Goal: Information Seeking & Learning: Check status

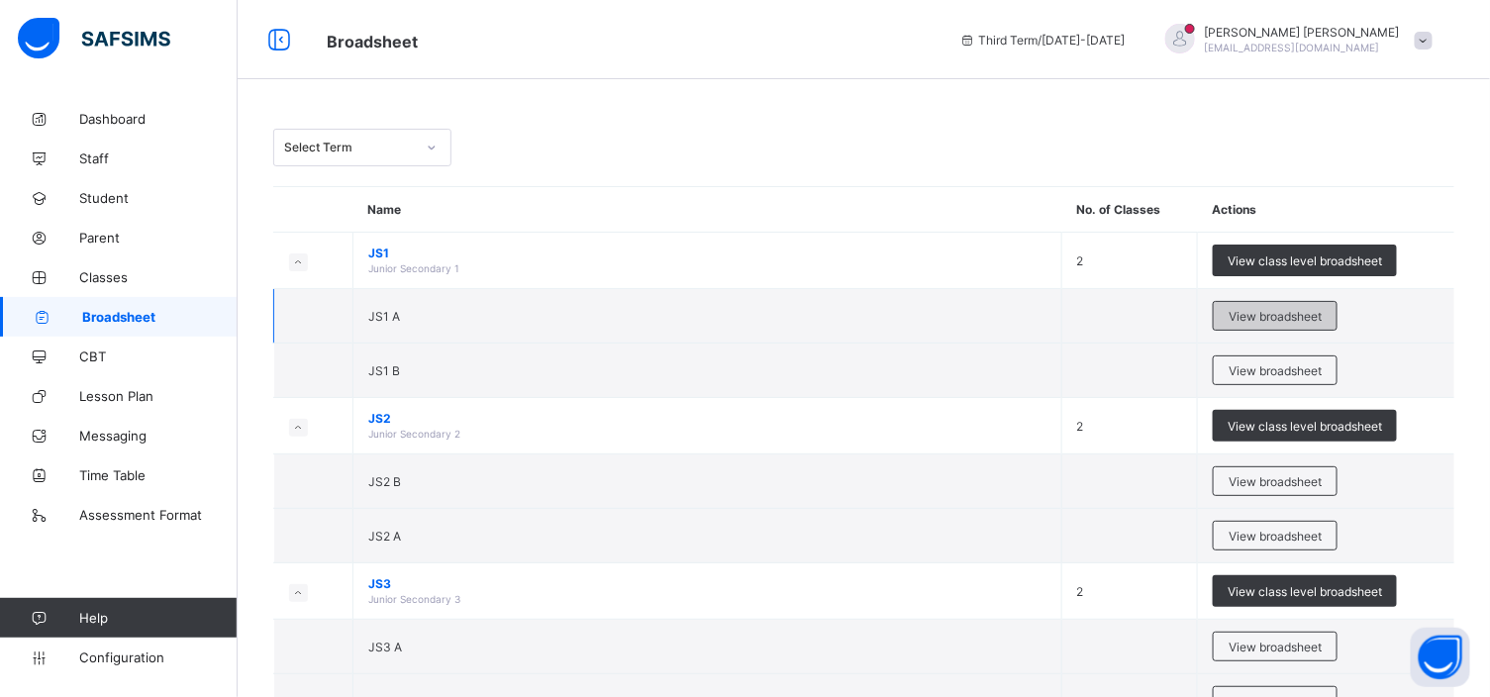
click at [1275, 307] on div "View broadsheet" at bounding box center [1275, 316] width 125 height 30
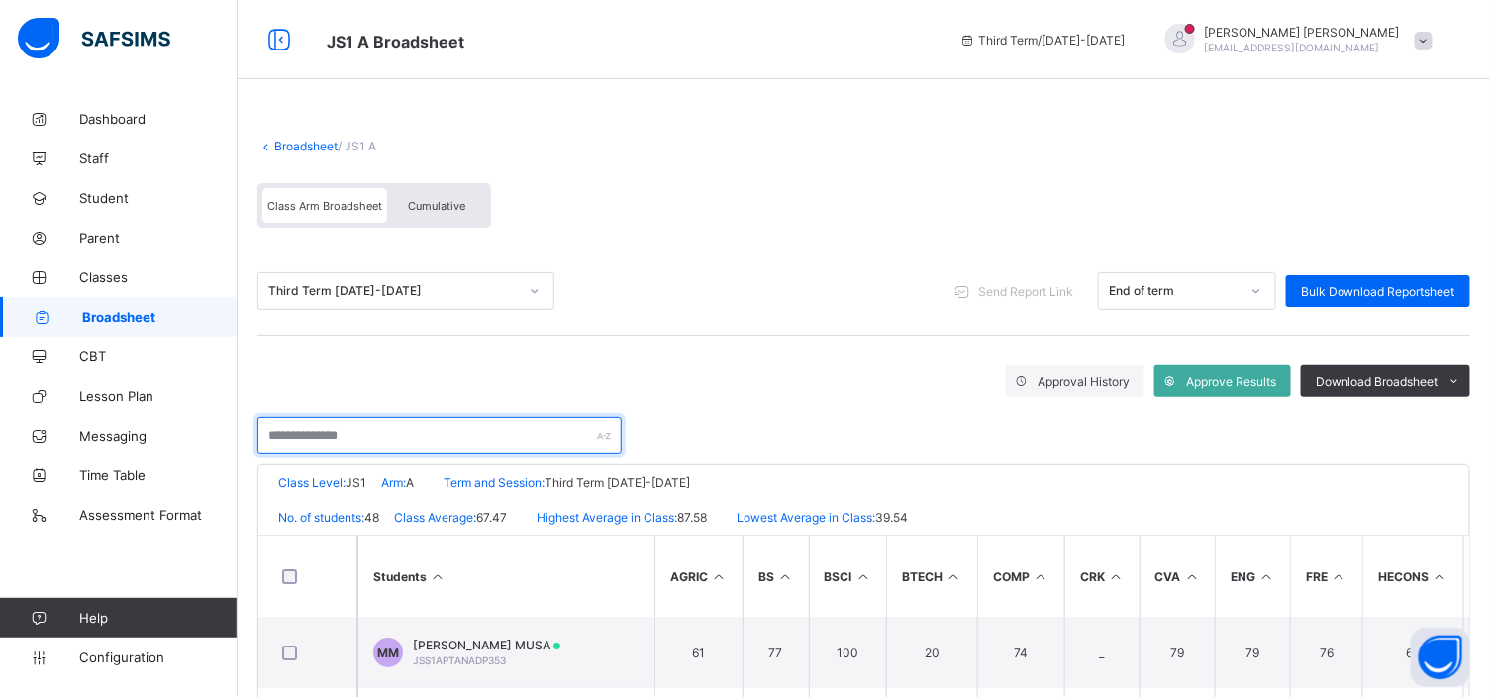
click at [274, 437] on input "text" at bounding box center [439, 436] width 364 height 38
click at [280, 444] on input "**" at bounding box center [439, 436] width 364 height 38
type input "*"
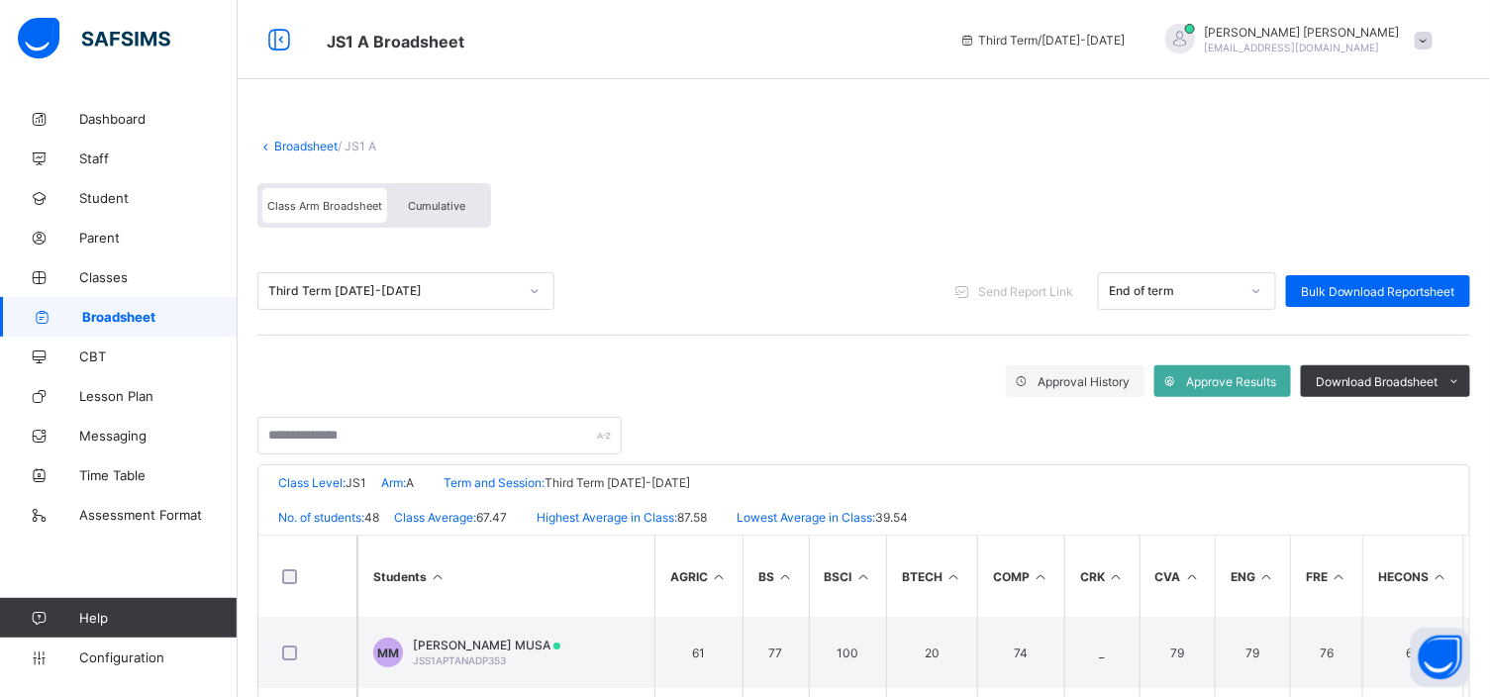
click at [433, 209] on span "Cumulative" at bounding box center [436, 206] width 57 height 14
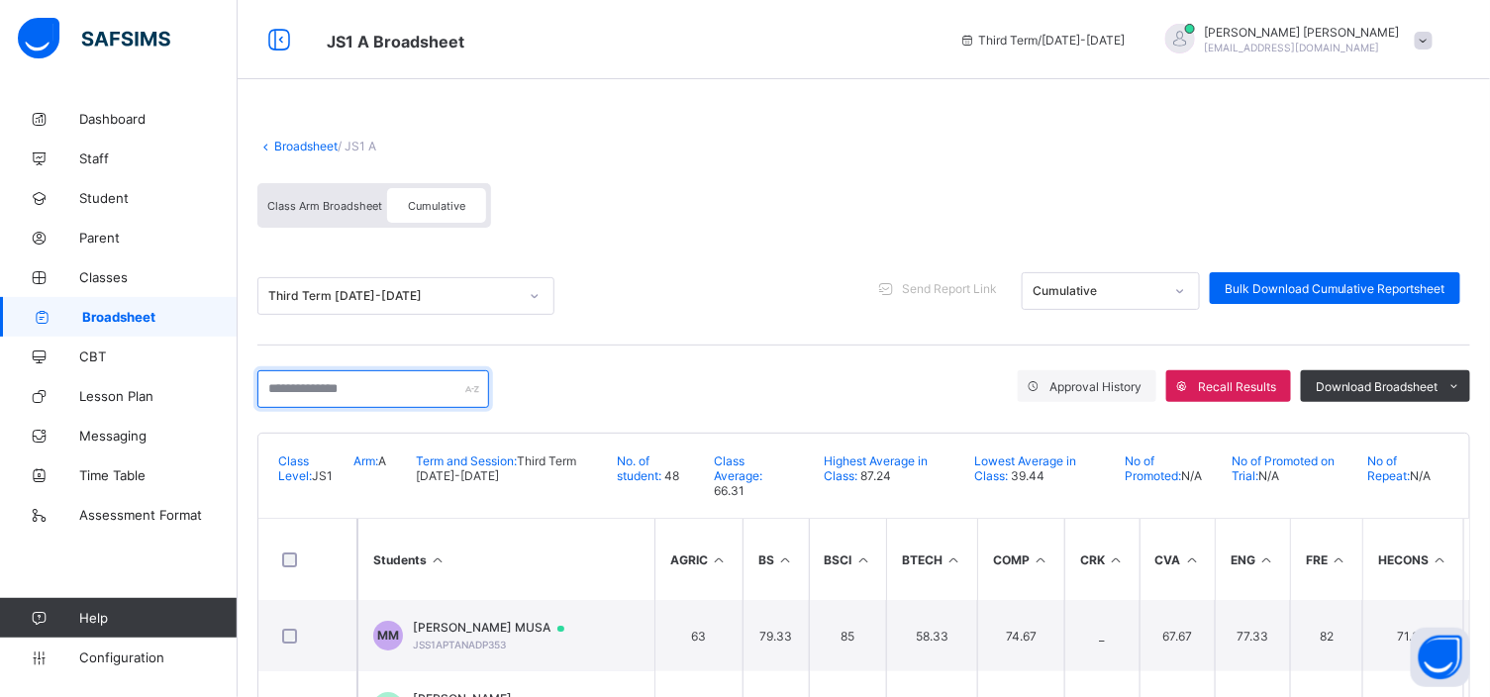
click at [324, 389] on input "text" at bounding box center [373, 389] width 232 height 38
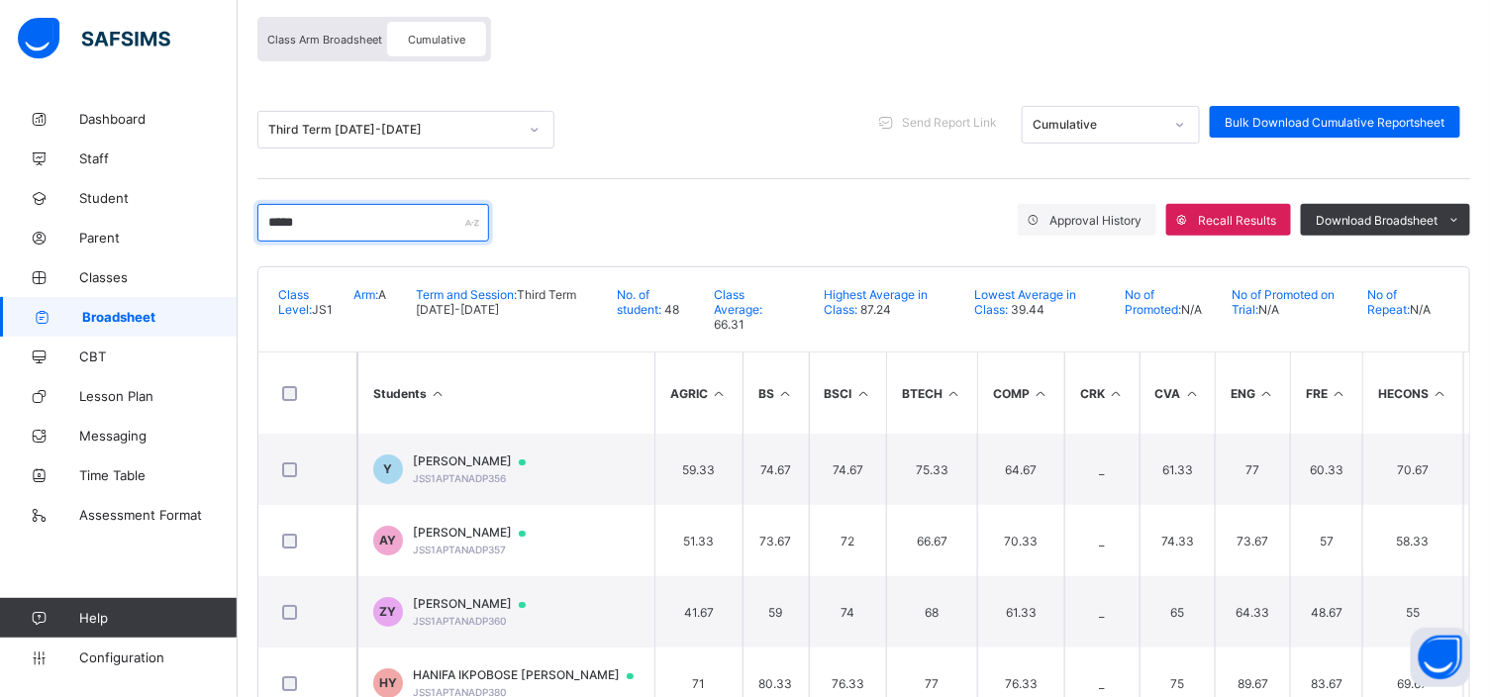
scroll to position [175, 0]
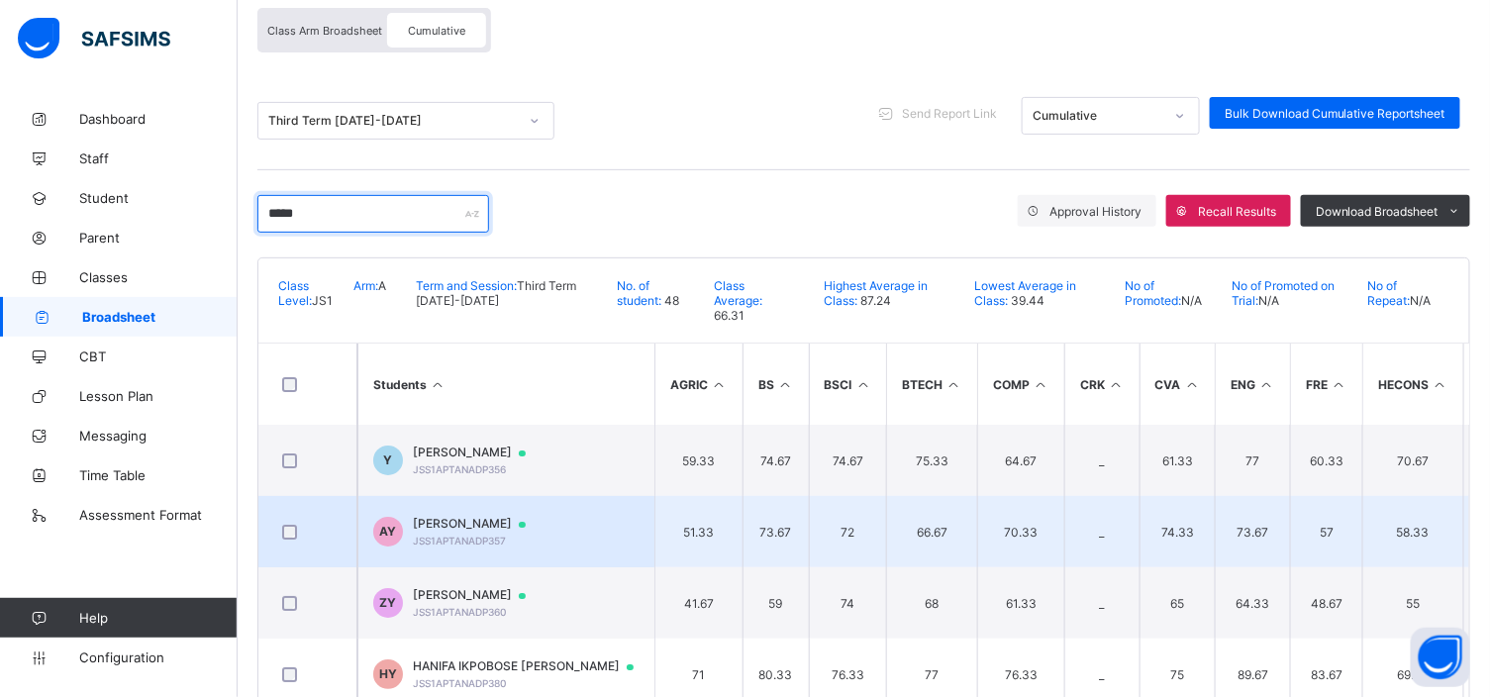
type input "*****"
click at [470, 535] on span "JSS1APTANADP357" at bounding box center [459, 541] width 93 height 12
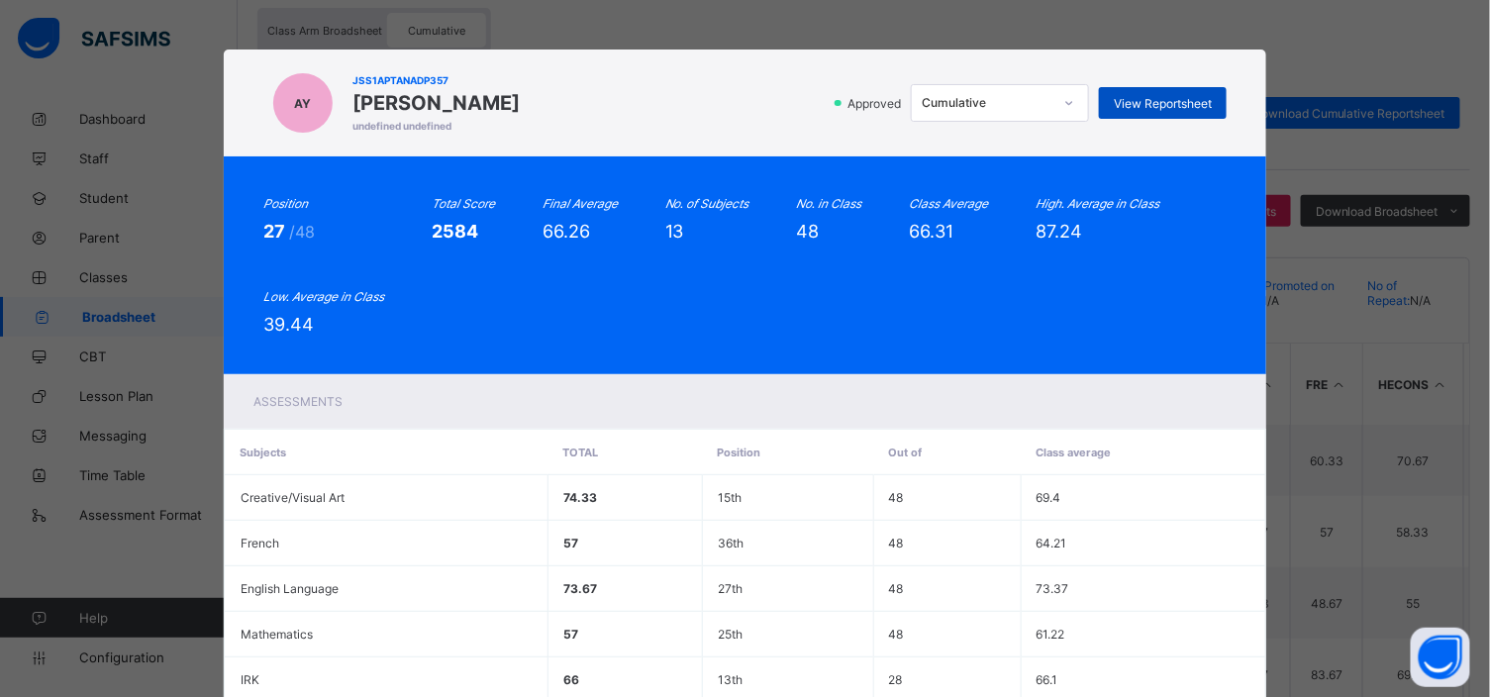
click at [1135, 105] on span "View Reportsheet" at bounding box center [1163, 103] width 98 height 15
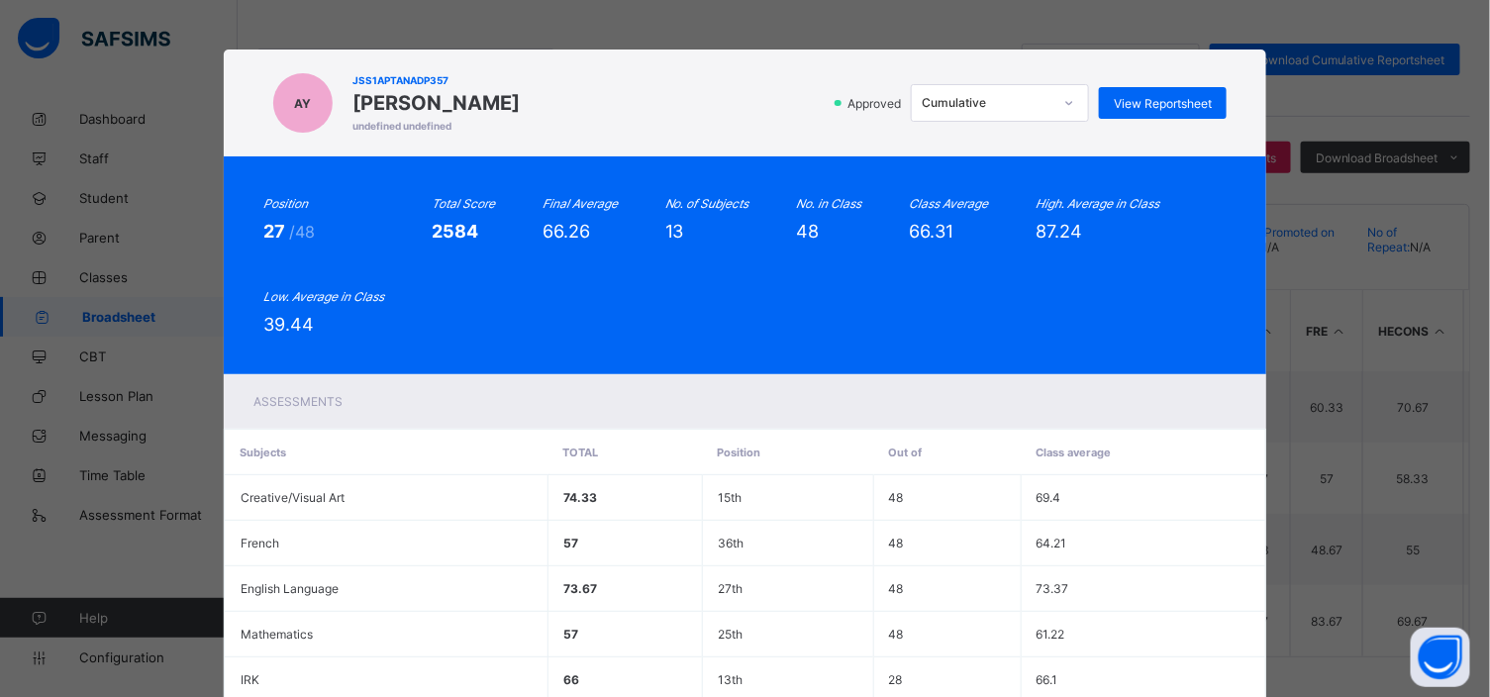
scroll to position [543, 0]
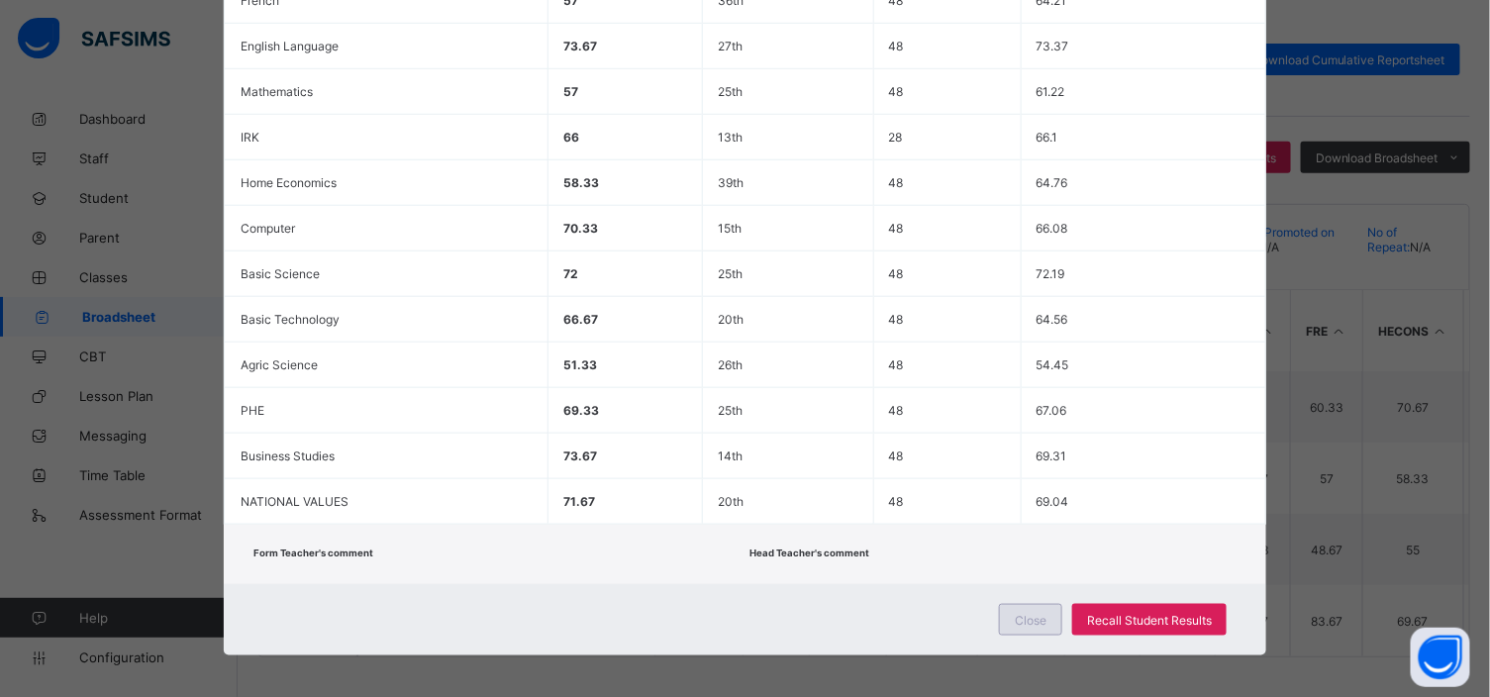
click at [1020, 613] on span "Close" at bounding box center [1031, 620] width 32 height 15
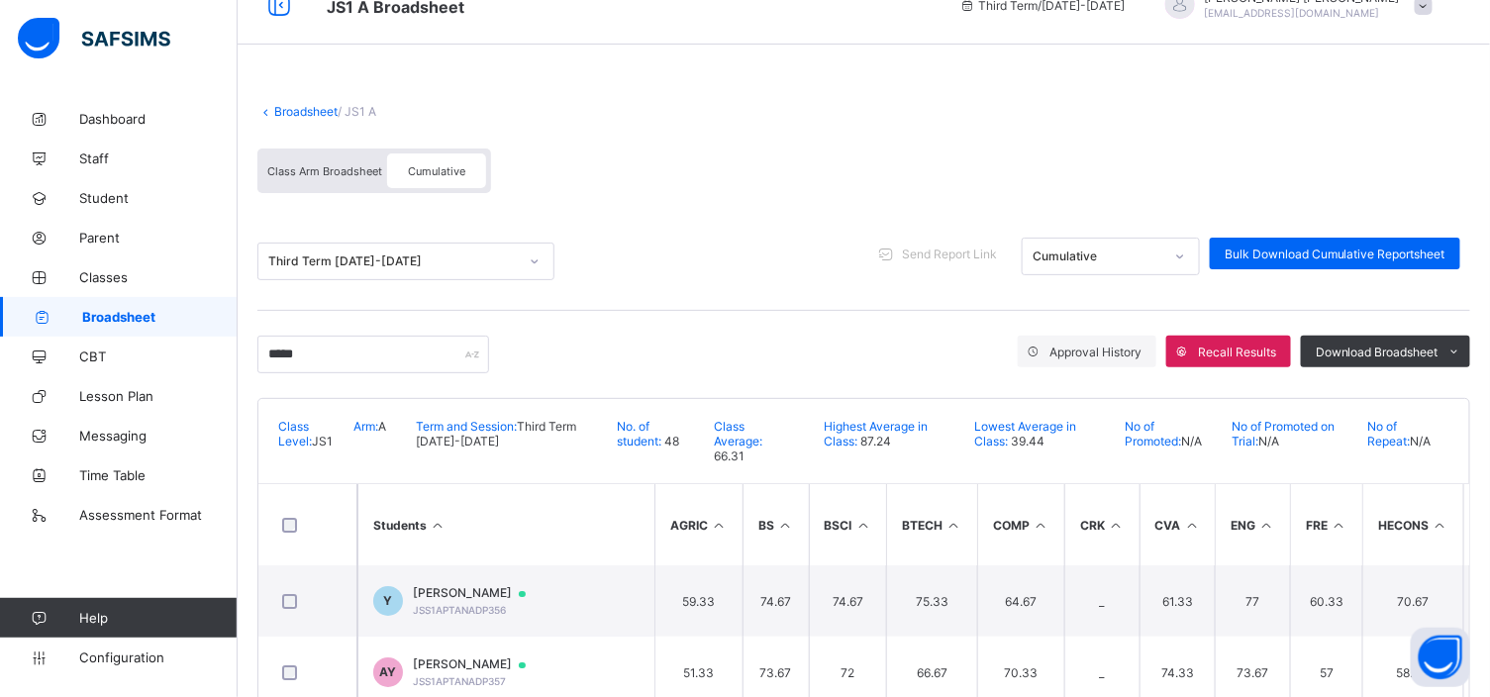
scroll to position [0, 0]
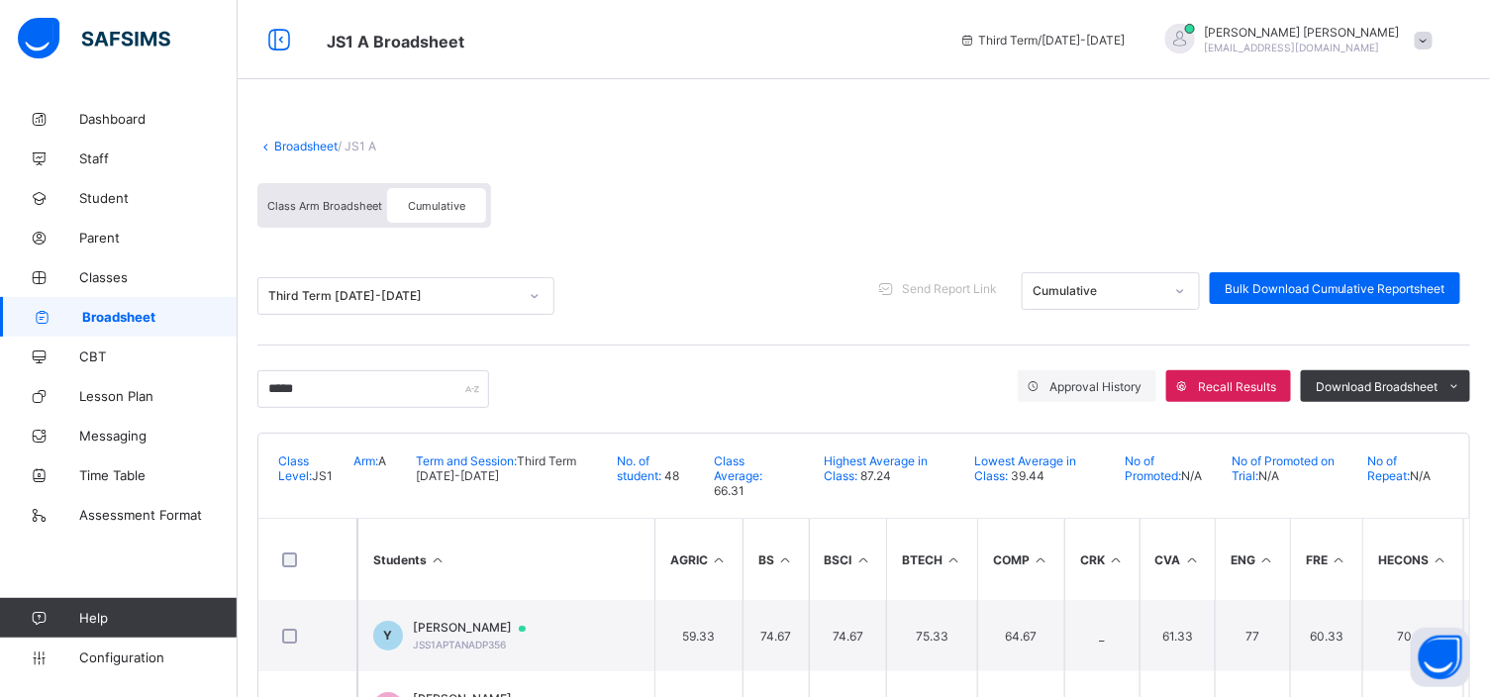
click at [322, 144] on link "Broadsheet" at bounding box center [305, 146] width 63 height 15
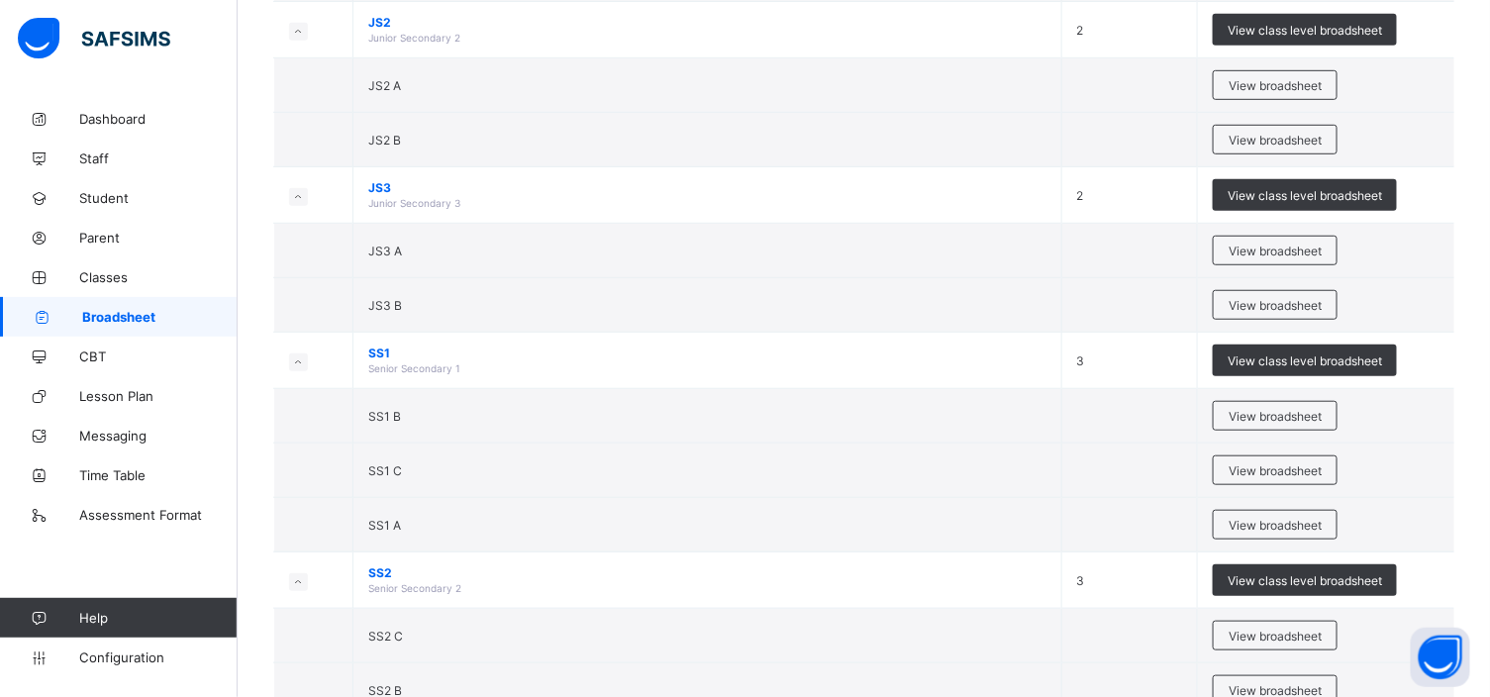
scroll to position [483, 0]
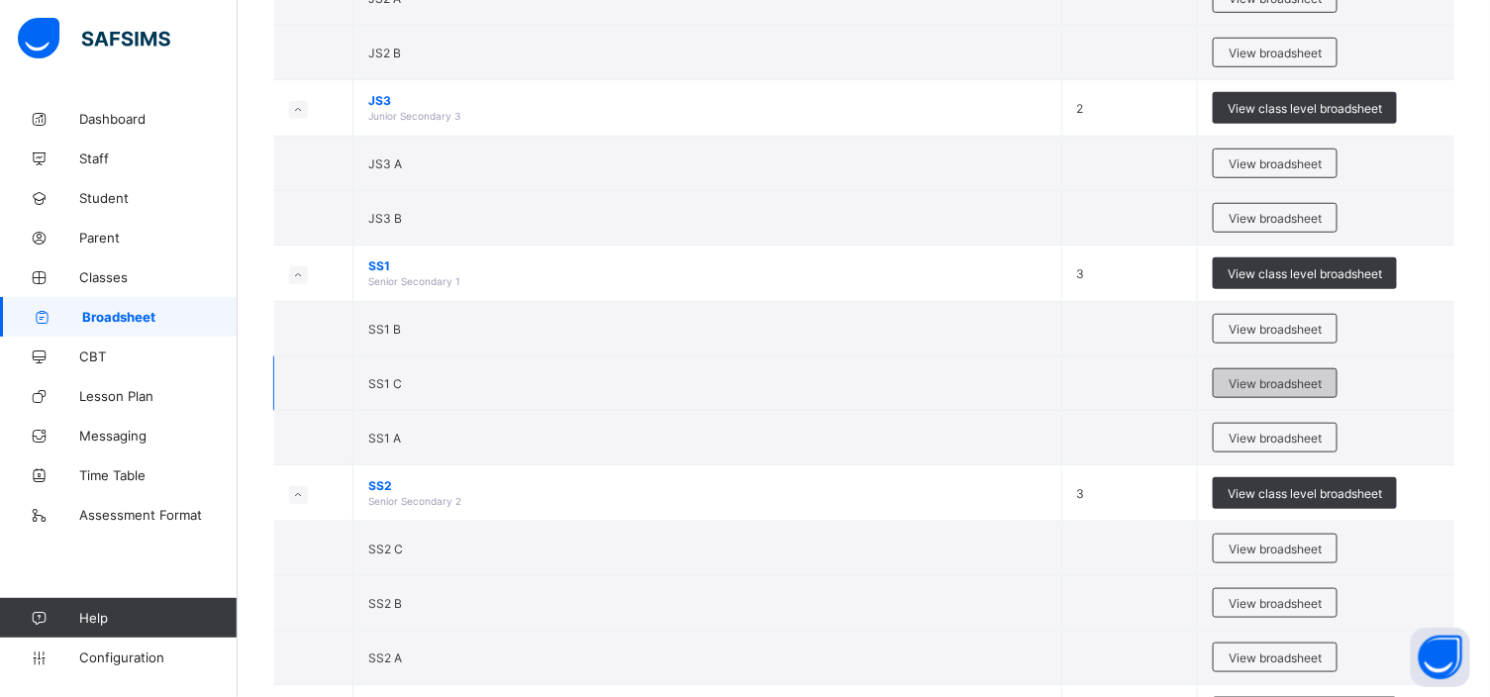
click at [1275, 383] on span "View broadsheet" at bounding box center [1275, 383] width 93 height 15
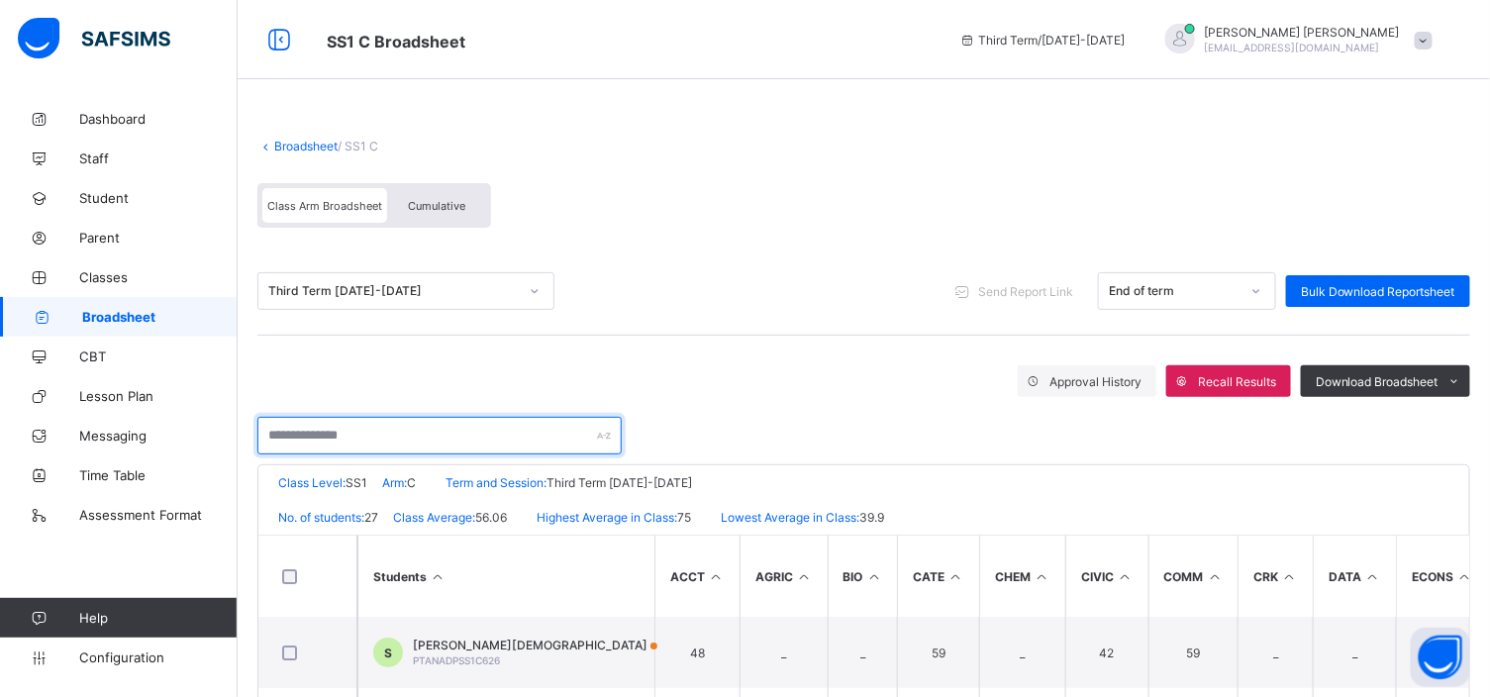
click at [267, 441] on input "text" at bounding box center [439, 436] width 364 height 38
type input "*"
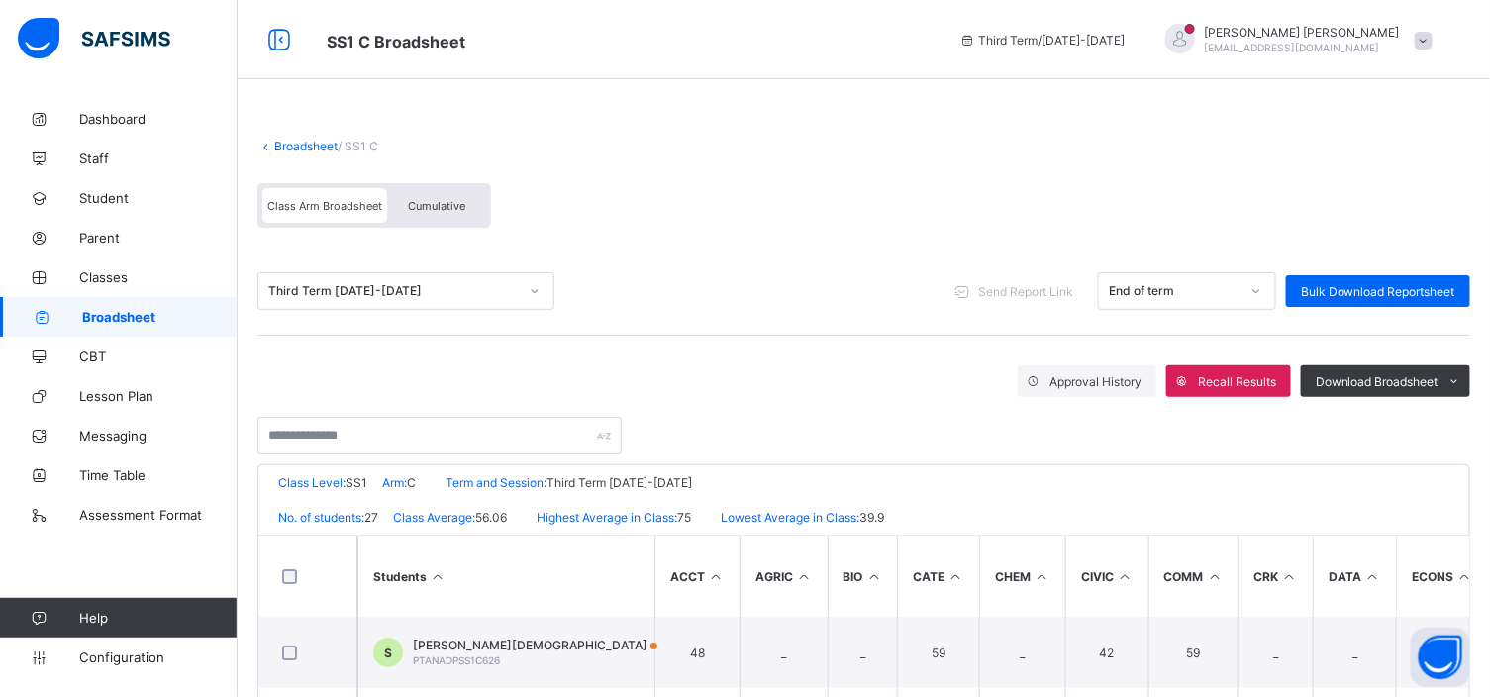
click at [452, 195] on div "Cumulative" at bounding box center [436, 205] width 99 height 35
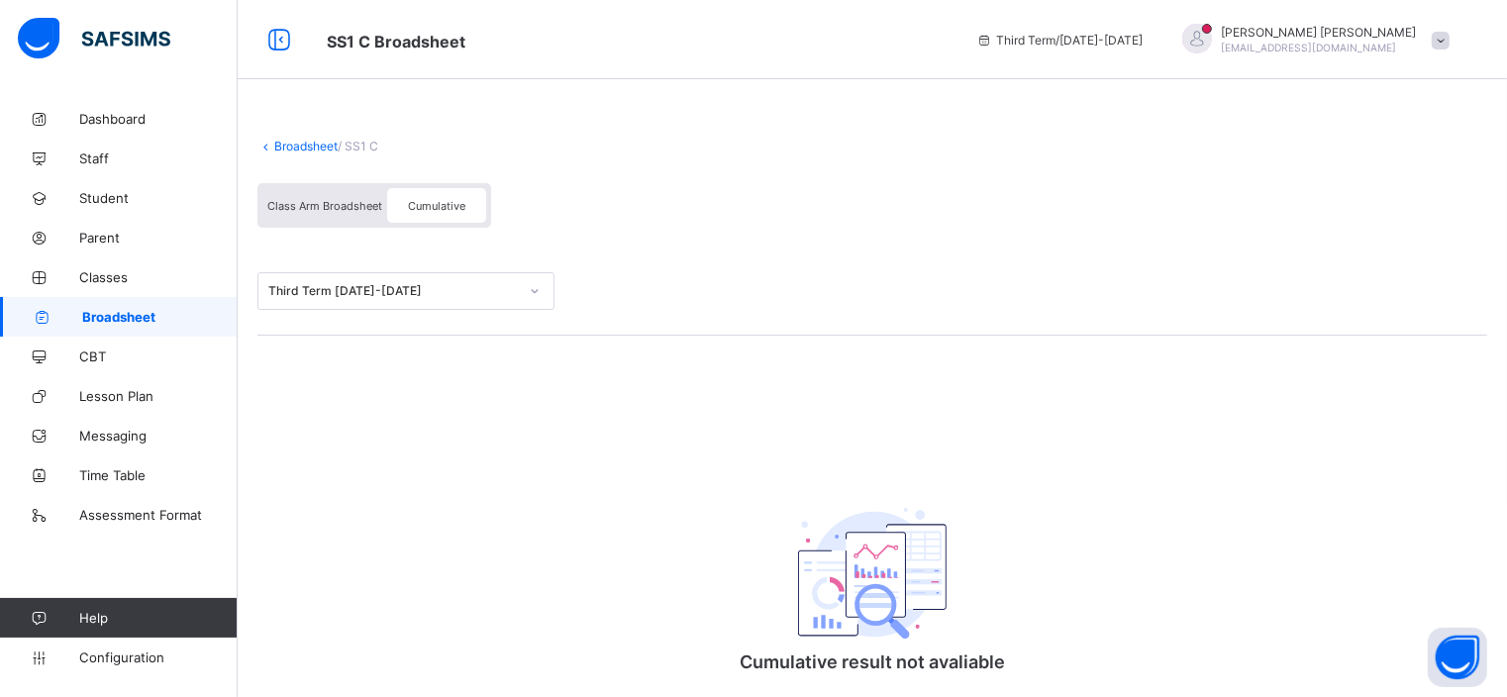
click at [440, 204] on span "Cumulative" at bounding box center [436, 206] width 57 height 14
click at [408, 203] on span "Cumulative" at bounding box center [436, 206] width 57 height 14
click at [339, 205] on span "Class Arm Broadsheet" at bounding box center [324, 206] width 115 height 14
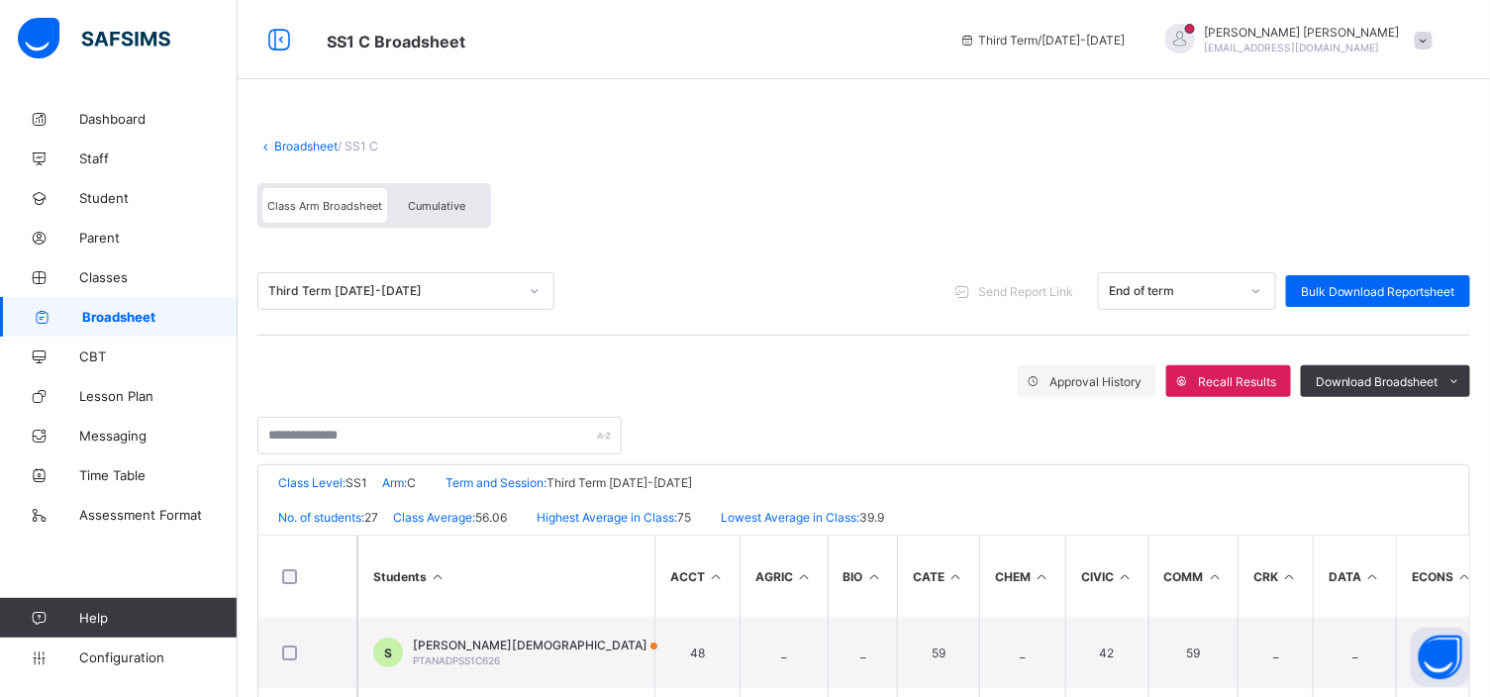
click at [412, 204] on span "Cumulative" at bounding box center [436, 206] width 57 height 14
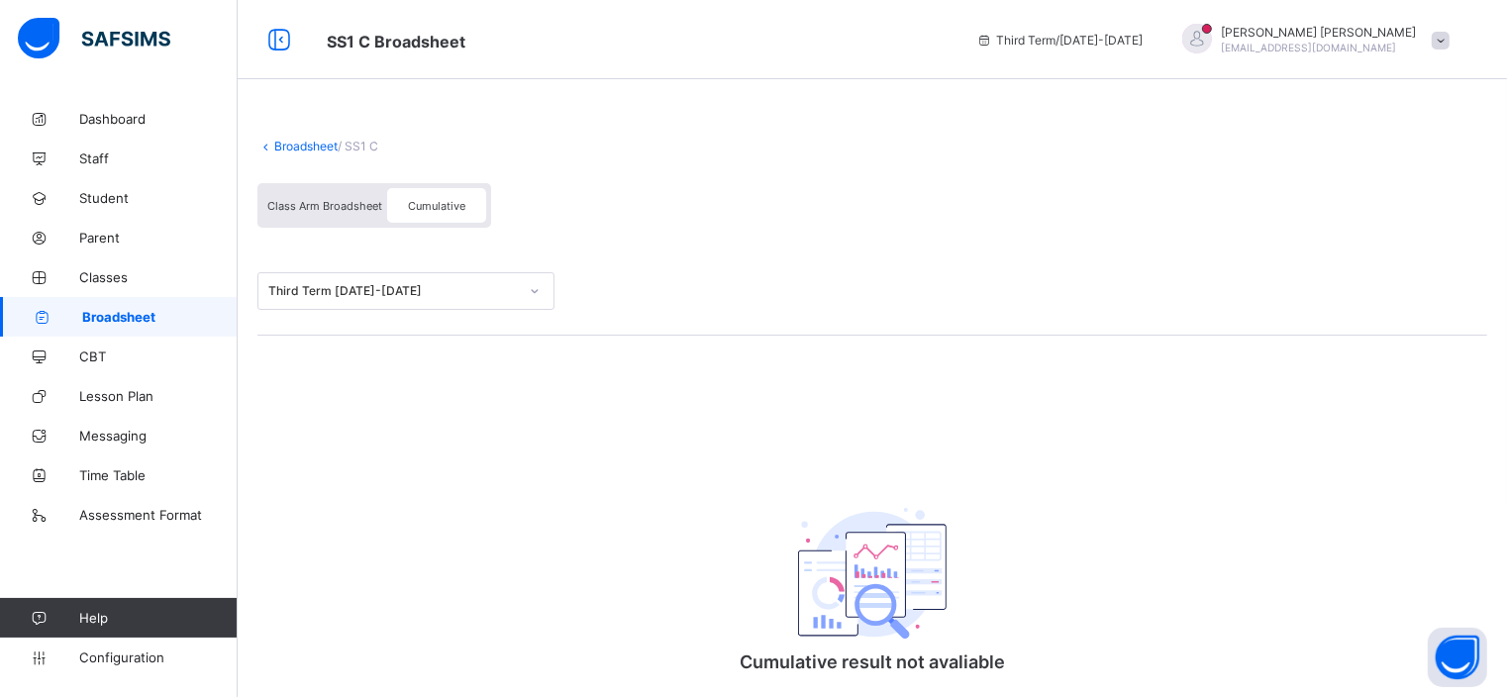
click at [342, 208] on span "Class Arm Broadsheet" at bounding box center [324, 206] width 115 height 14
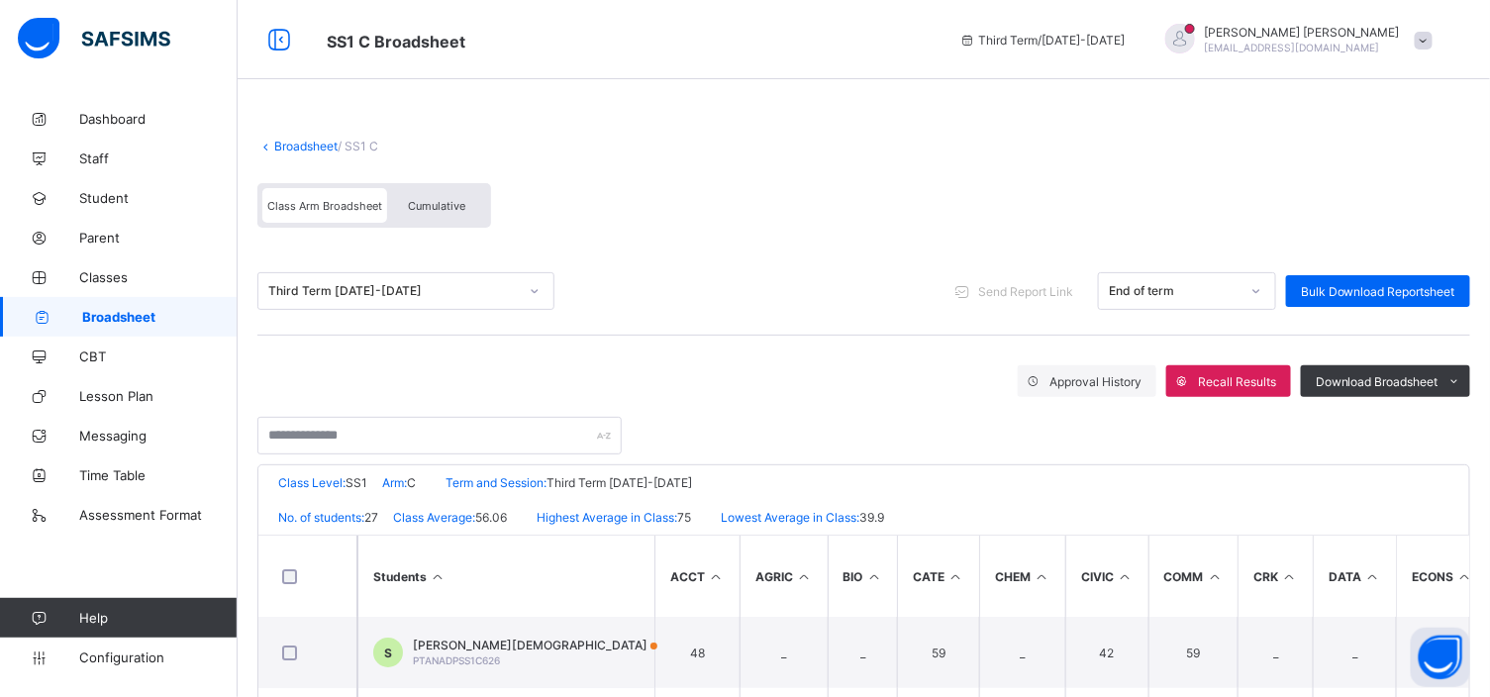
click at [442, 201] on span "Cumulative" at bounding box center [436, 206] width 57 height 14
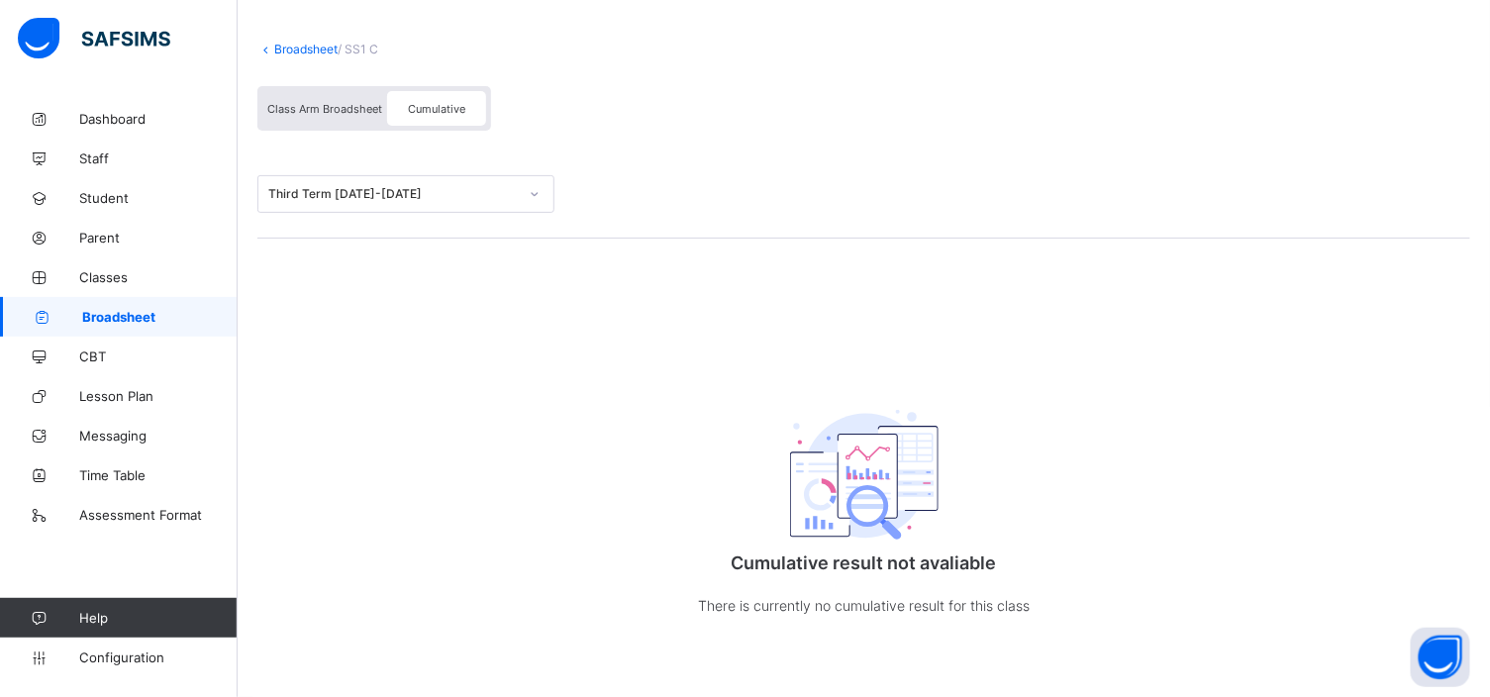
scroll to position [99, 0]
click at [428, 105] on span "Cumulative" at bounding box center [436, 109] width 57 height 14
click at [355, 104] on span "Class Arm Broadsheet" at bounding box center [324, 109] width 115 height 14
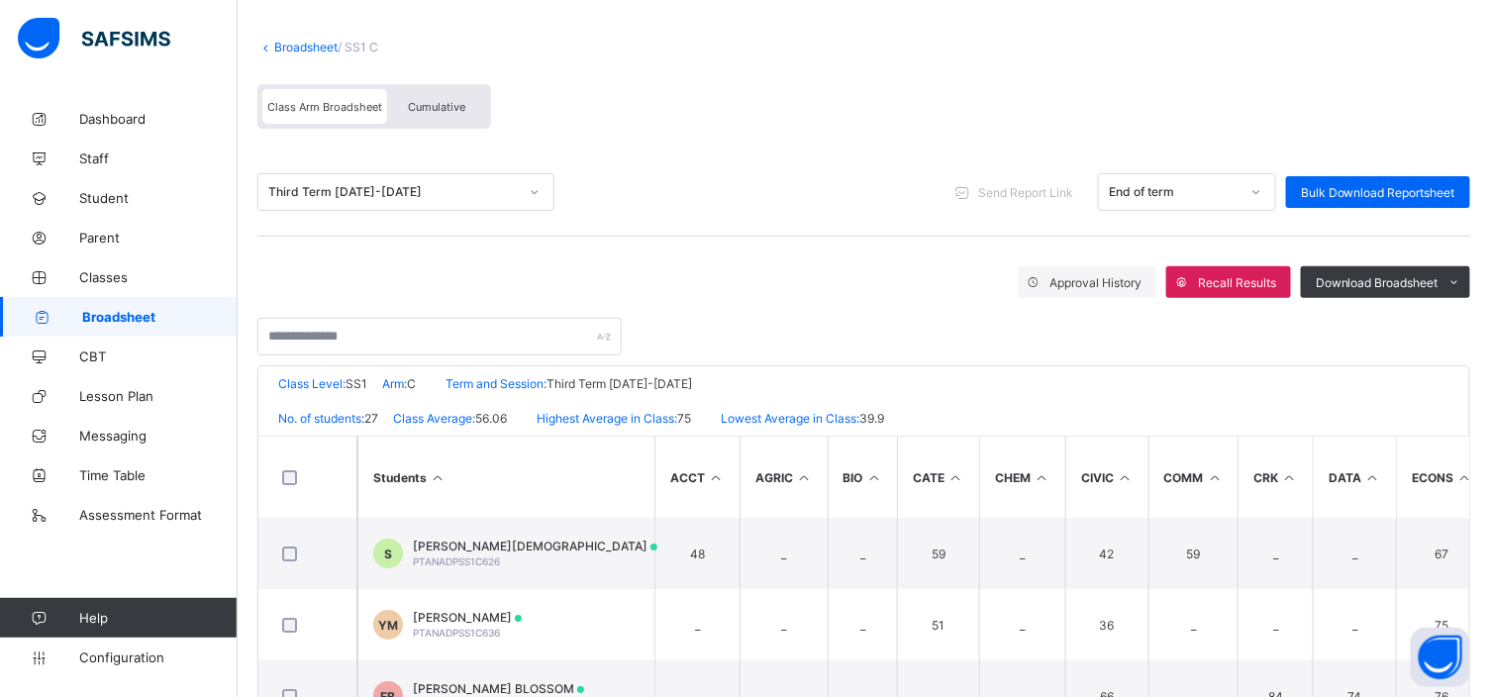
click at [440, 101] on span "Cumulative" at bounding box center [436, 107] width 57 height 14
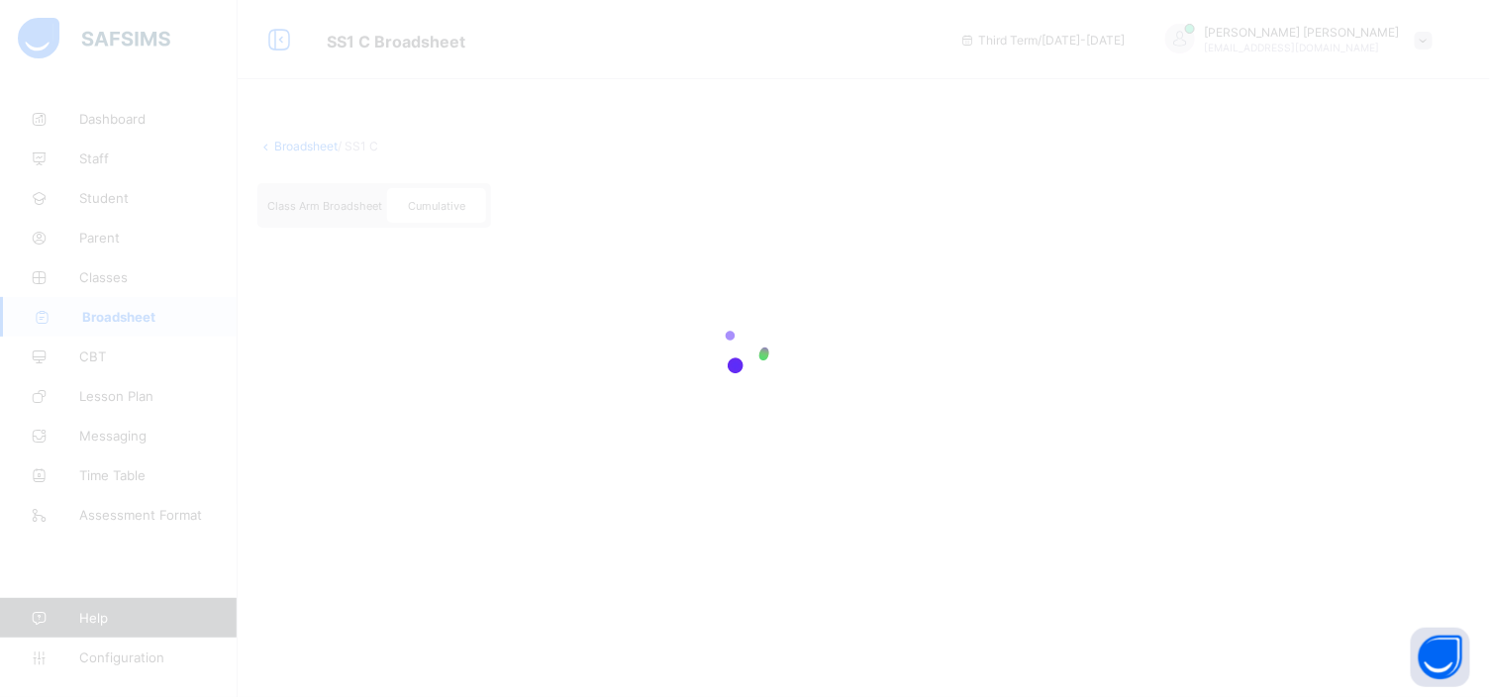
scroll to position [0, 0]
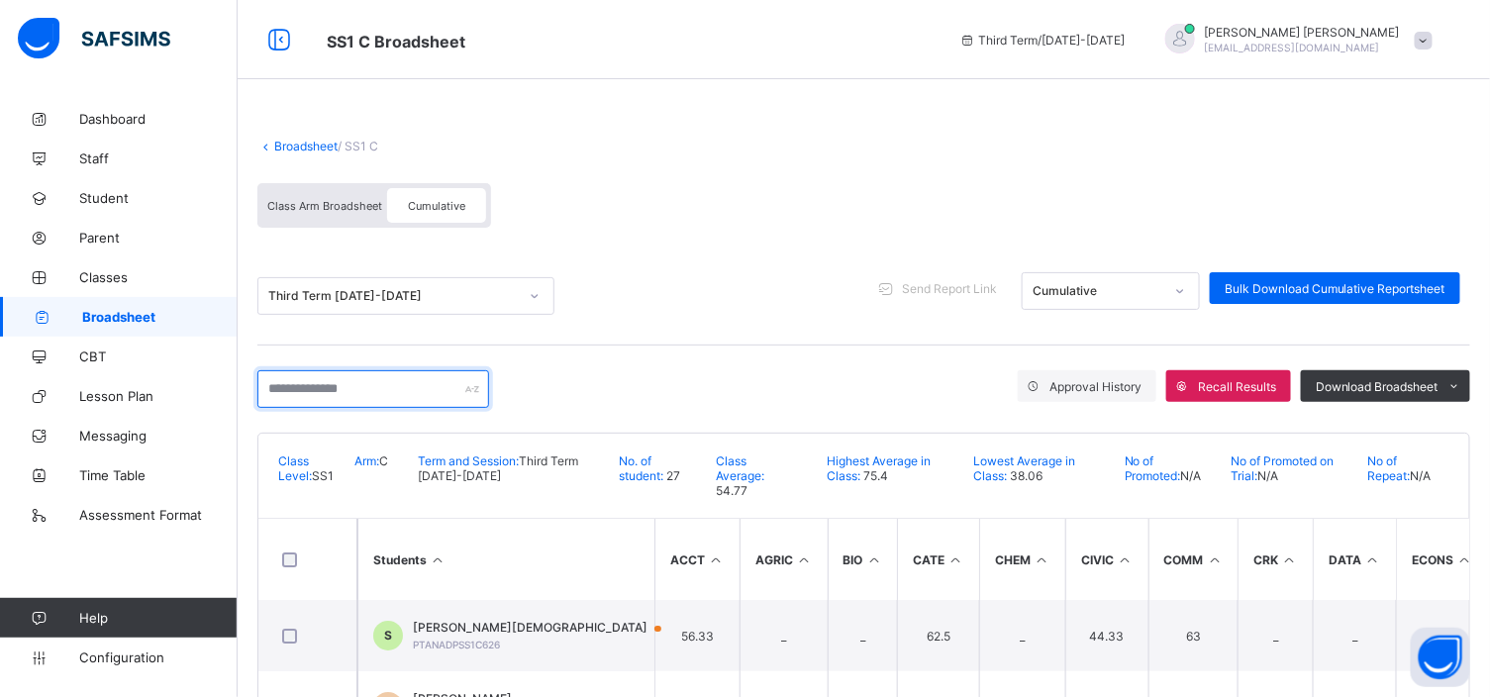
click at [283, 387] on input "text" at bounding box center [373, 389] width 232 height 38
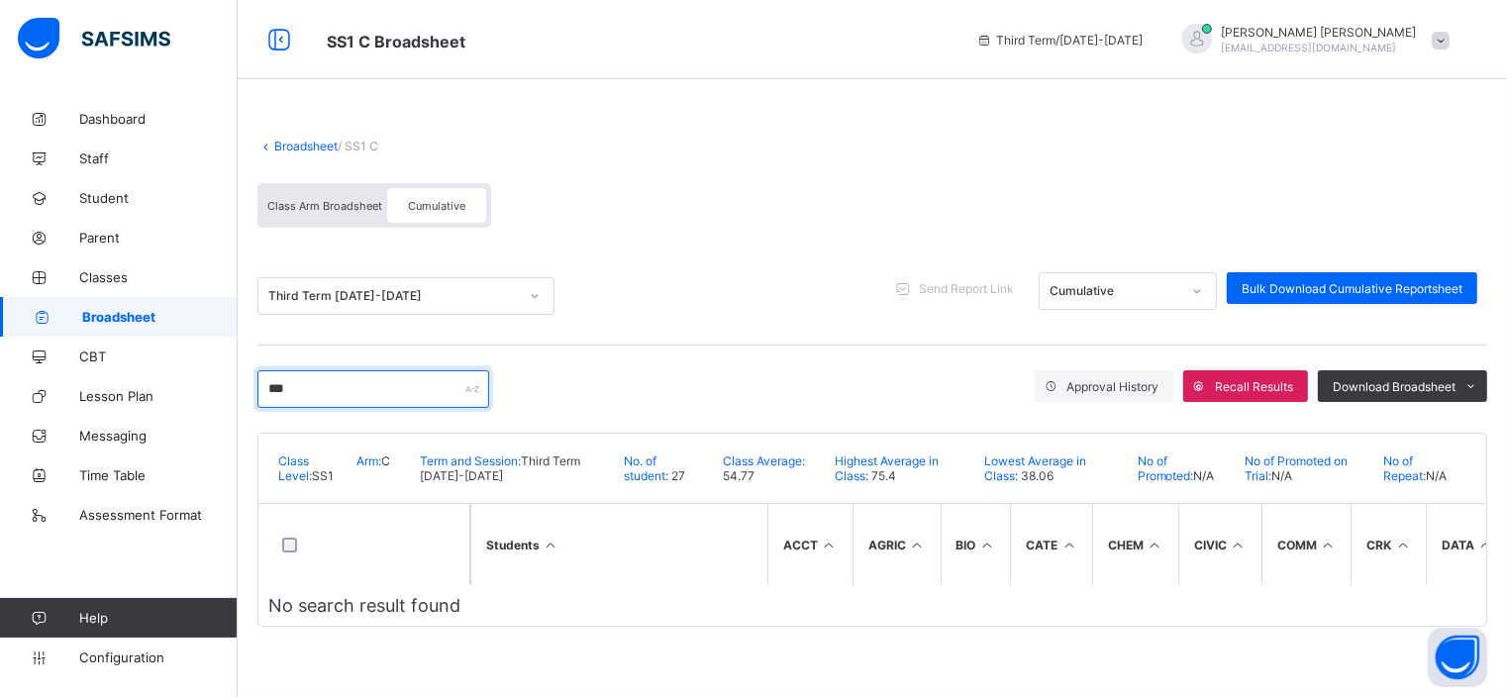
type input "***"
click at [309, 141] on link "Broadsheet" at bounding box center [305, 146] width 63 height 15
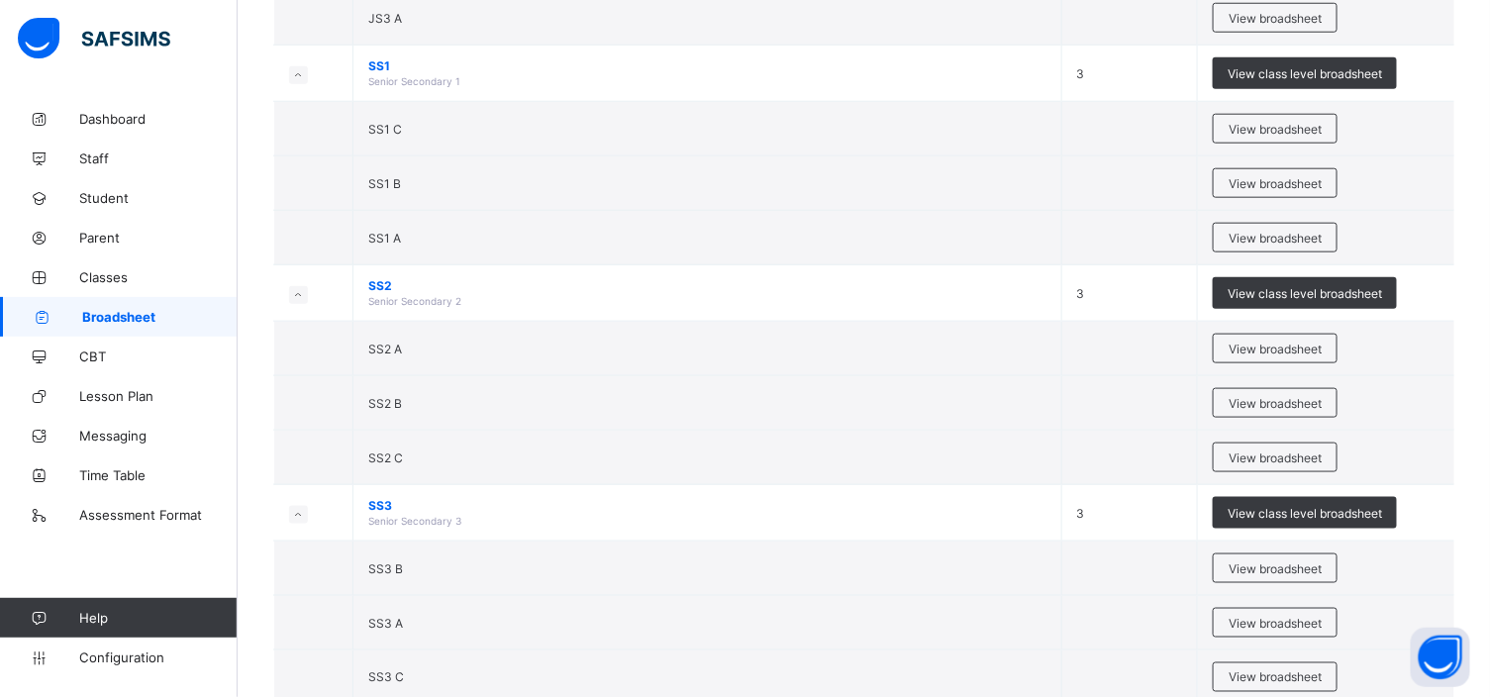
scroll to position [741, 0]
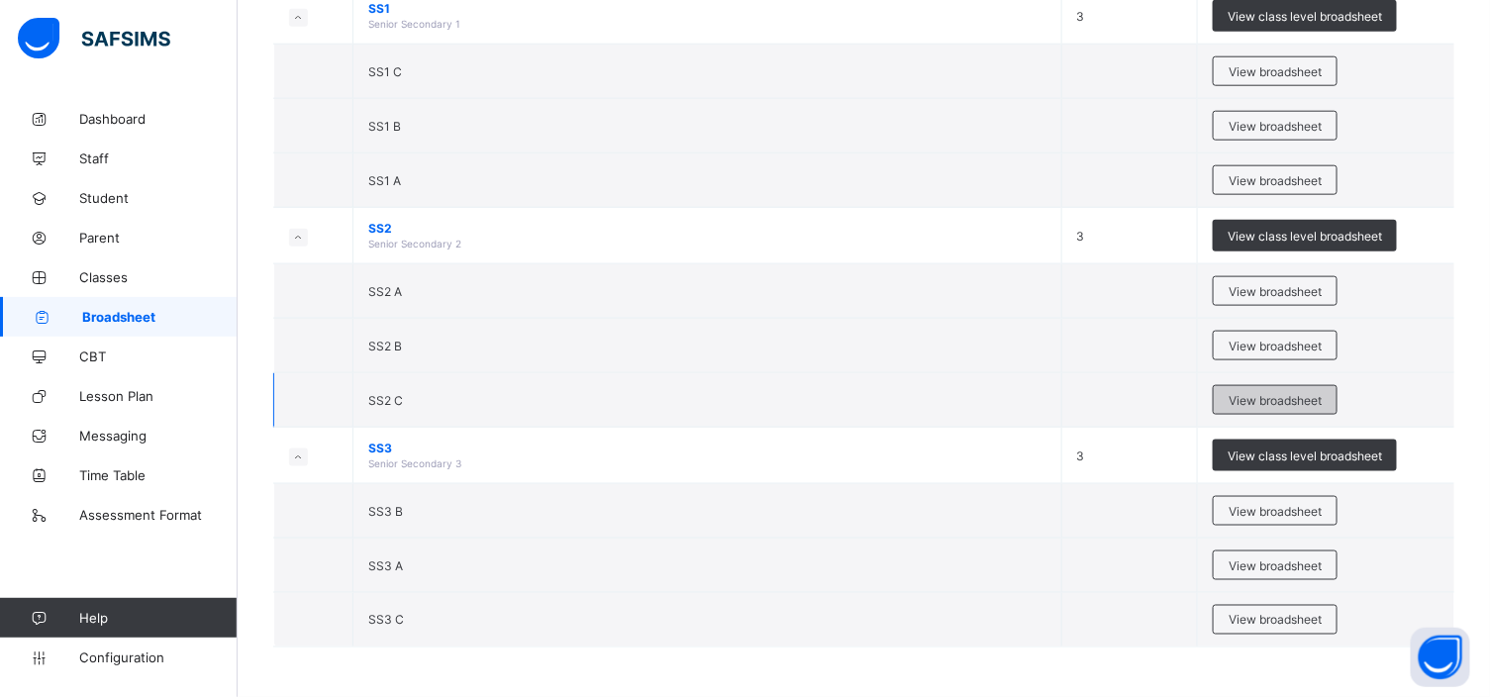
click at [1244, 394] on span "View broadsheet" at bounding box center [1275, 400] width 93 height 15
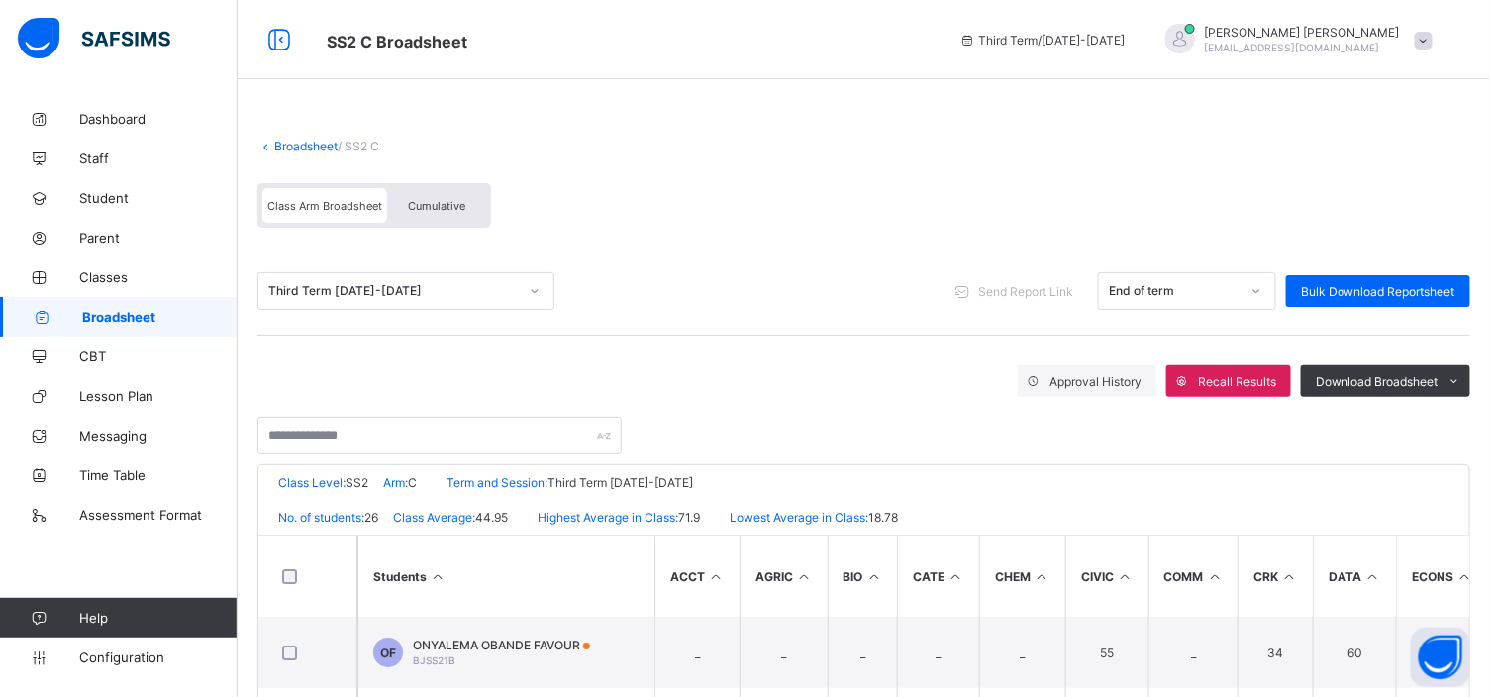
click at [439, 202] on span "Cumulative" at bounding box center [436, 206] width 57 height 14
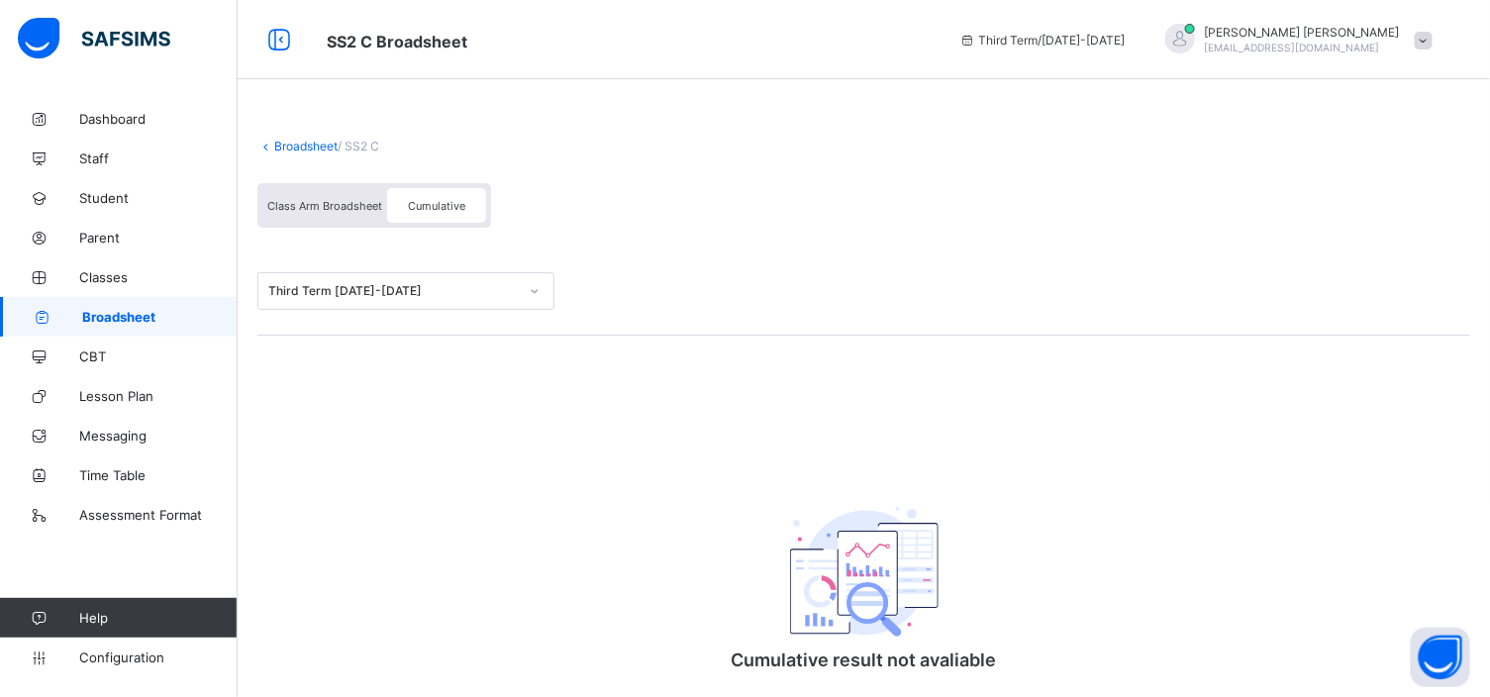
click at [439, 201] on span "Cumulative" at bounding box center [436, 206] width 57 height 14
click at [416, 199] on span "Cumulative" at bounding box center [436, 206] width 57 height 14
click at [334, 206] on span "Class Arm Broadsheet" at bounding box center [324, 206] width 115 height 14
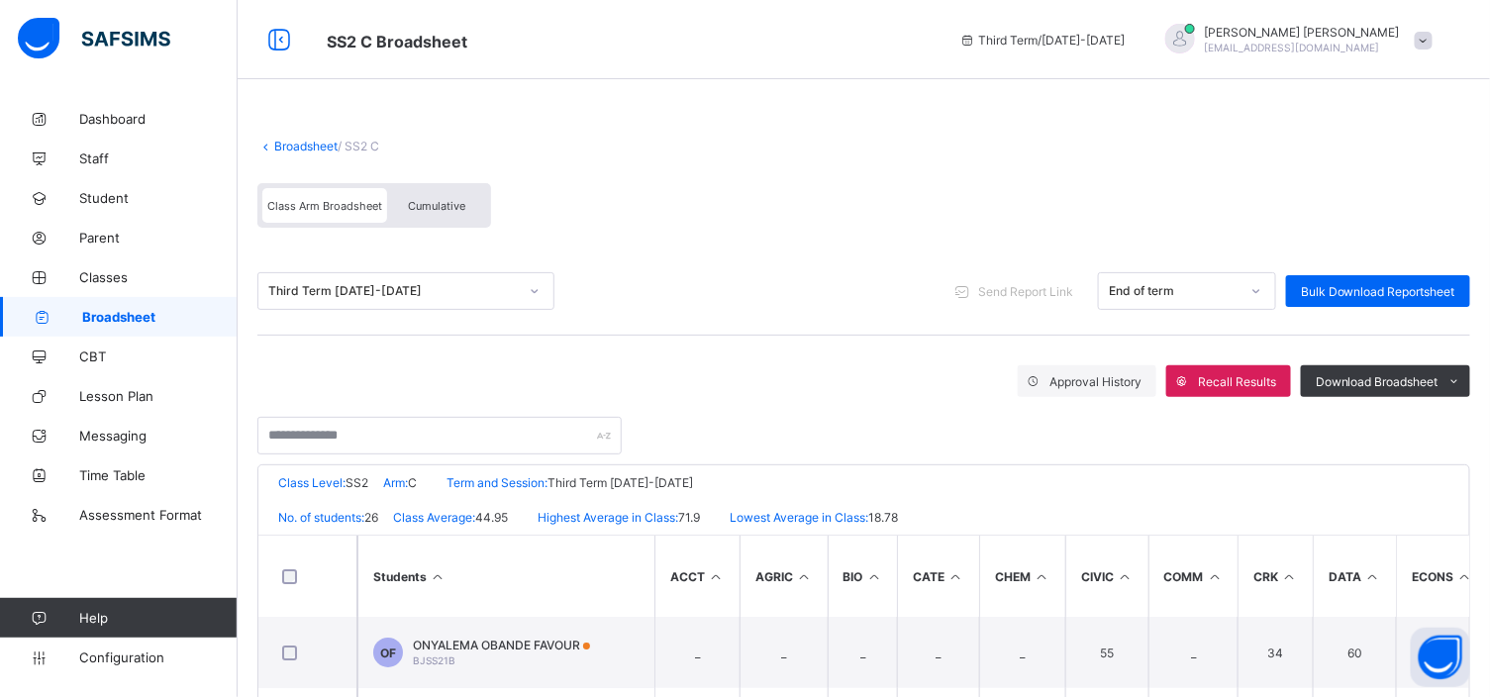
click at [428, 204] on span "Cumulative" at bounding box center [436, 206] width 57 height 14
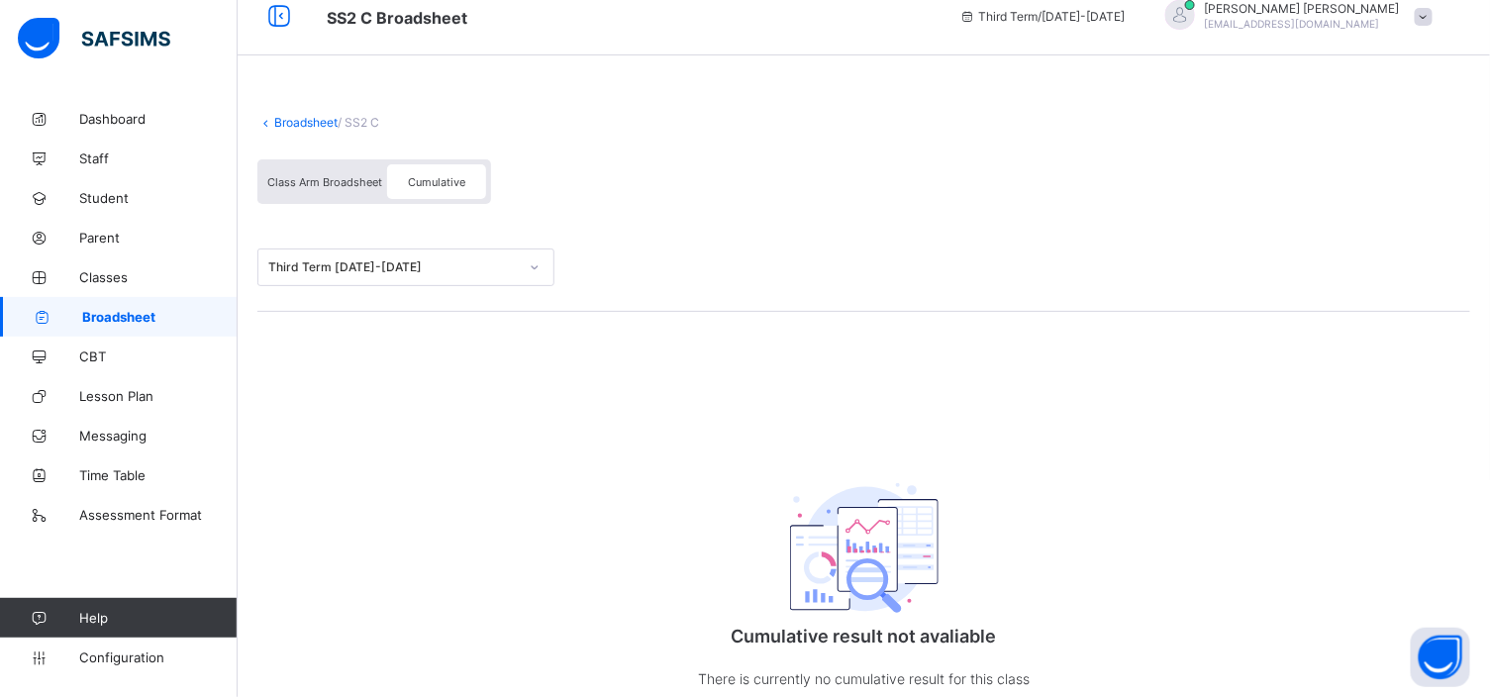
scroll to position [44, 0]
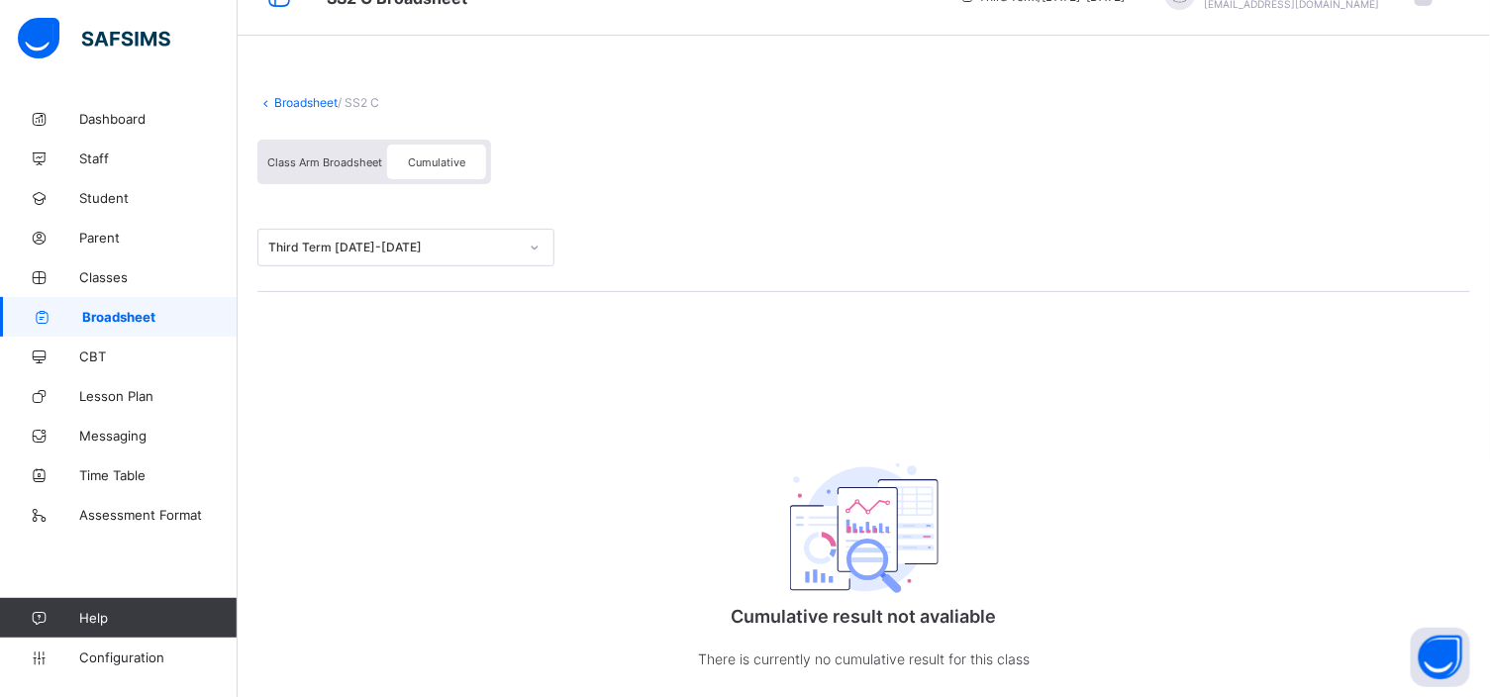
click at [307, 160] on span "Class Arm Broadsheet" at bounding box center [324, 162] width 115 height 14
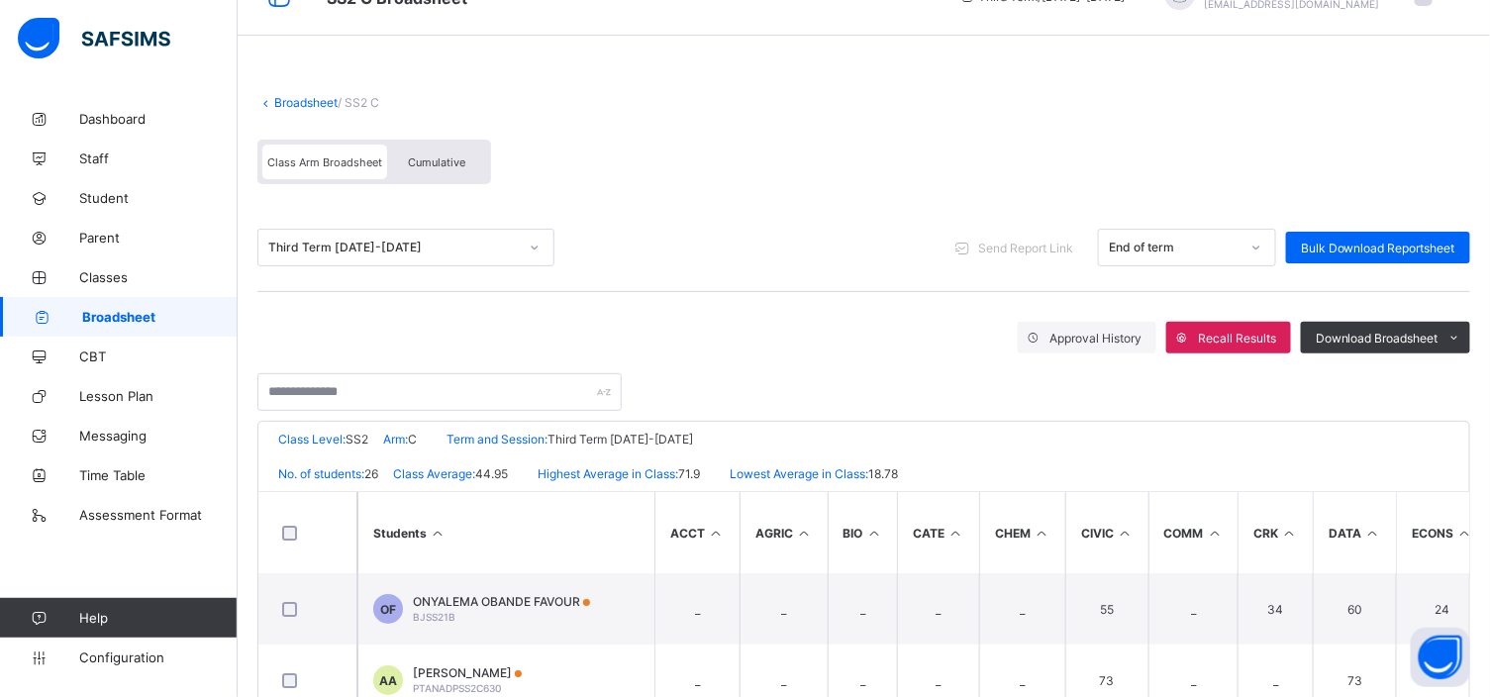
click at [449, 152] on div "Cumulative" at bounding box center [436, 162] width 99 height 35
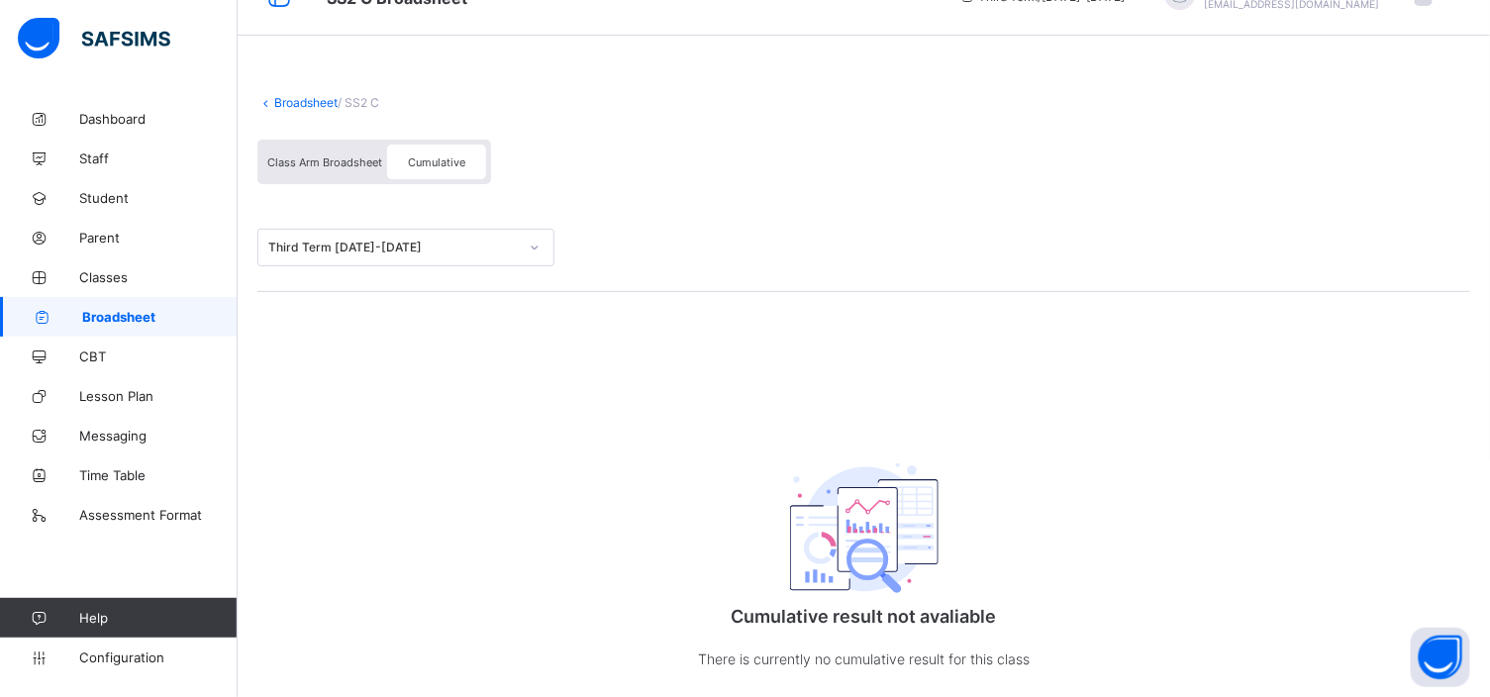
click at [344, 160] on span "Class Arm Broadsheet" at bounding box center [324, 162] width 115 height 14
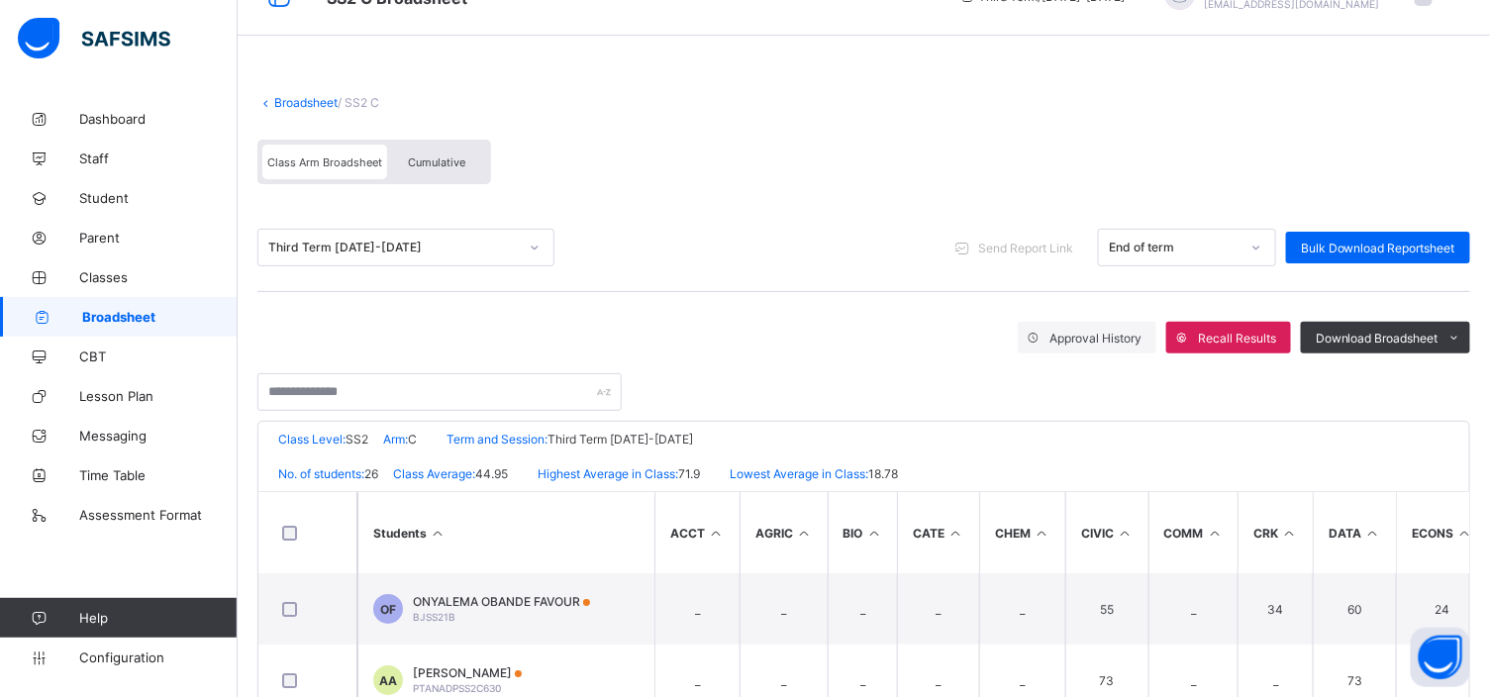
click at [1263, 248] on icon at bounding box center [1257, 248] width 12 height 20
click at [1055, 158] on div "Class Arm Broadsheet Cumulative" at bounding box center [863, 167] width 1213 height 74
click at [436, 155] on span "Cumulative" at bounding box center [436, 162] width 57 height 14
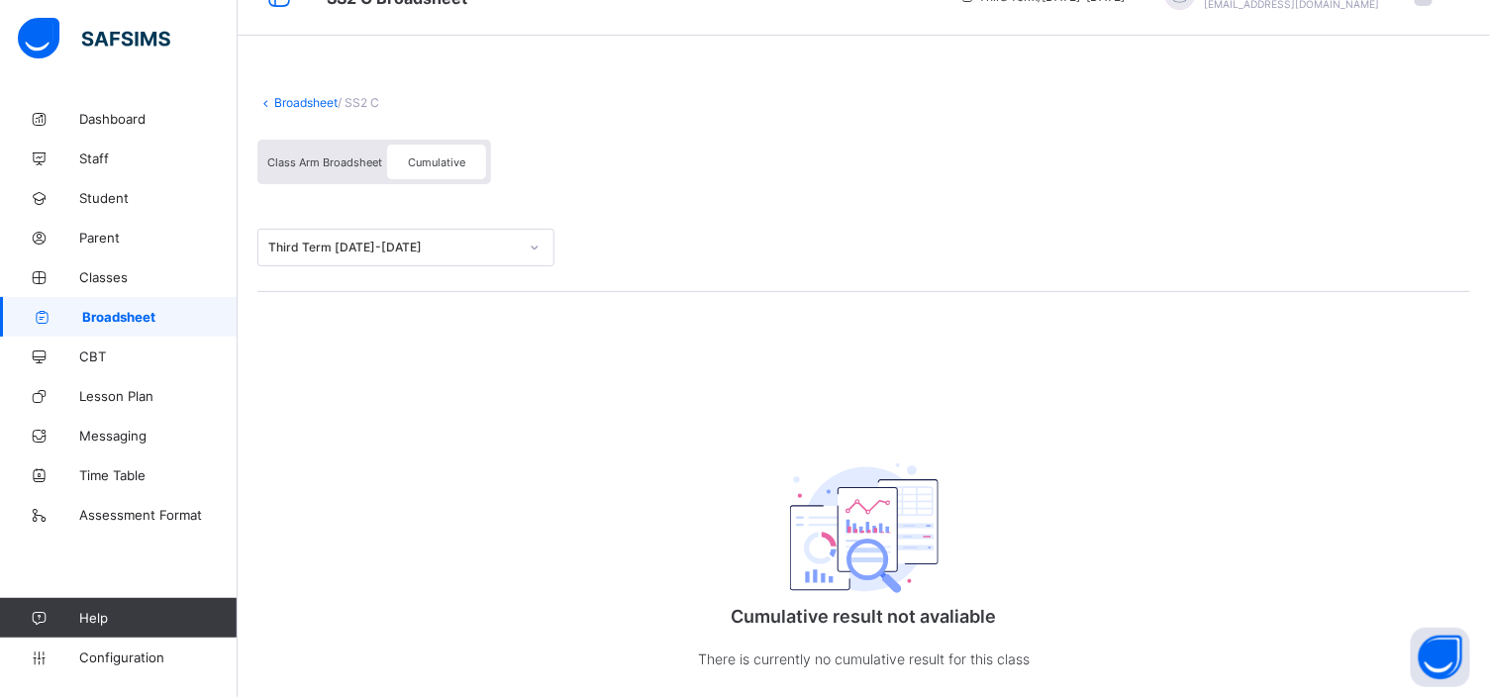
click at [611, 501] on div "Broadsheet / SS2 C Class Arm Broadsheet Cumulative Third Term 2024-2025 Cumulat…" at bounding box center [864, 402] width 1253 height 695
click at [443, 158] on span "Cumulative" at bounding box center [436, 162] width 57 height 14
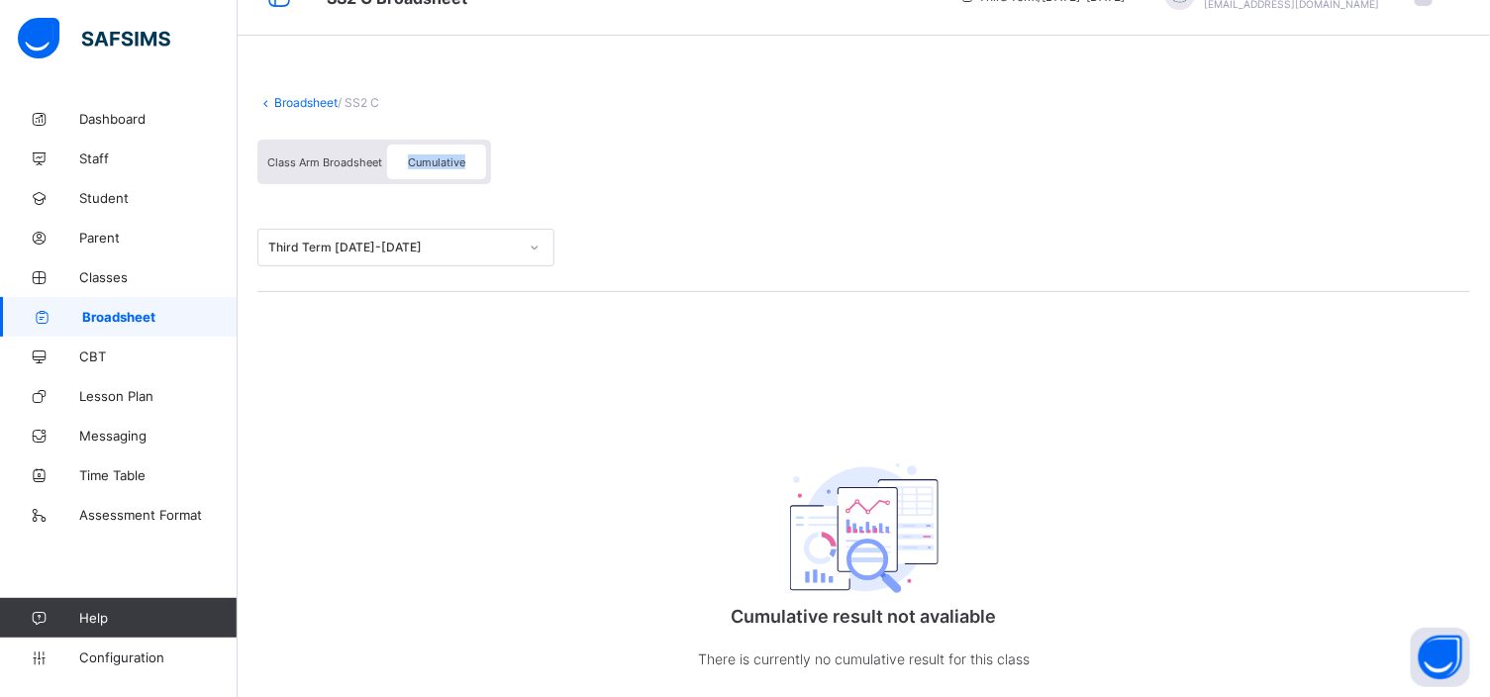
click at [443, 158] on span "Cumulative" at bounding box center [436, 162] width 57 height 14
click at [310, 101] on link "Broadsheet" at bounding box center [305, 102] width 63 height 15
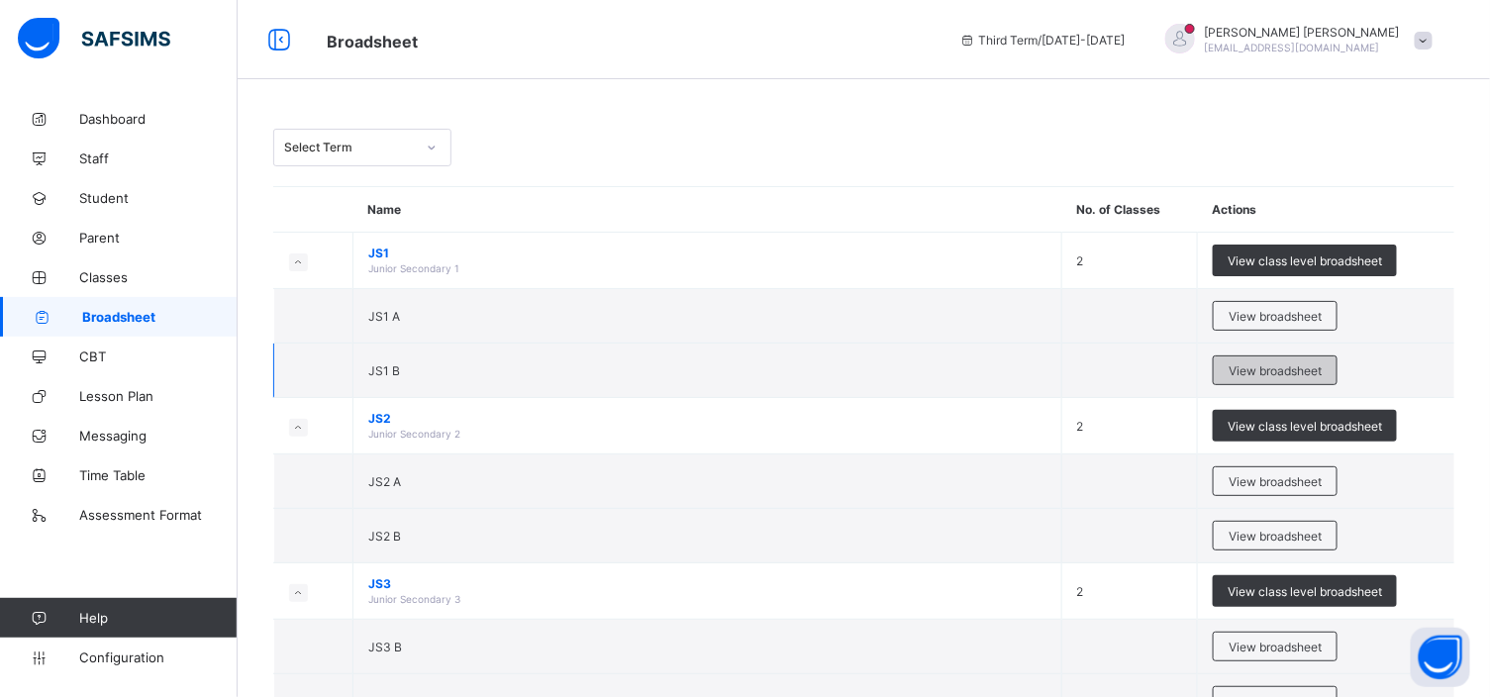
click at [1299, 367] on span "View broadsheet" at bounding box center [1275, 370] width 93 height 15
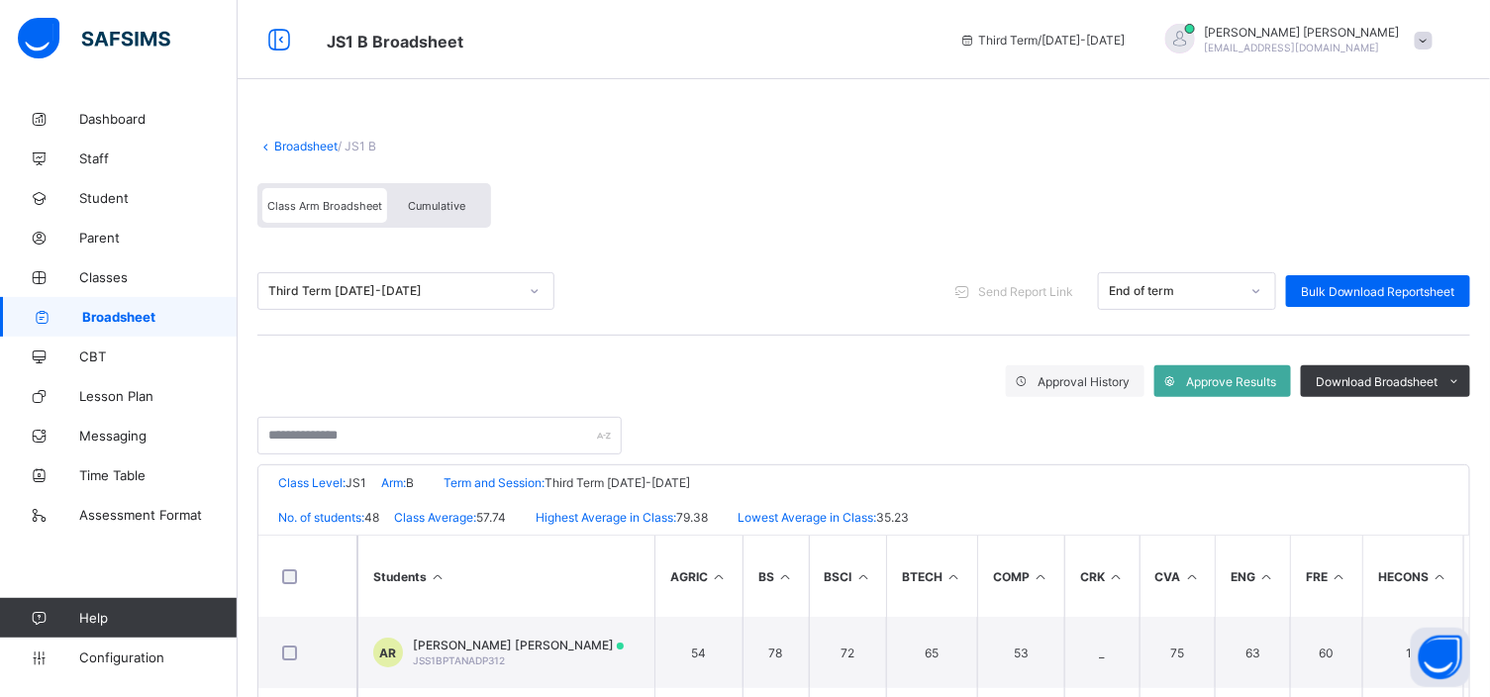
click at [439, 209] on span "Cumulative" at bounding box center [436, 206] width 57 height 14
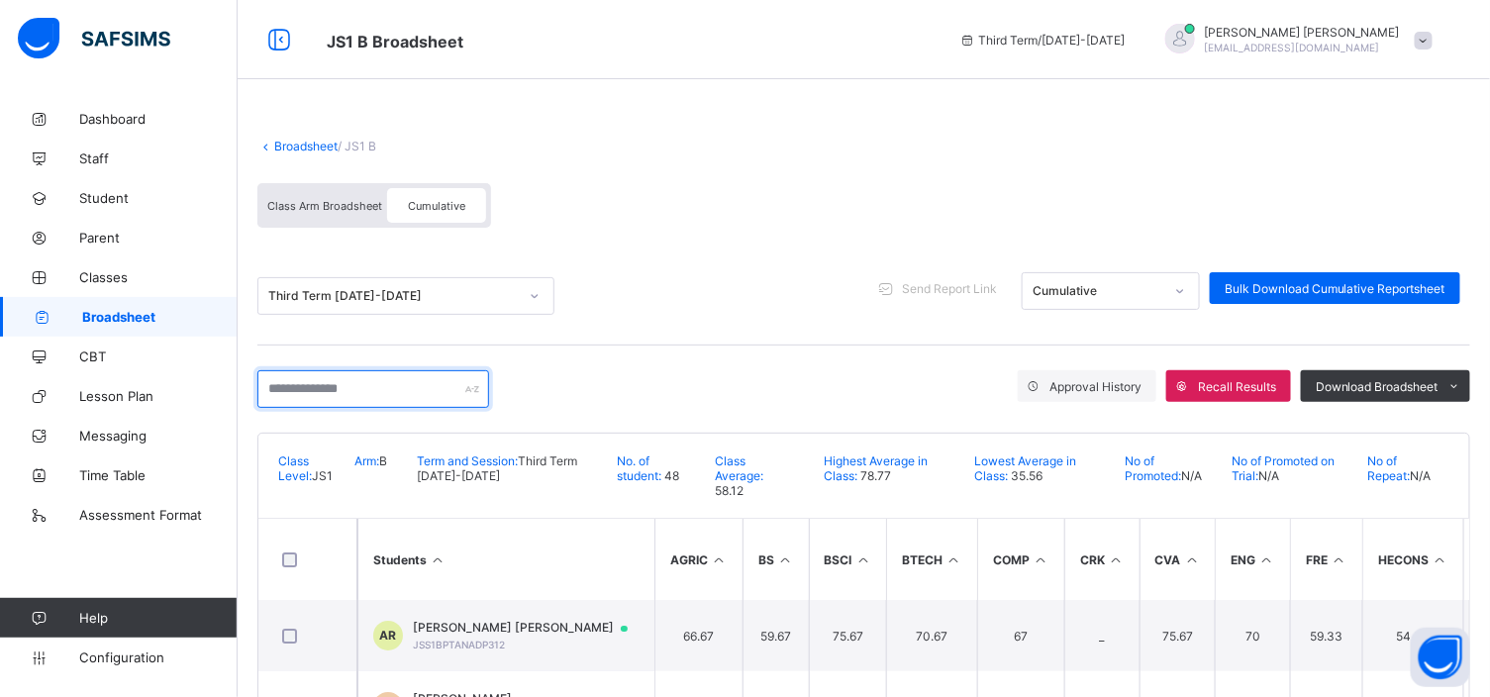
click at [269, 399] on input "text" at bounding box center [373, 389] width 232 height 38
type input "*"
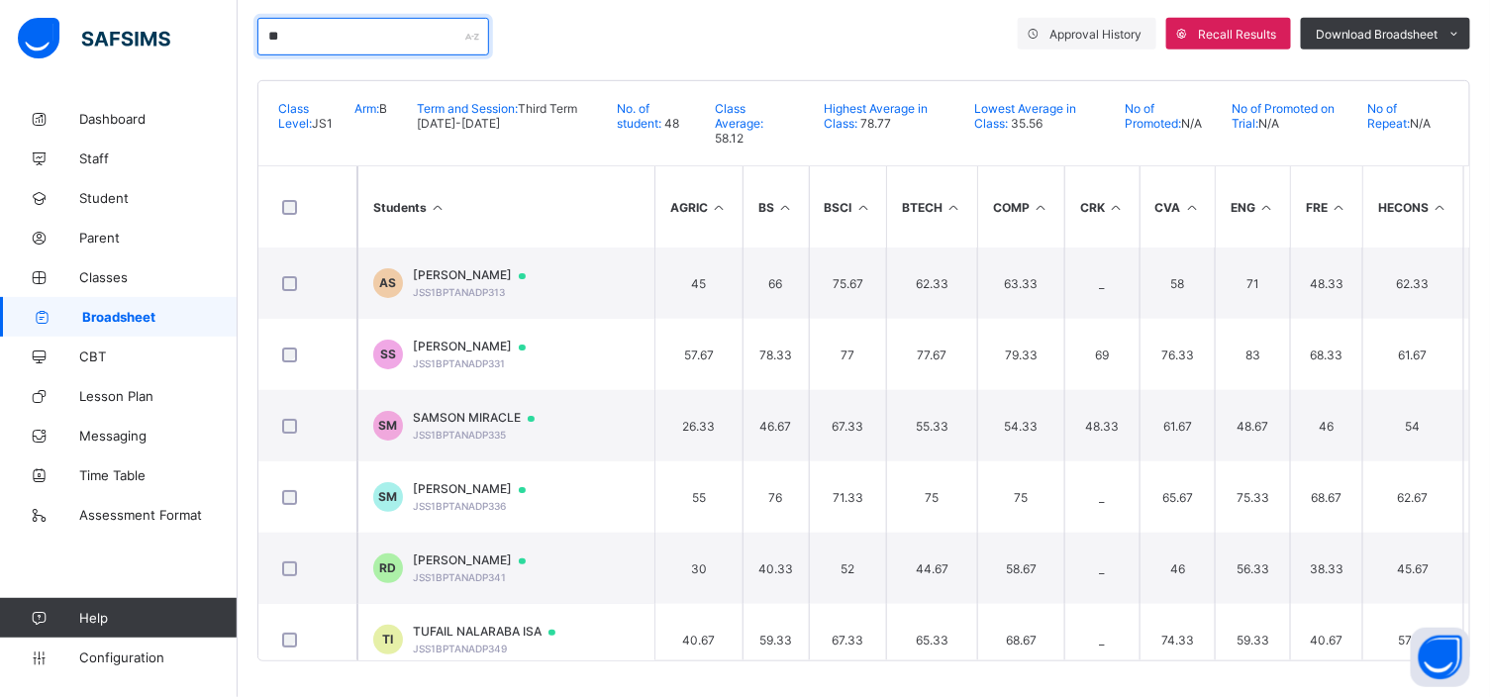
scroll to position [379, 0]
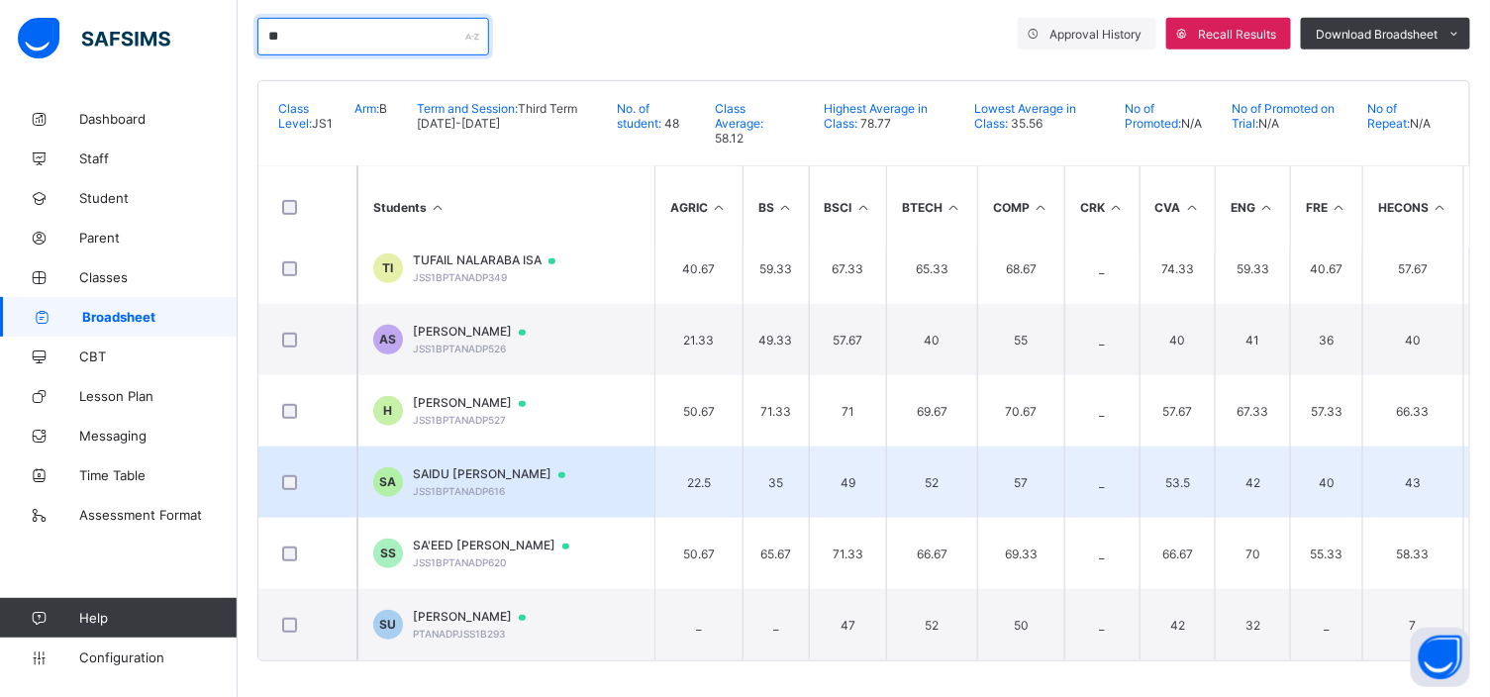
type input "**"
click at [461, 466] on span "SAIDU ABBE ABDULLAHI" at bounding box center [498, 474] width 171 height 16
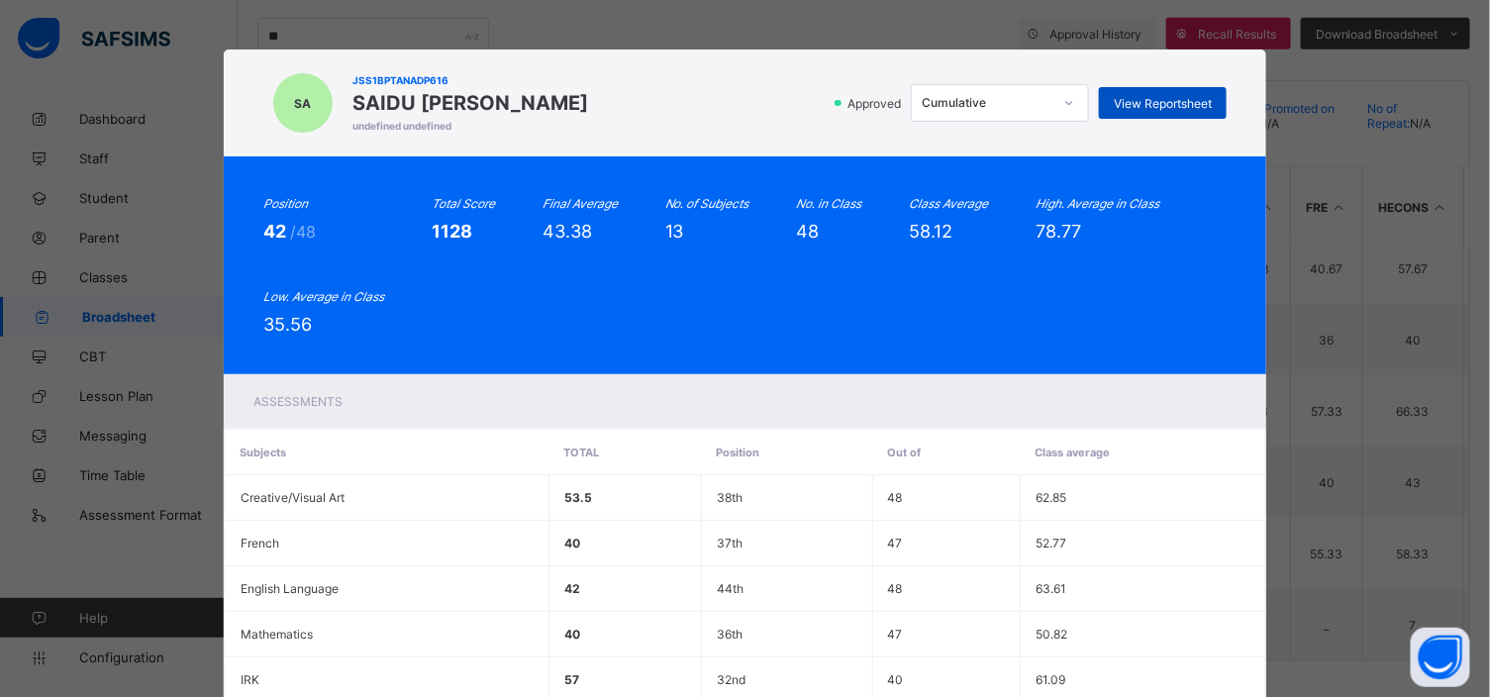
click at [1175, 101] on span "View Reportsheet" at bounding box center [1163, 103] width 98 height 15
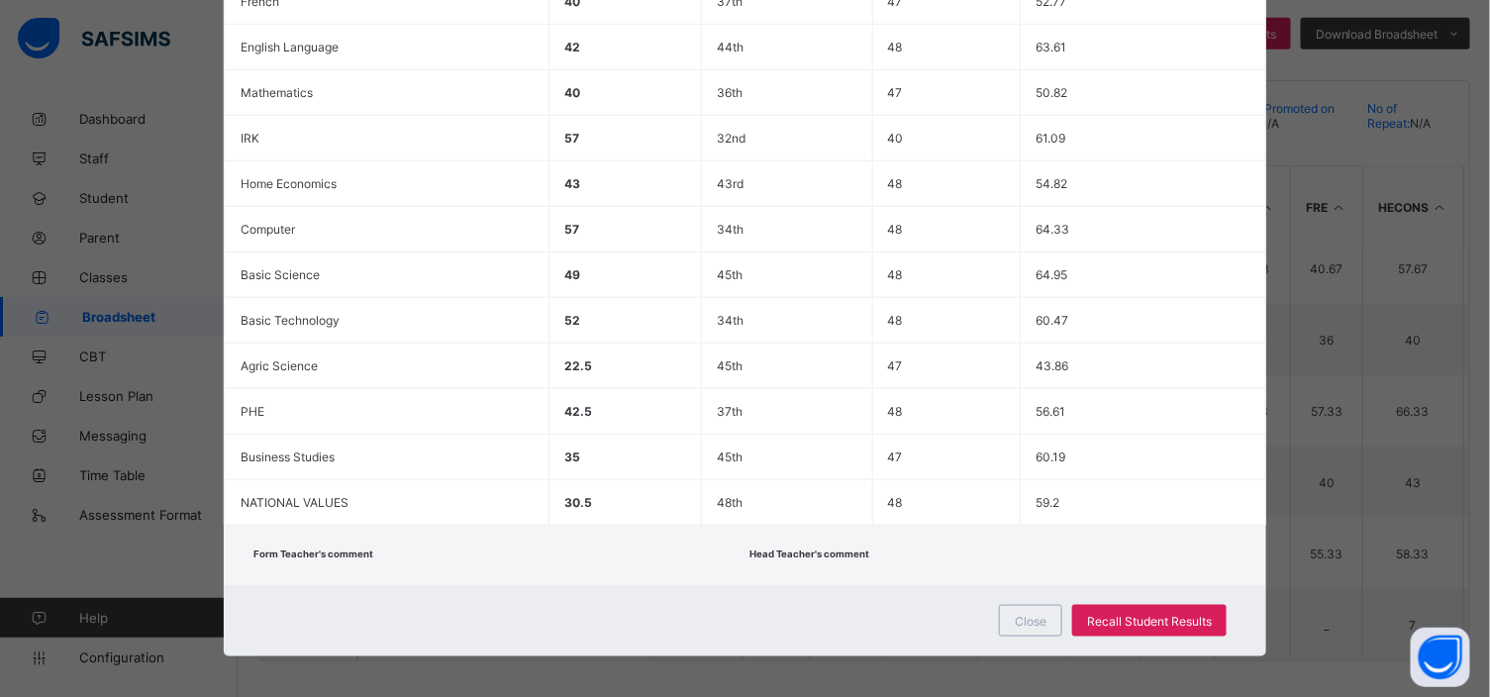
scroll to position [543, 0]
click at [1036, 614] on span "Close" at bounding box center [1031, 620] width 32 height 15
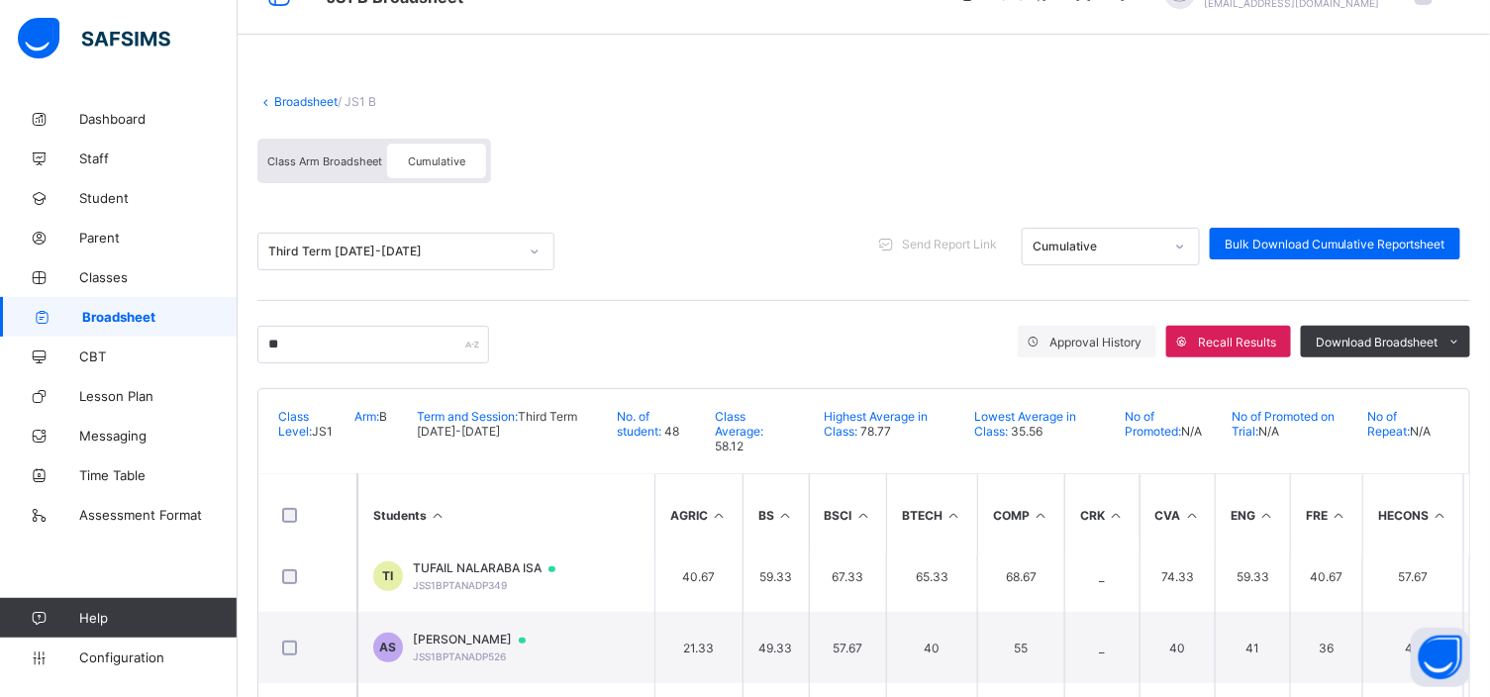
scroll to position [0, 0]
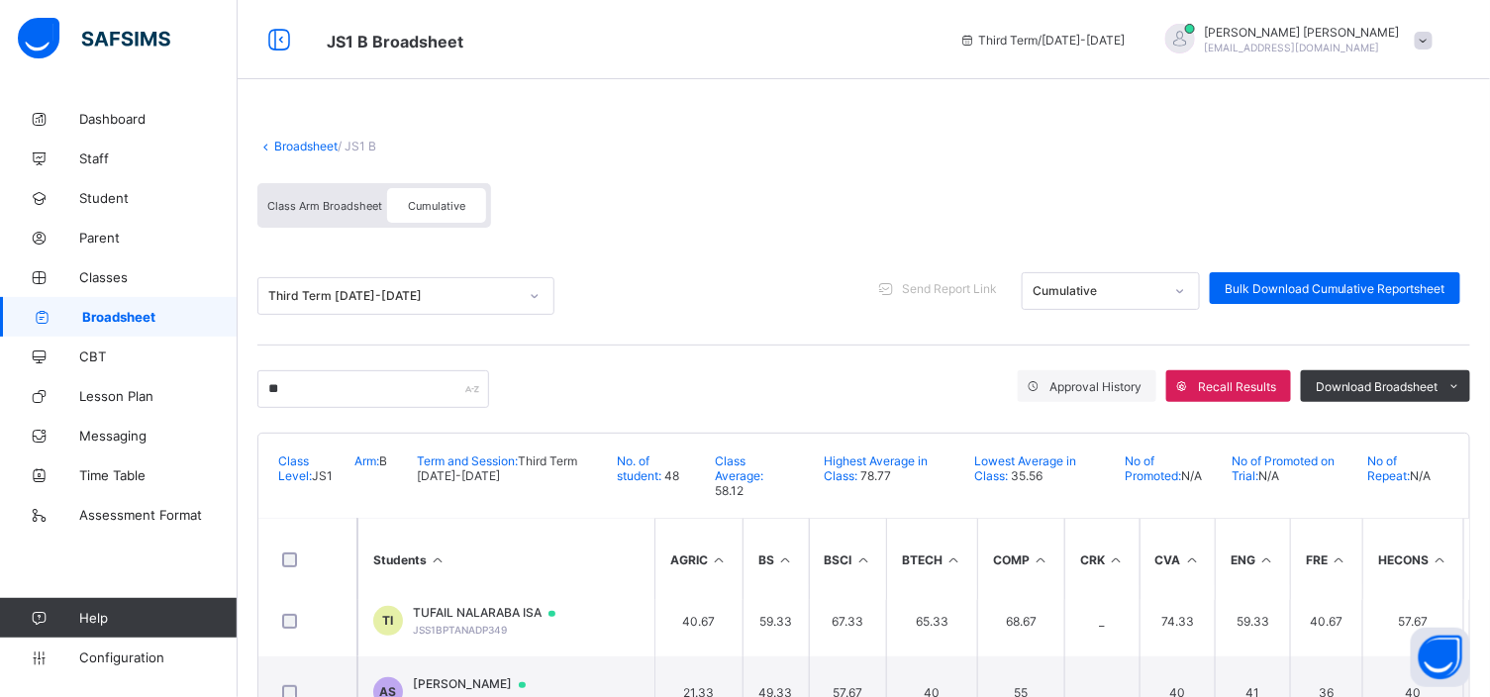
click at [311, 141] on link "Broadsheet" at bounding box center [305, 146] width 63 height 15
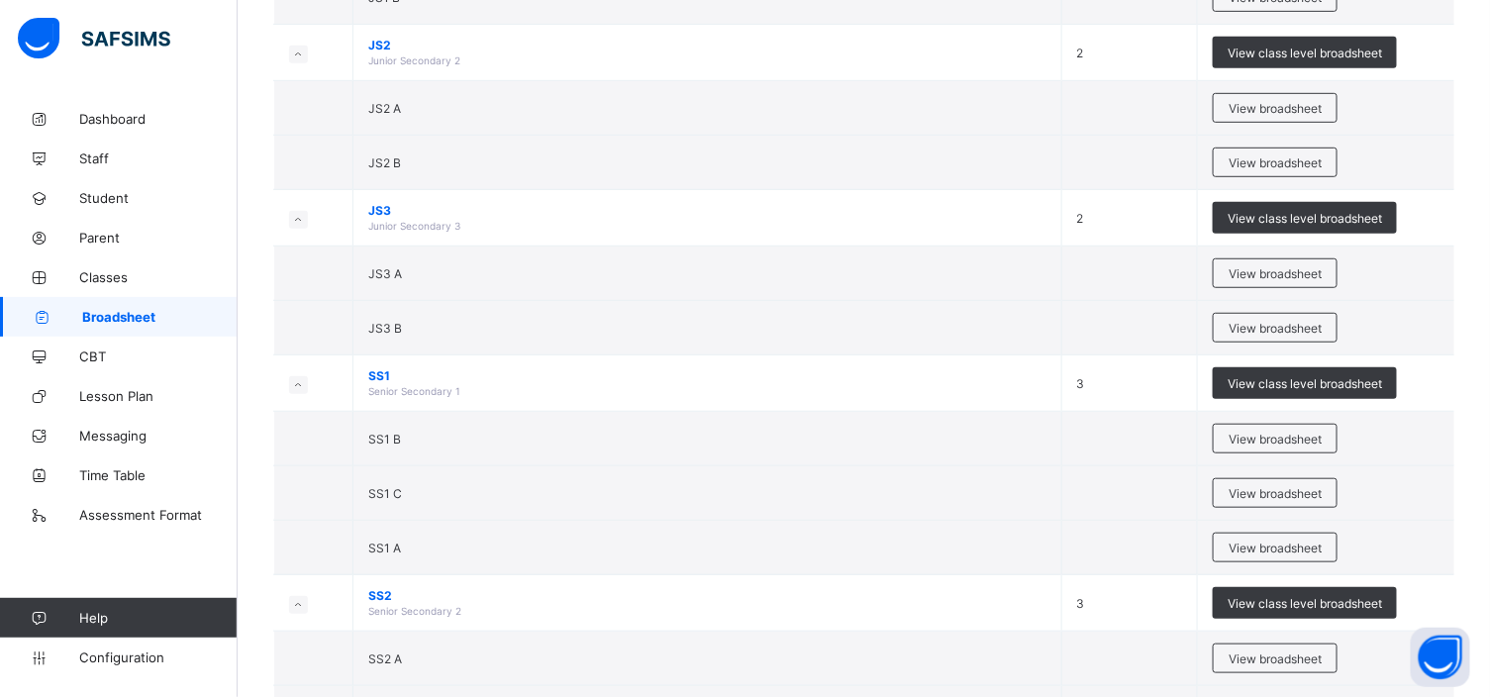
scroll to position [741, 0]
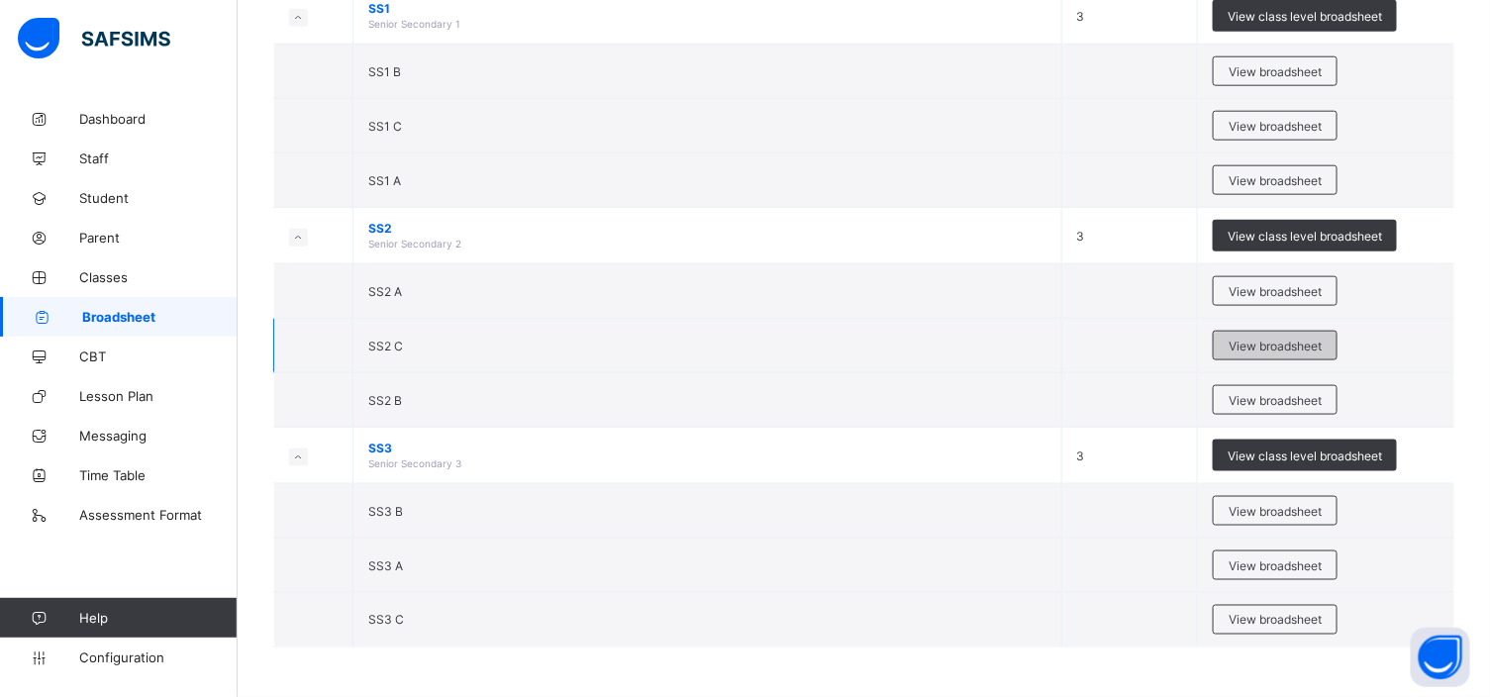
click at [1264, 343] on span "View broadsheet" at bounding box center [1275, 346] width 93 height 15
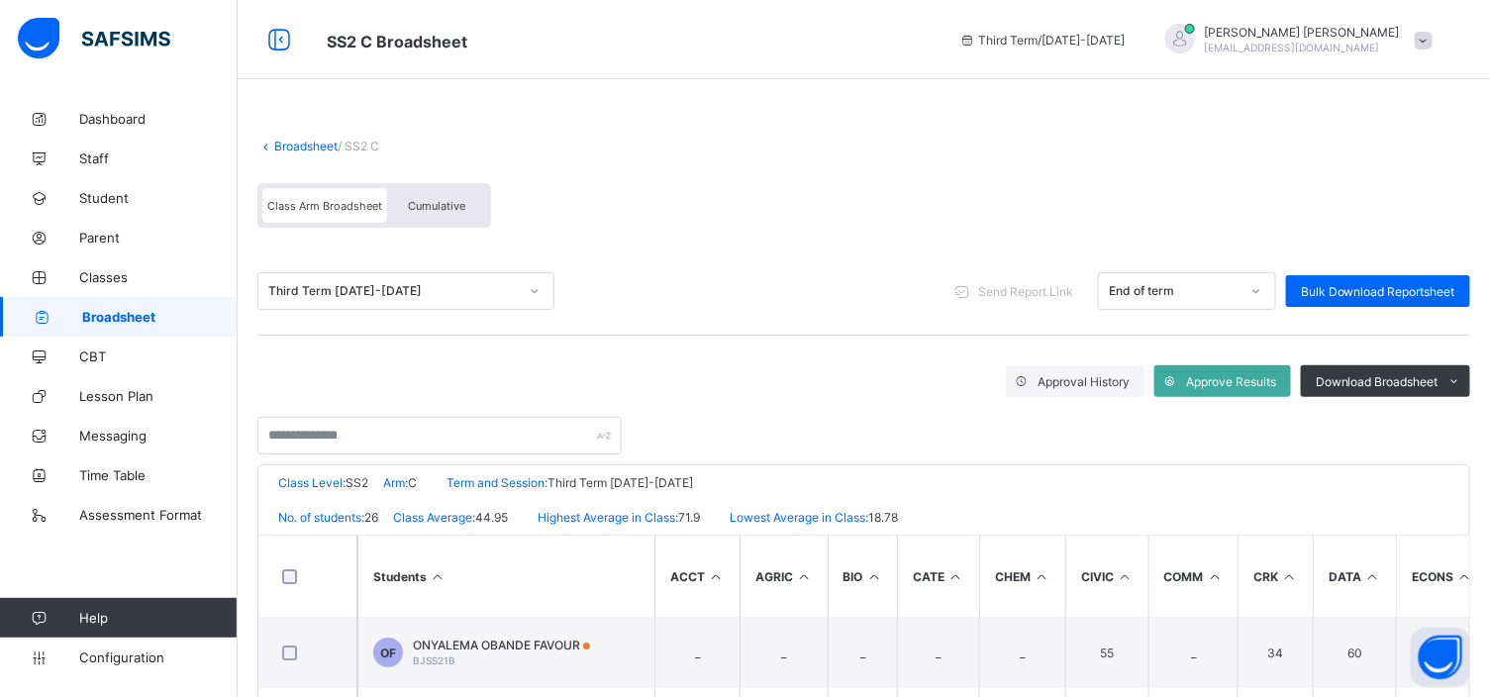
click at [457, 203] on span "Cumulative" at bounding box center [436, 206] width 57 height 14
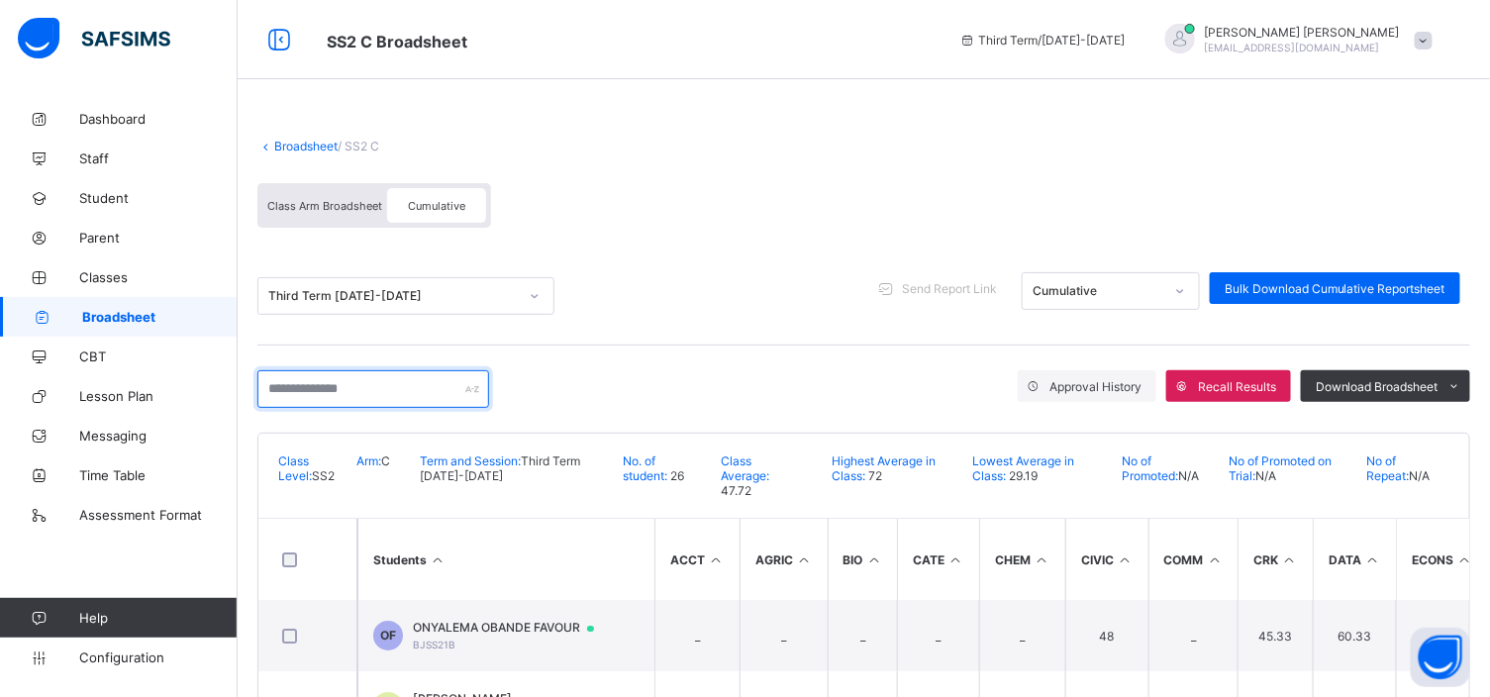
click at [281, 390] on input "text" at bounding box center [373, 389] width 232 height 38
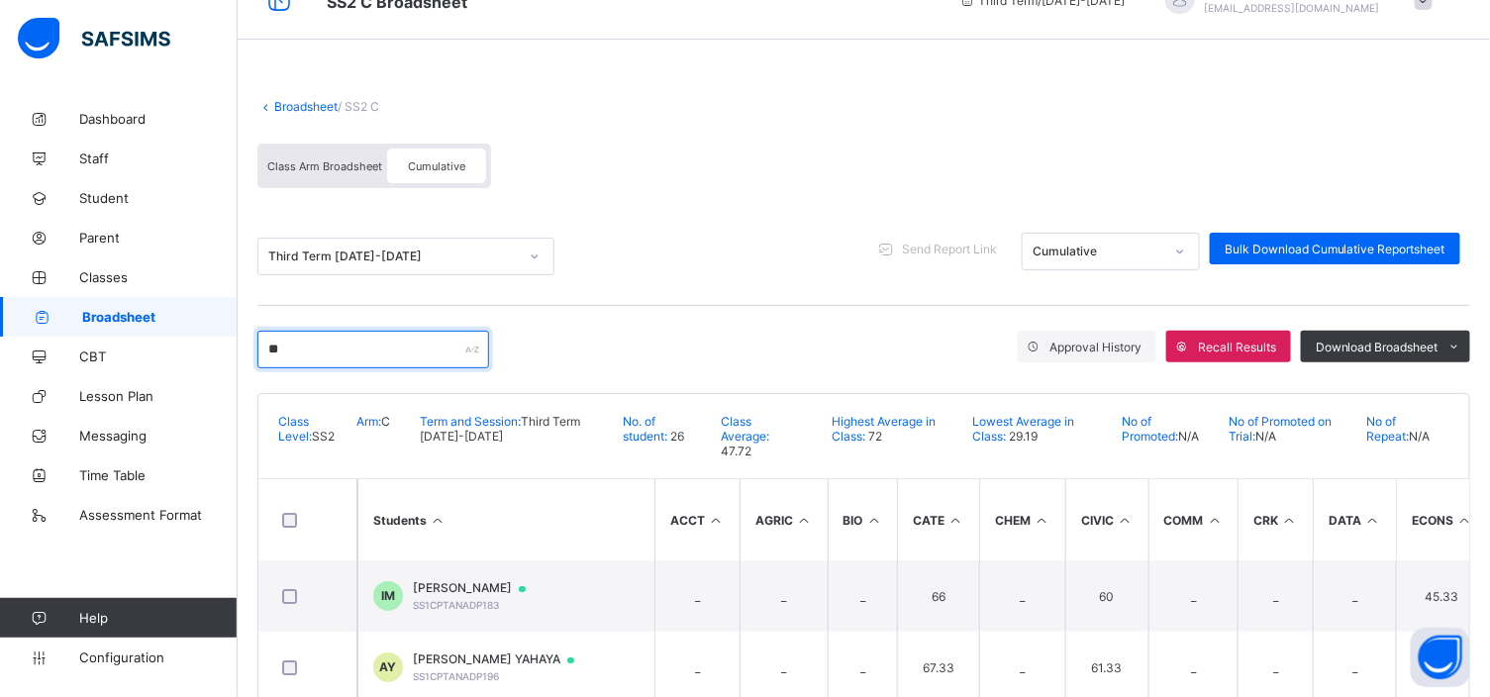
scroll to position [76, 0]
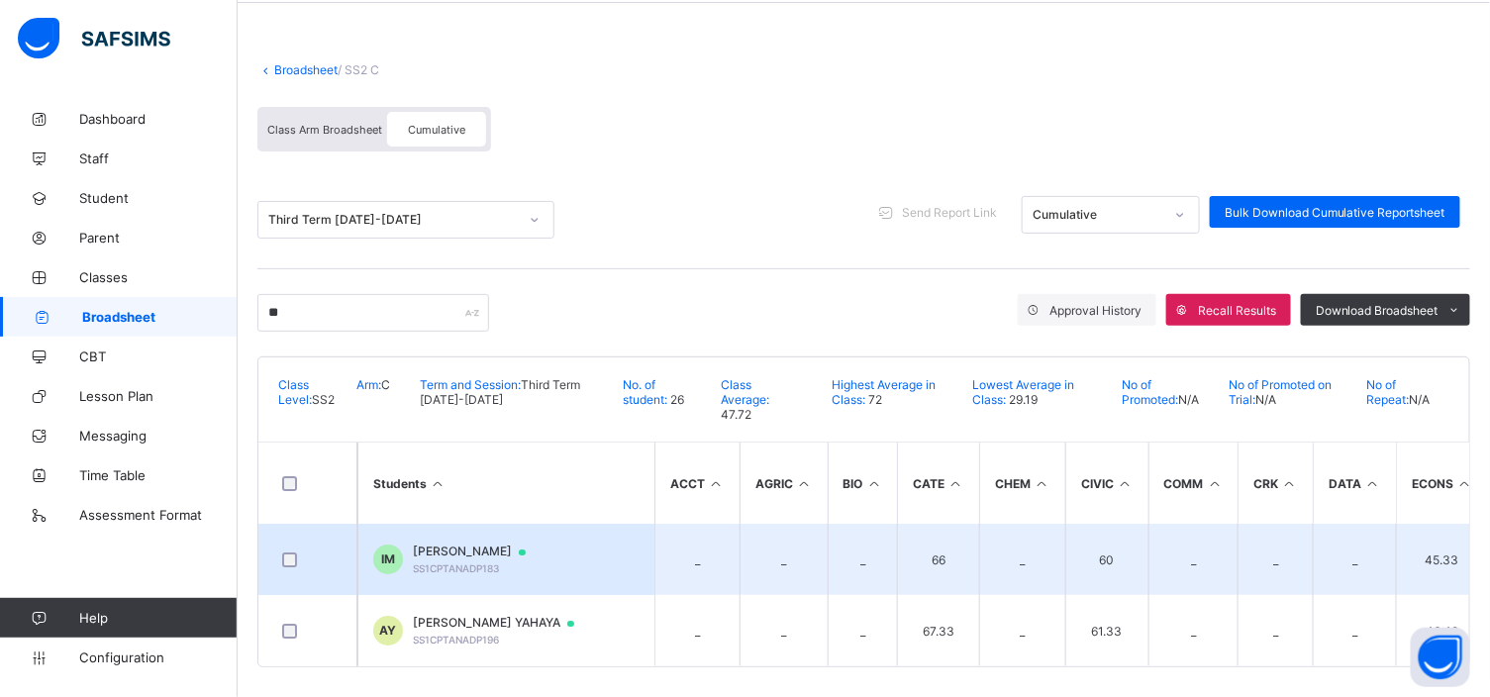
click at [496, 562] on span "SS1CPTANADP183" at bounding box center [456, 568] width 86 height 12
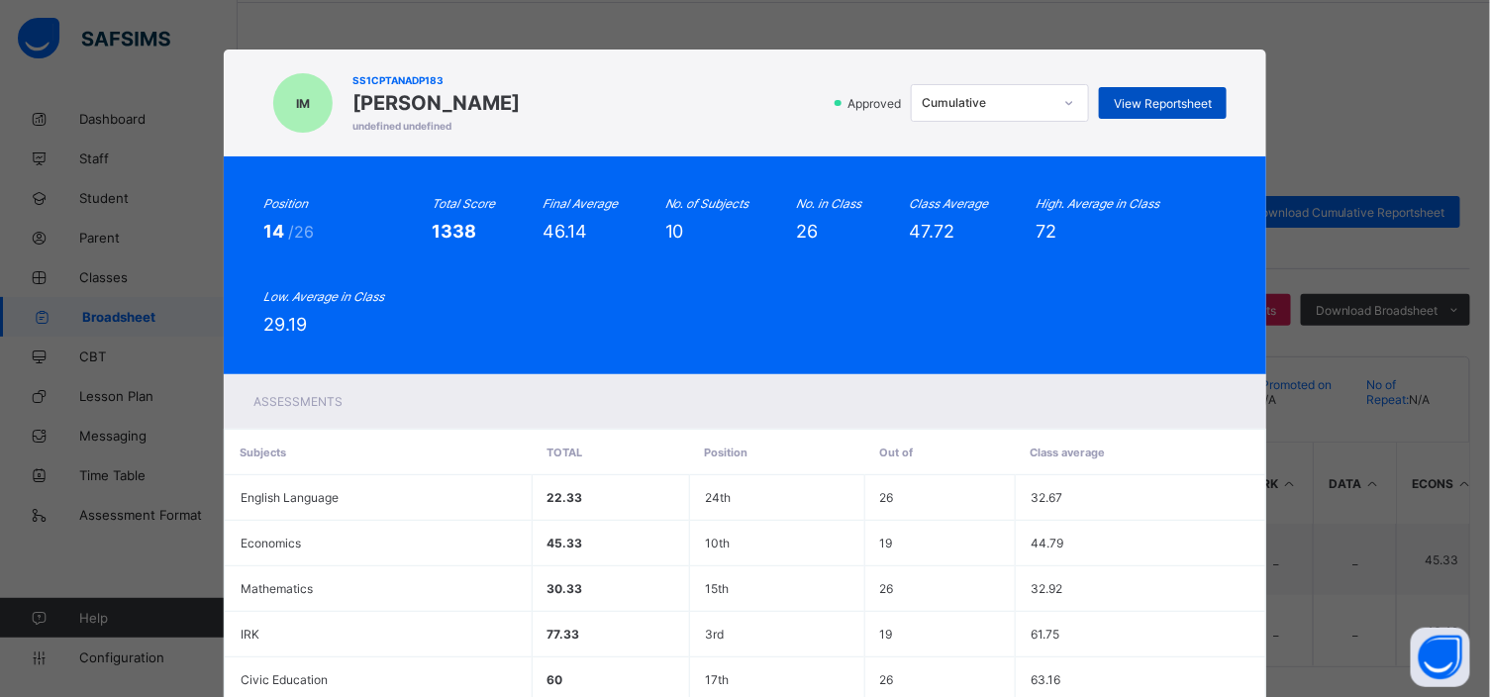
click at [1175, 104] on span "View Reportsheet" at bounding box center [1163, 103] width 98 height 15
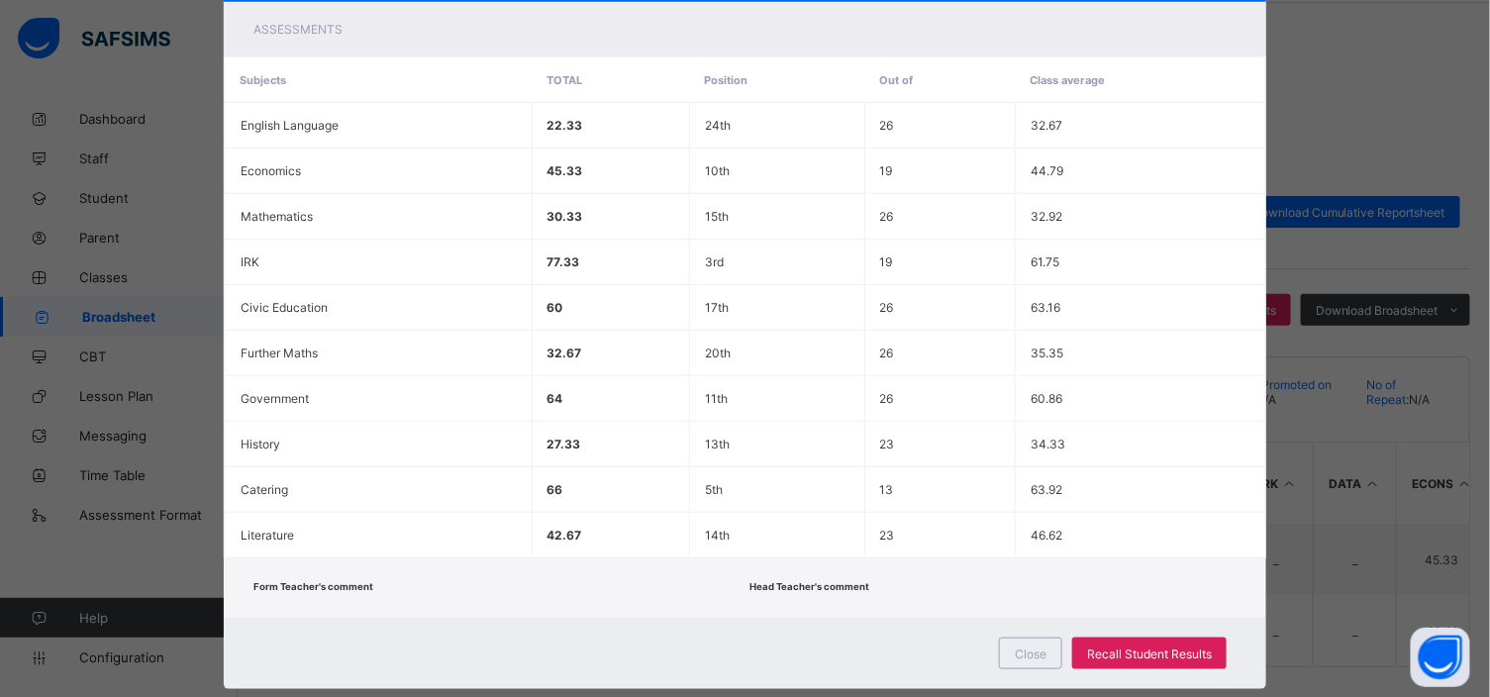
scroll to position [408, 0]
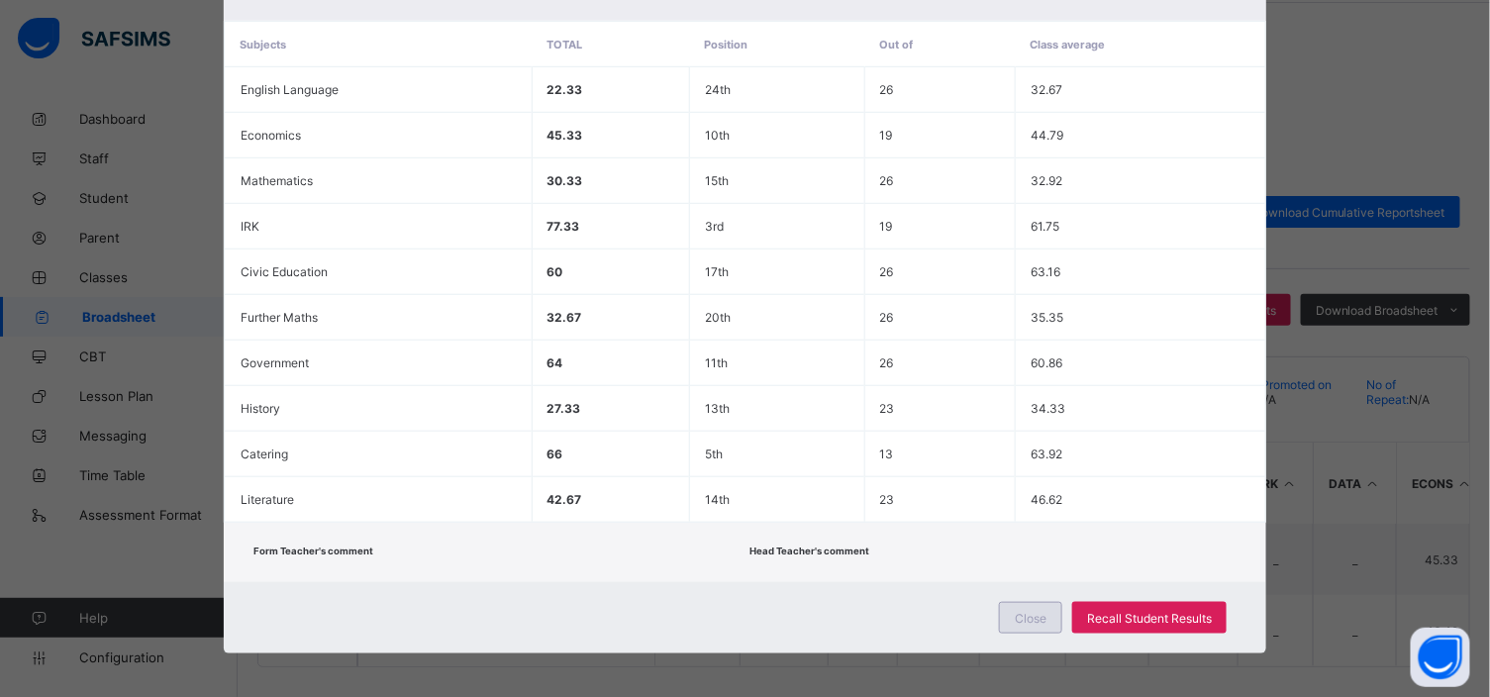
click at [1026, 604] on div "Close" at bounding box center [1030, 618] width 63 height 32
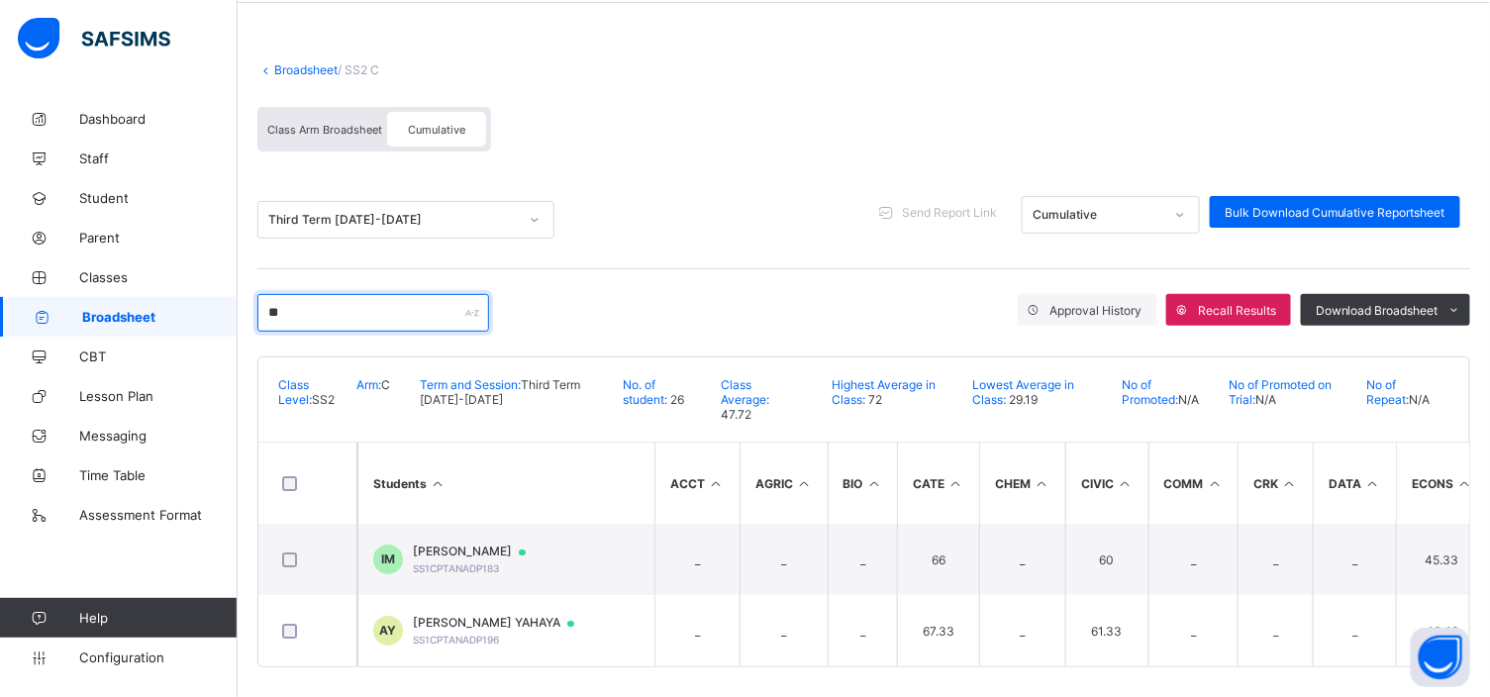
click at [295, 309] on input "**" at bounding box center [373, 313] width 232 height 38
type input "*"
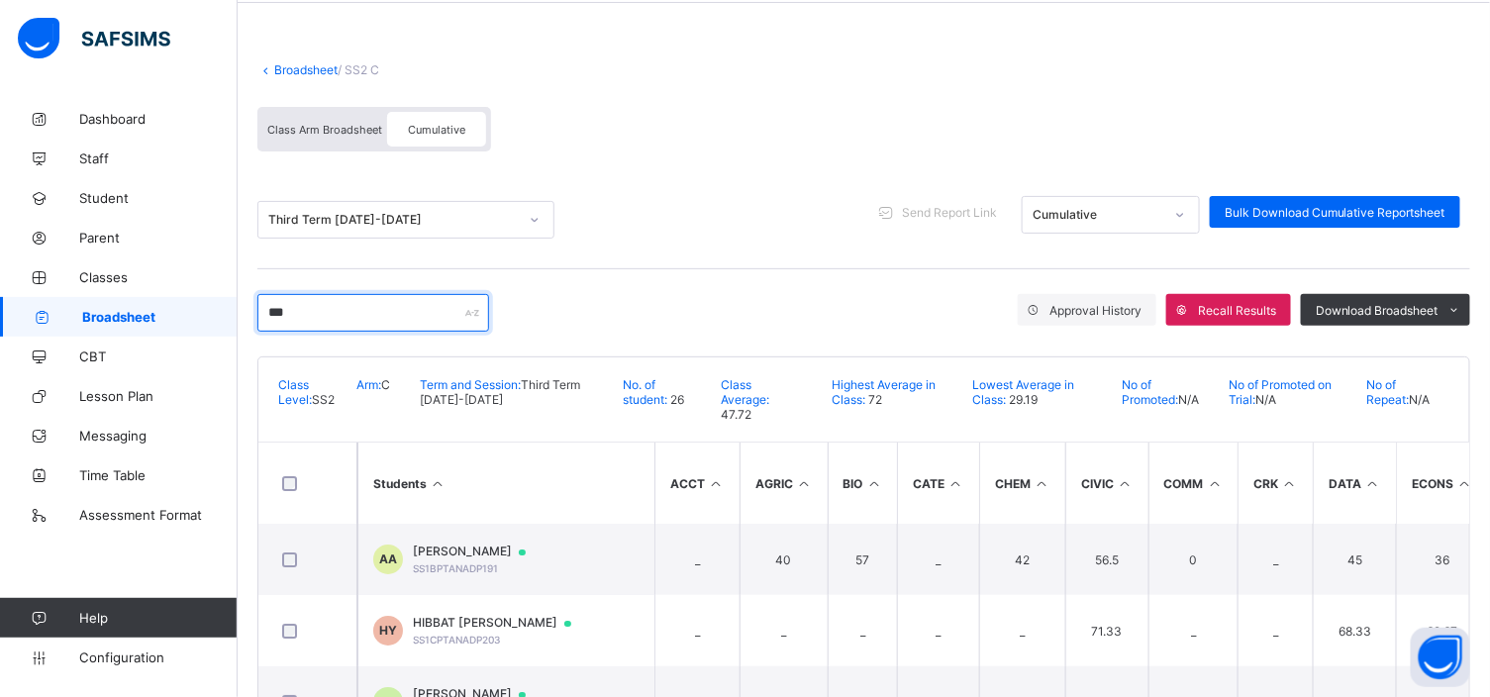
scroll to position [5, 0]
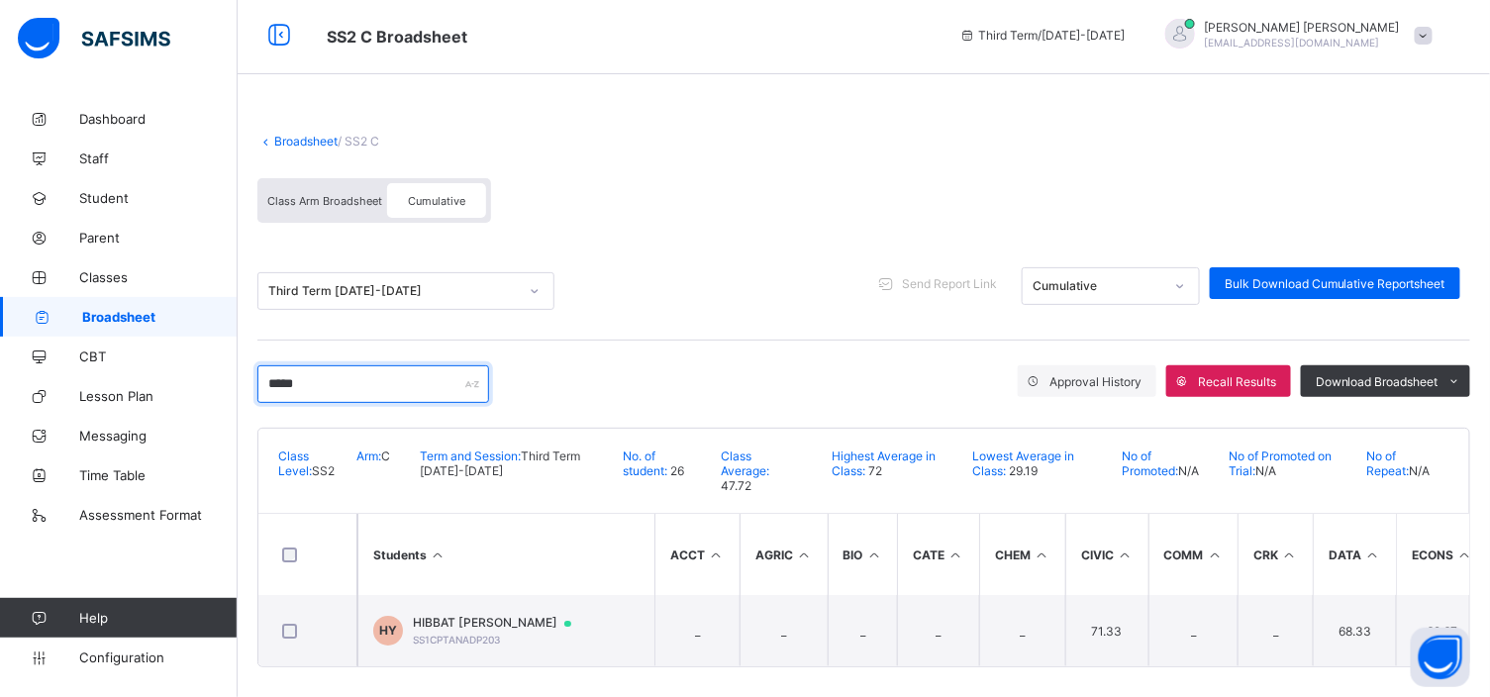
click at [330, 384] on input "*****" at bounding box center [373, 384] width 232 height 38
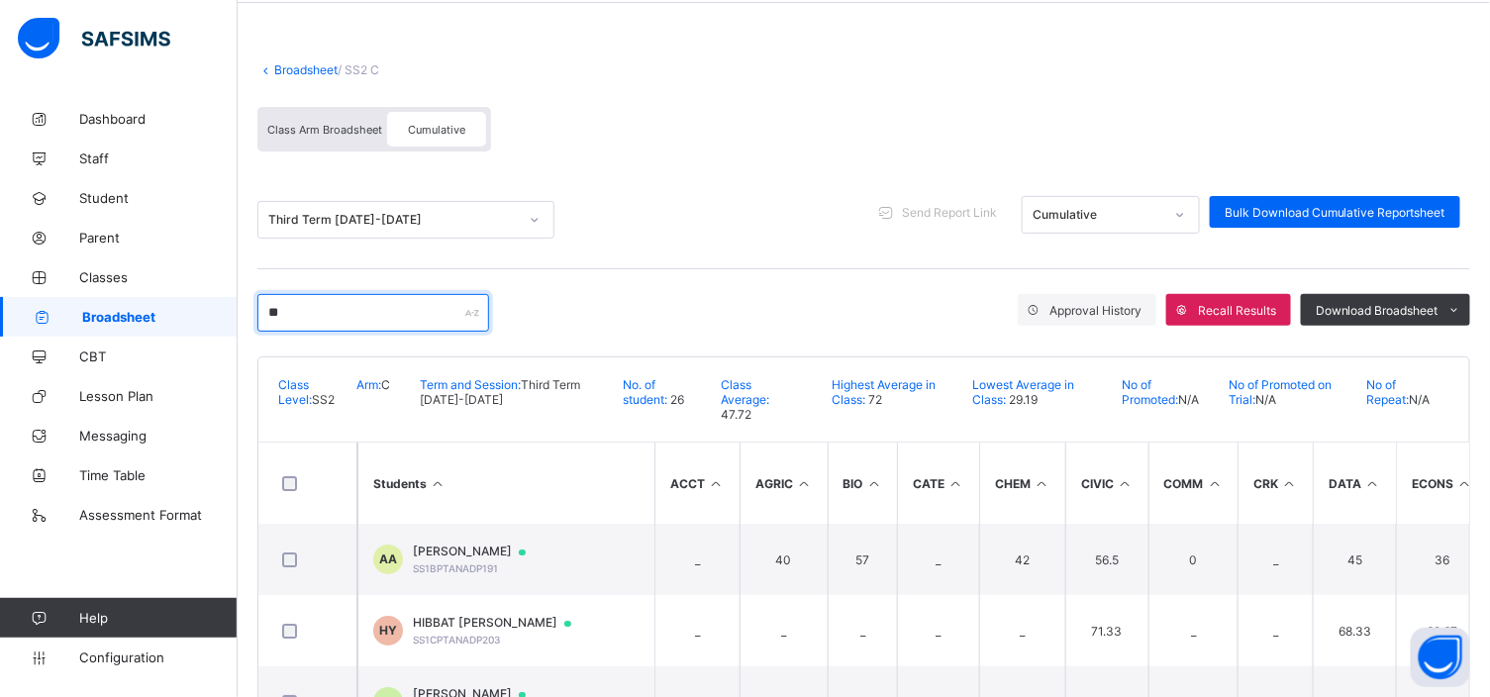
type input "*"
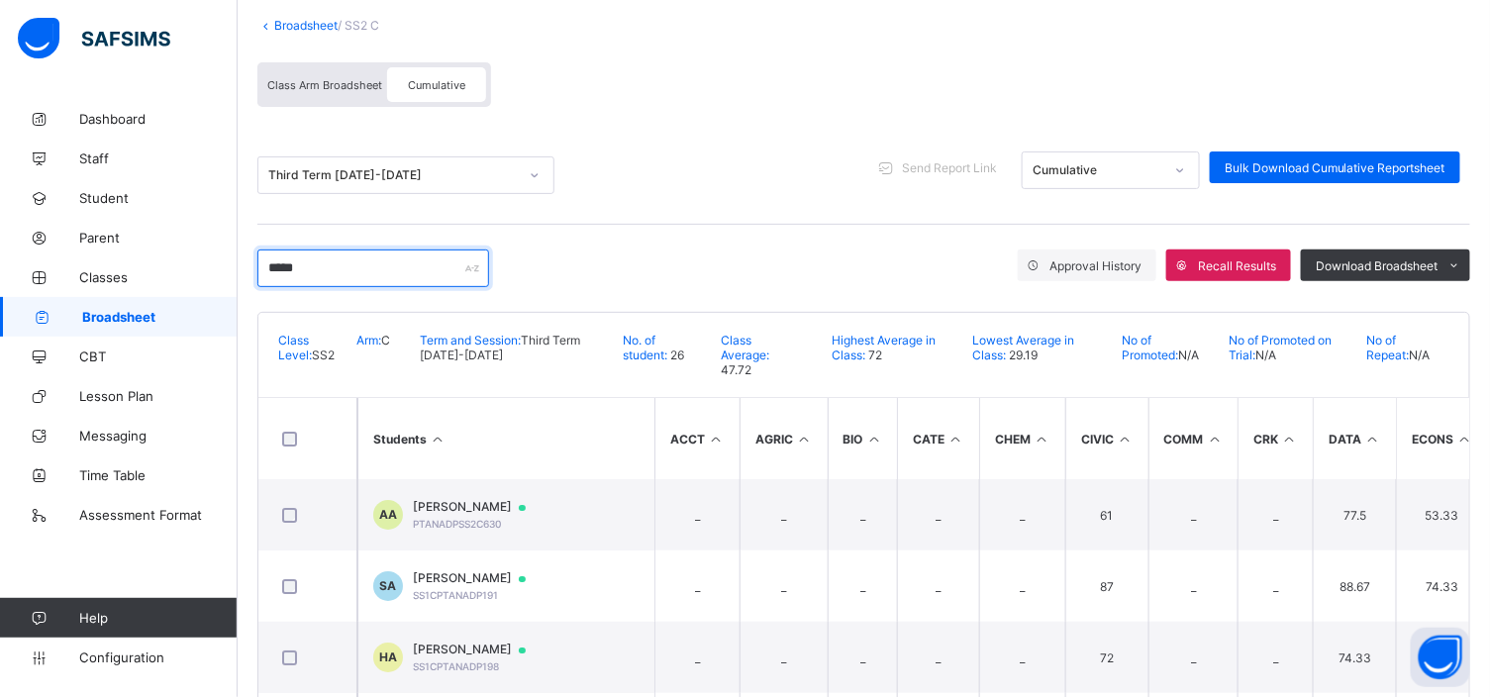
scroll to position [164, 0]
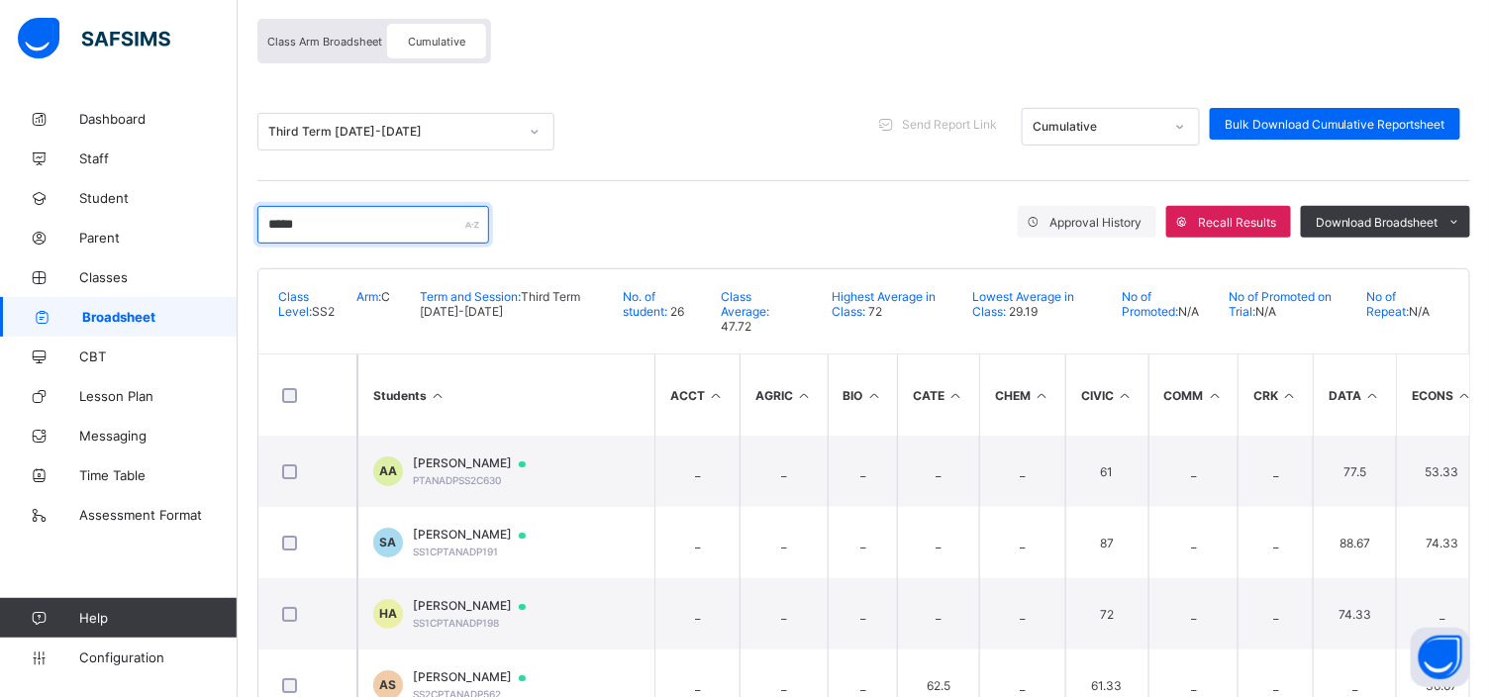
click at [310, 214] on input "*****" at bounding box center [373, 225] width 232 height 38
type input "*"
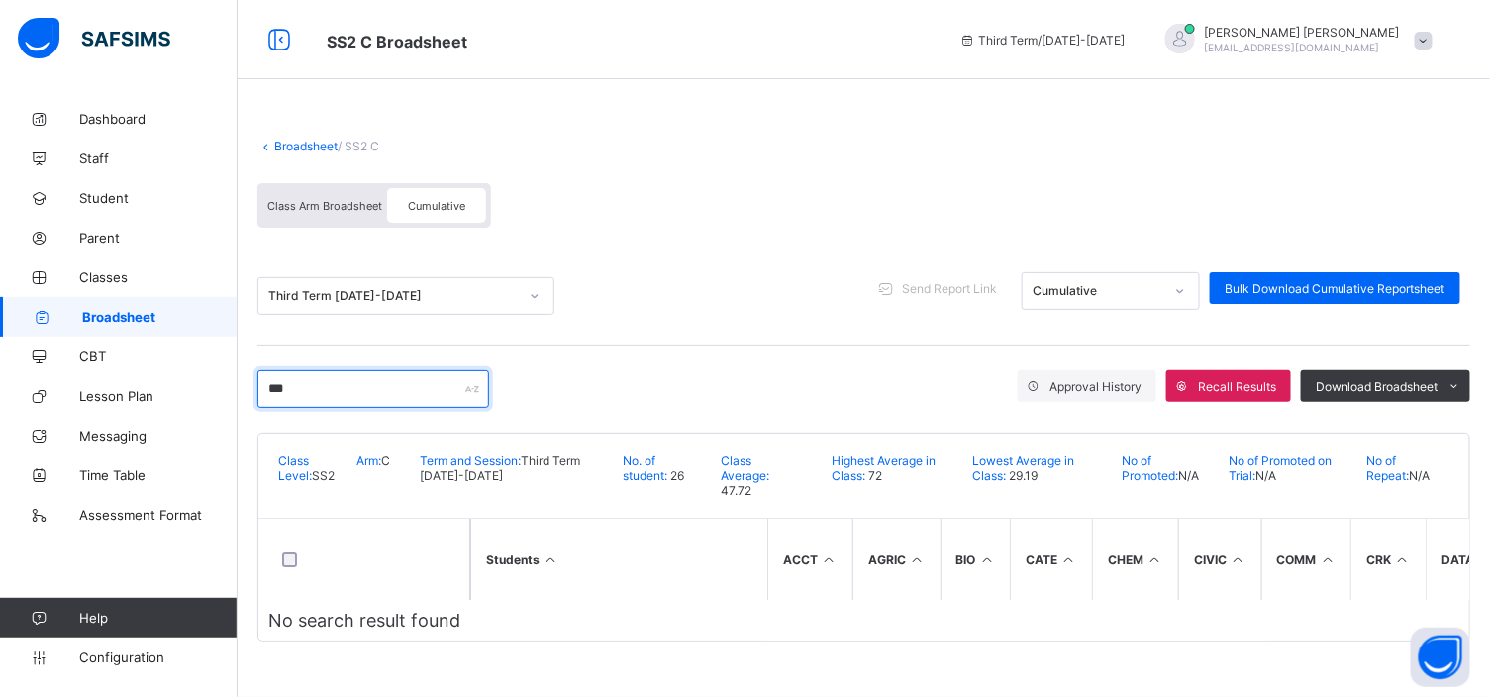
scroll to position [0, 0]
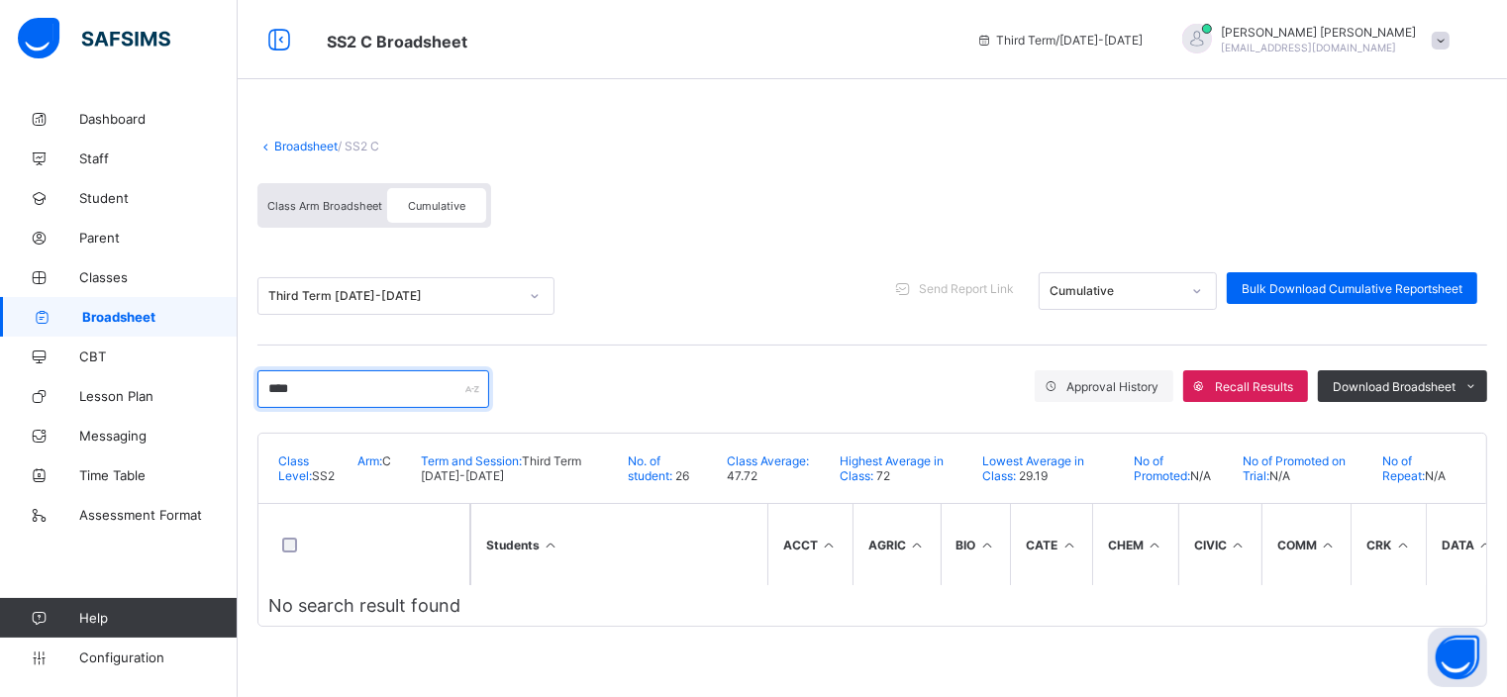
type input "****"
click at [307, 141] on link "Broadsheet" at bounding box center [305, 146] width 63 height 15
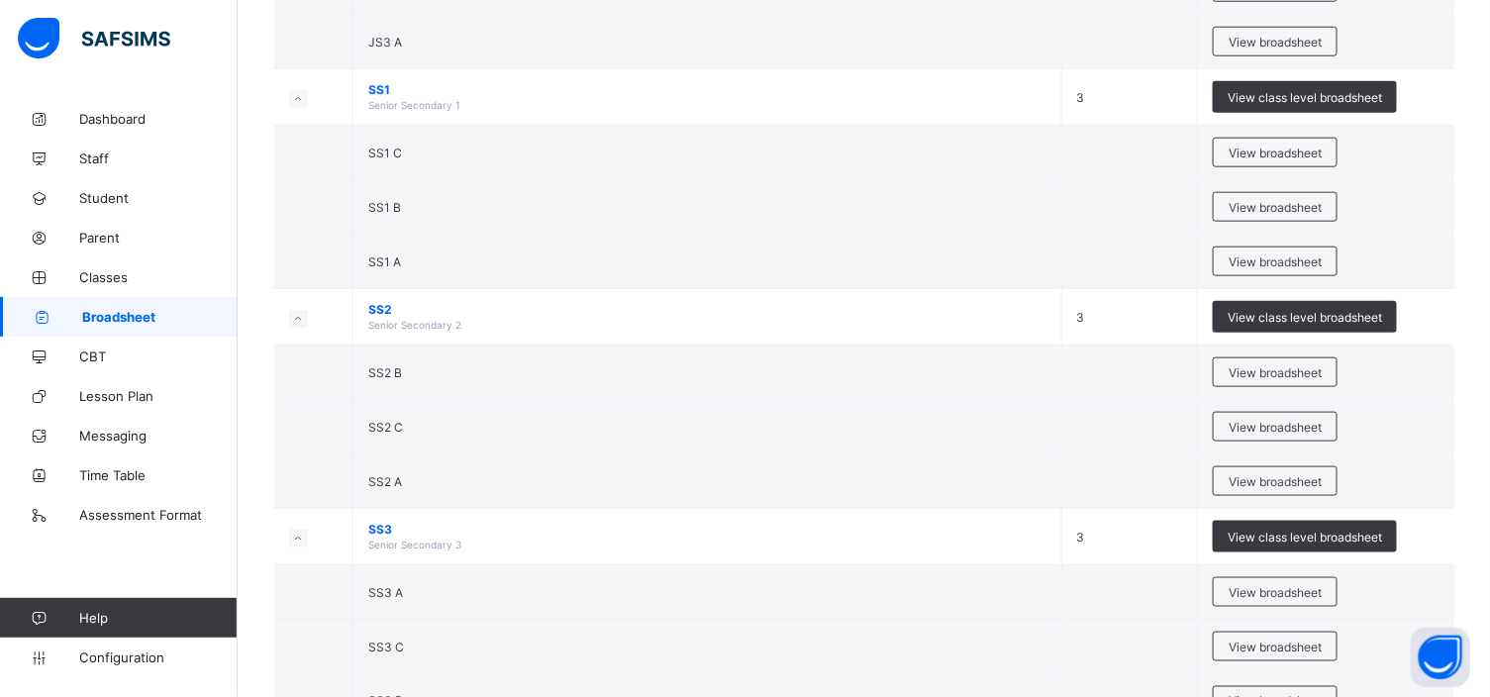
scroll to position [741, 0]
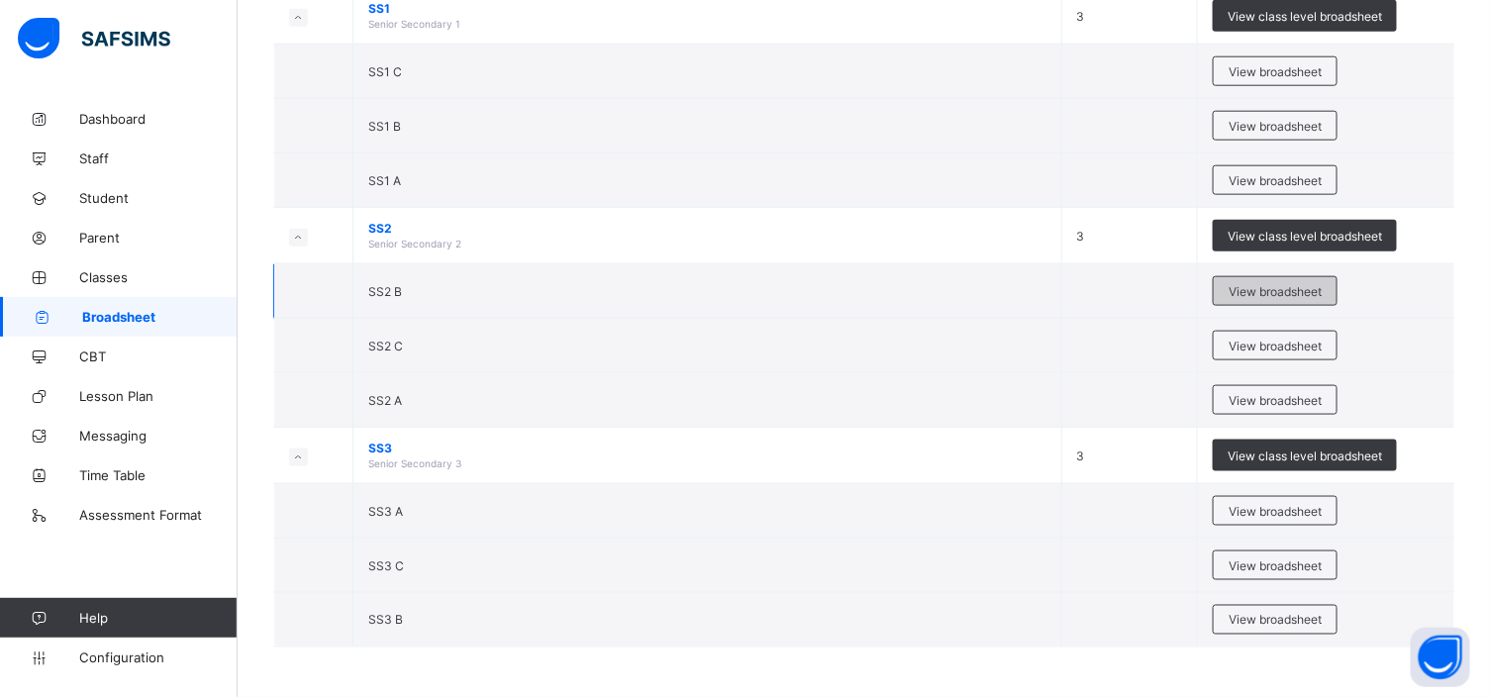
click at [1268, 290] on span "View broadsheet" at bounding box center [1275, 291] width 93 height 15
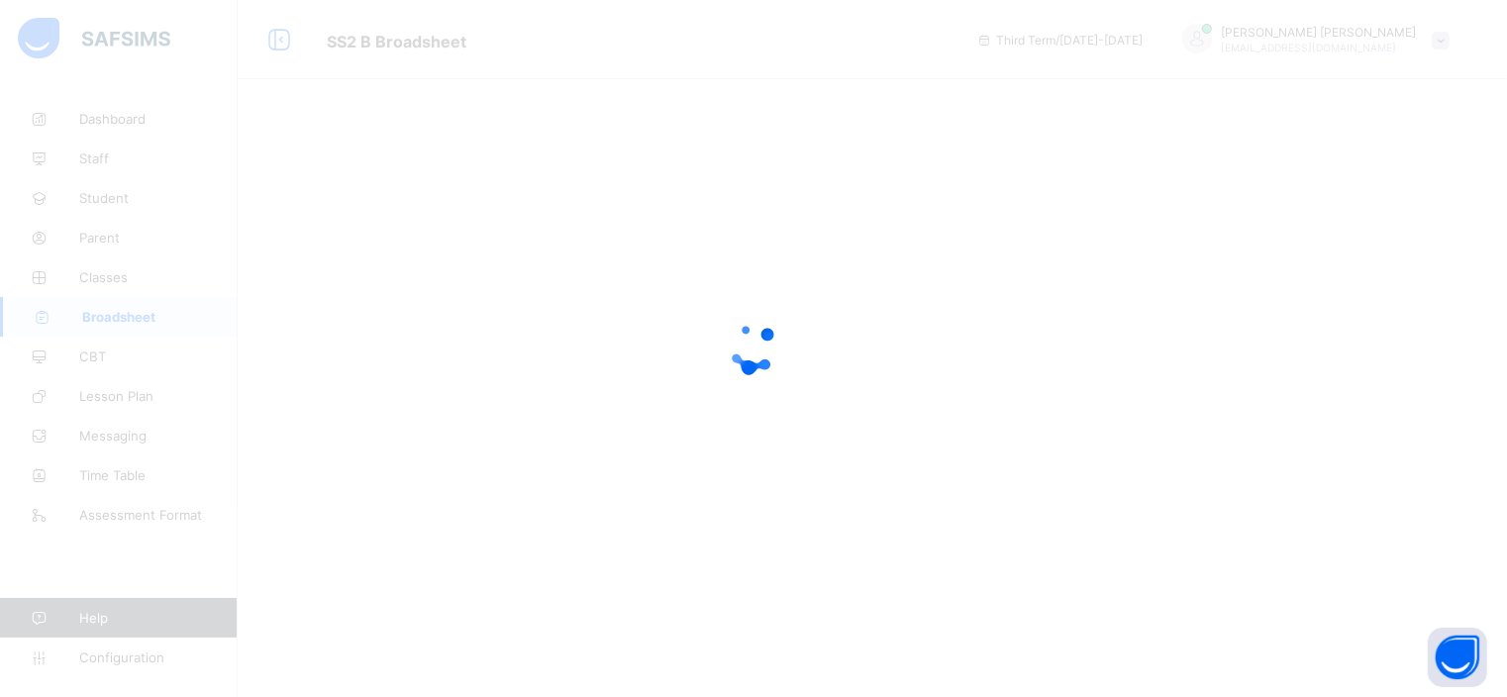
click at [1268, 290] on div at bounding box center [753, 348] width 1507 height 697
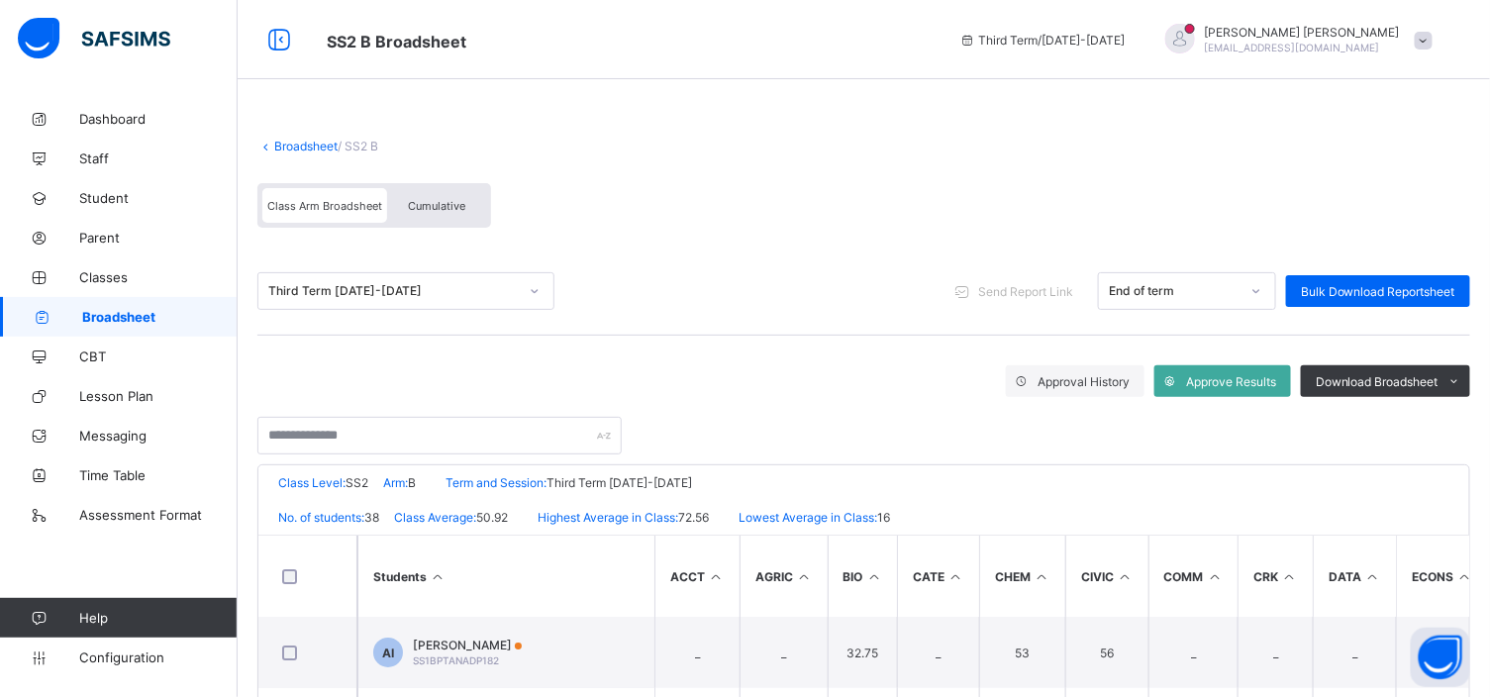
click at [422, 208] on span "Cumulative" at bounding box center [436, 206] width 57 height 14
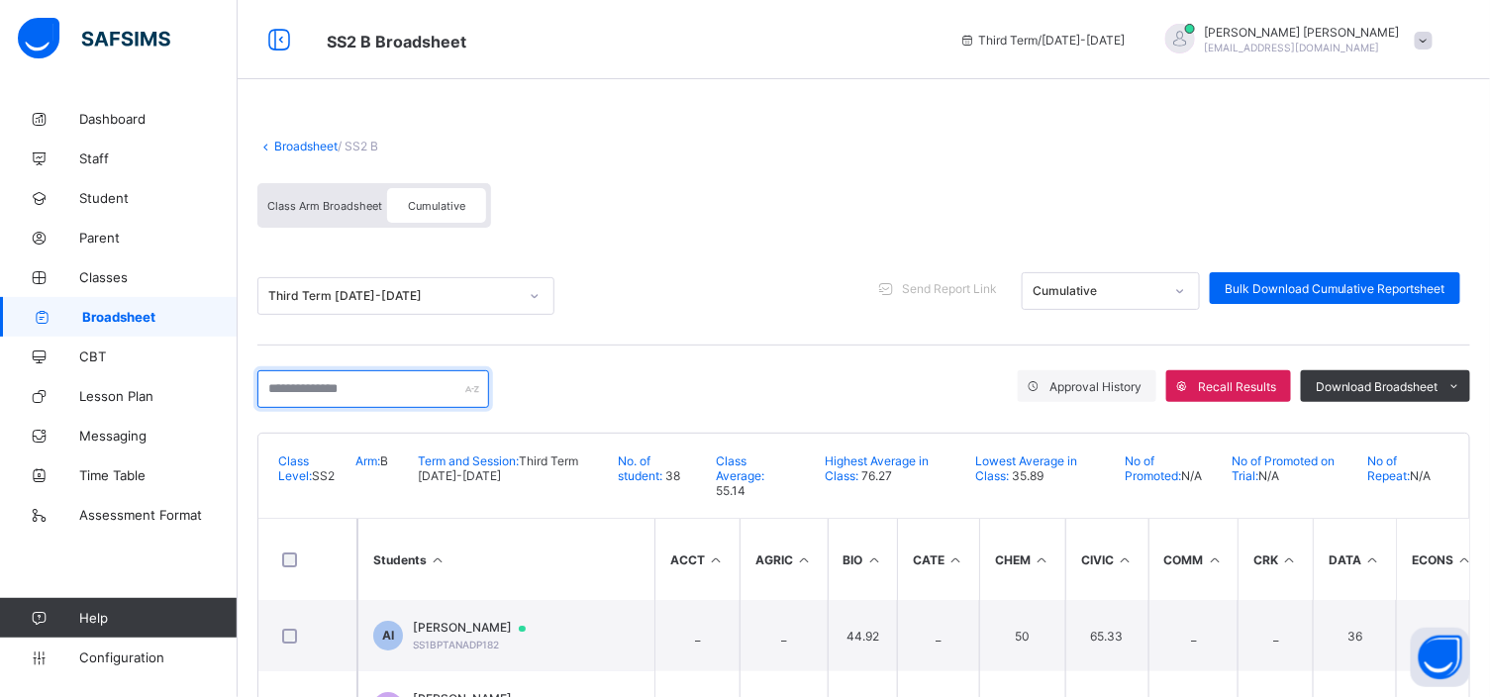
click at [262, 382] on input "text" at bounding box center [373, 389] width 232 height 38
type input "*"
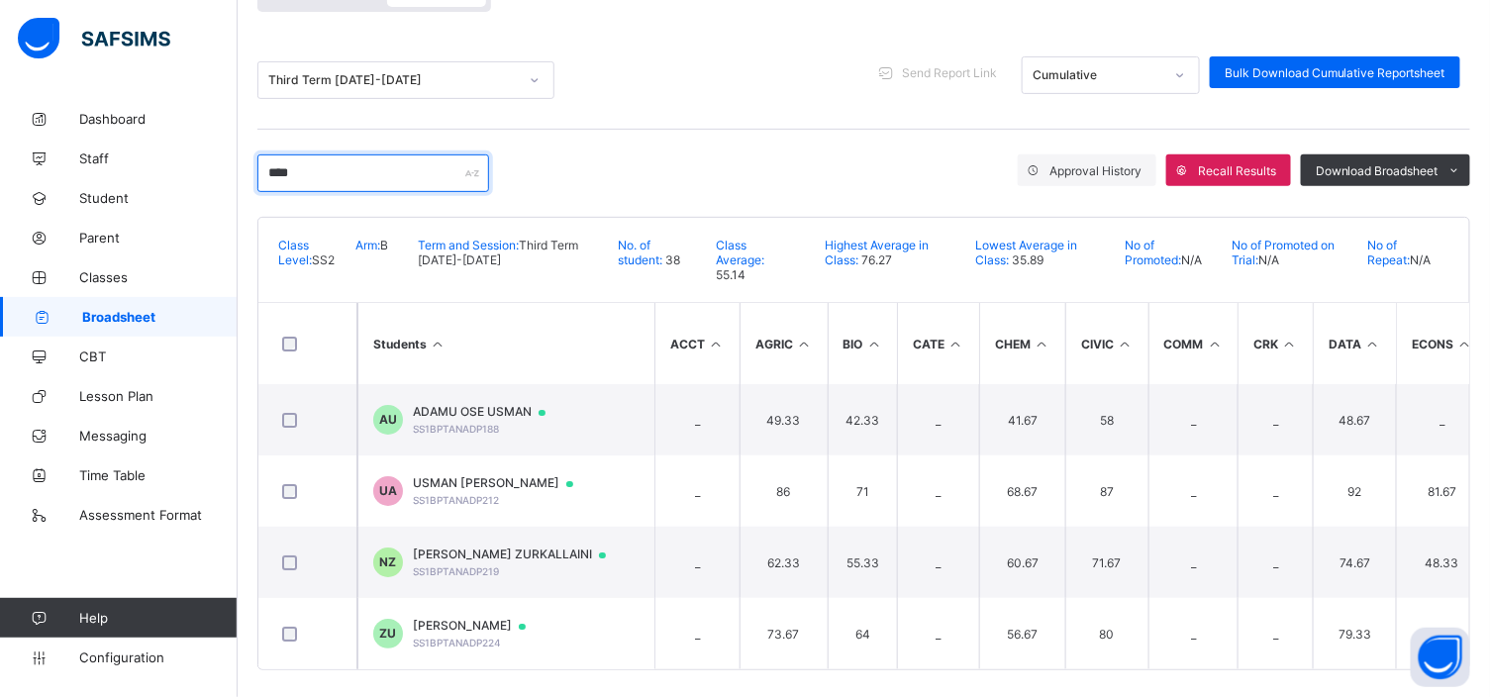
scroll to position [233, 0]
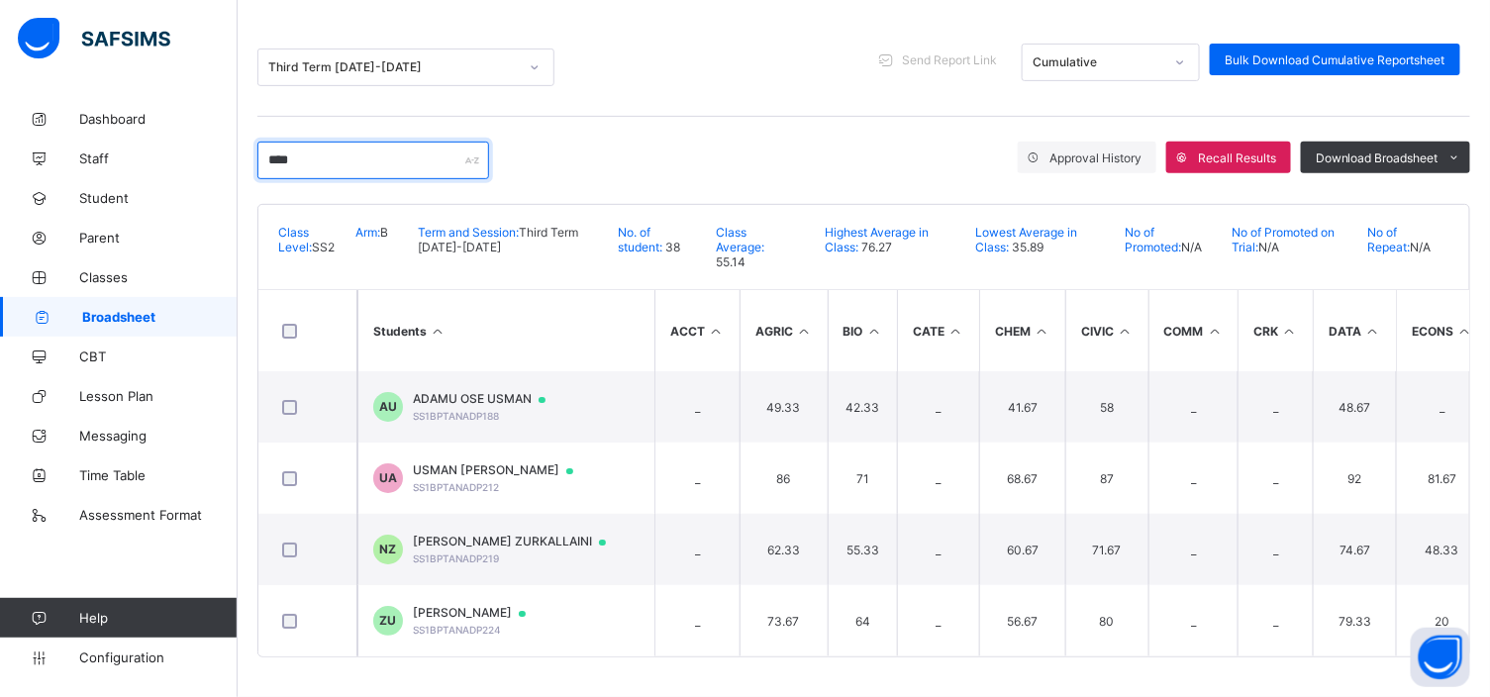
click at [314, 152] on input "****" at bounding box center [373, 161] width 232 height 38
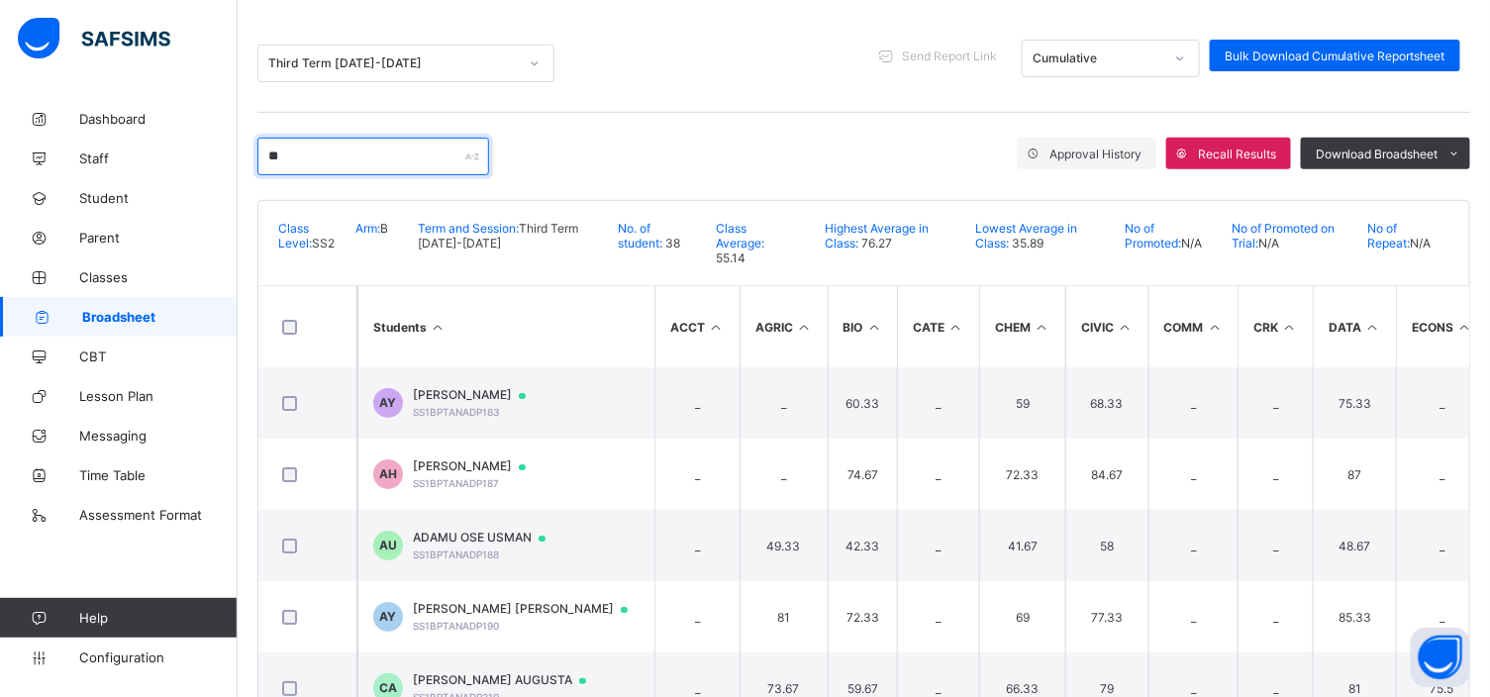
type input "*"
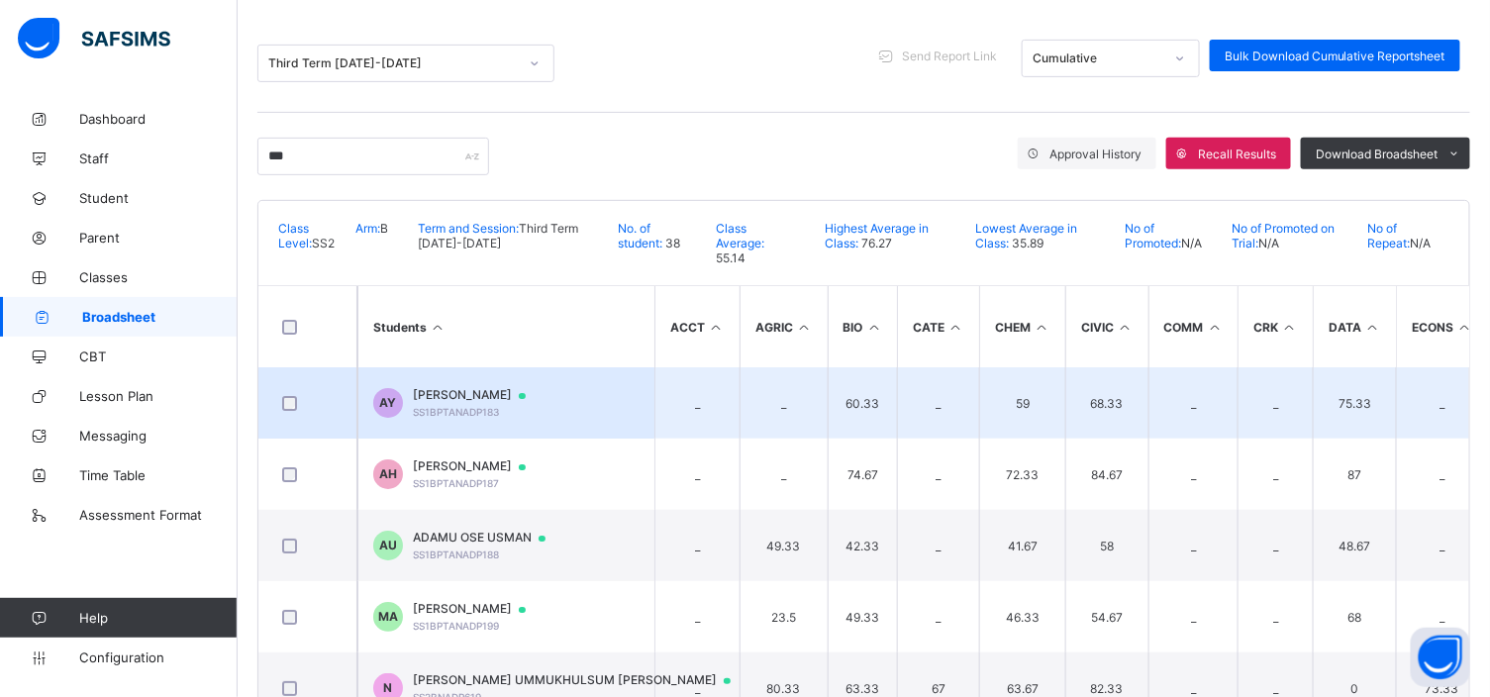
click at [493, 391] on span "ABDULLAHI ADAMU YUSUF" at bounding box center [479, 395] width 132 height 16
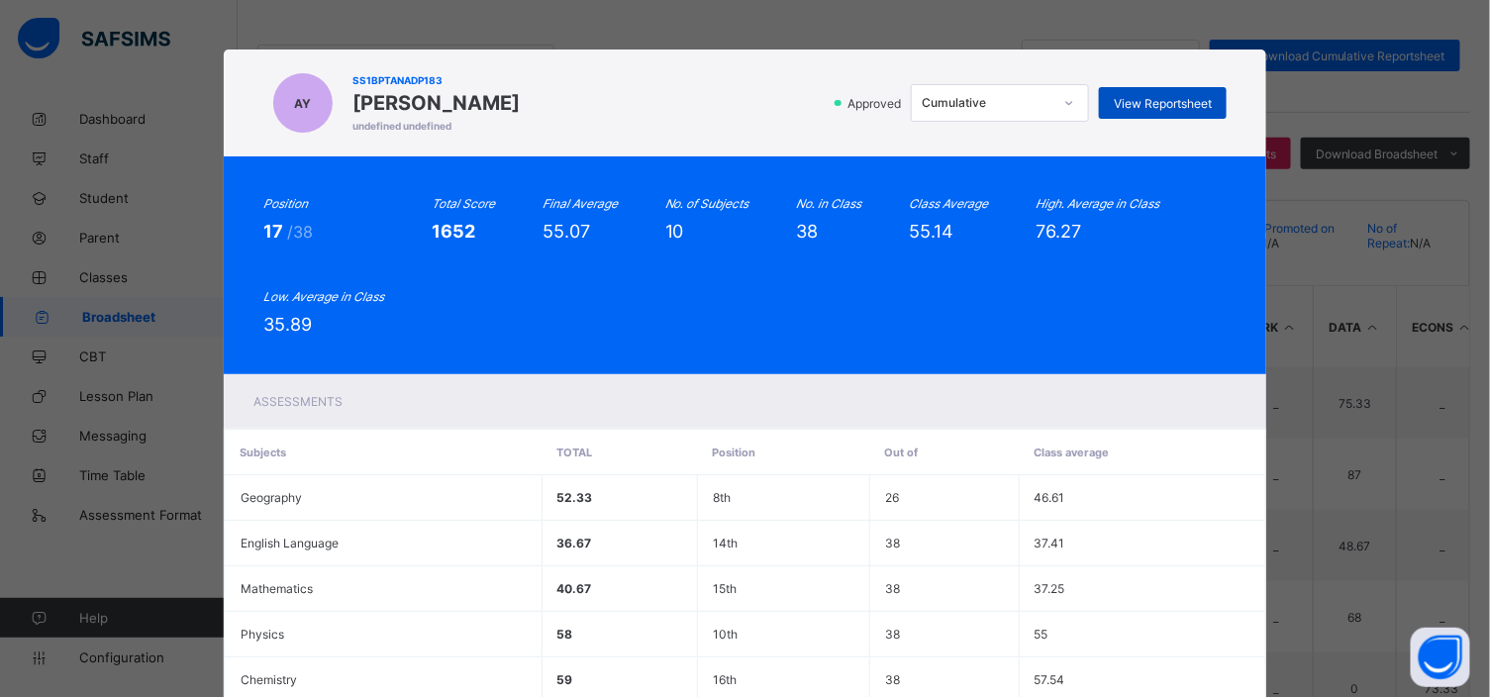
click at [1135, 100] on span "View Reportsheet" at bounding box center [1163, 103] width 98 height 15
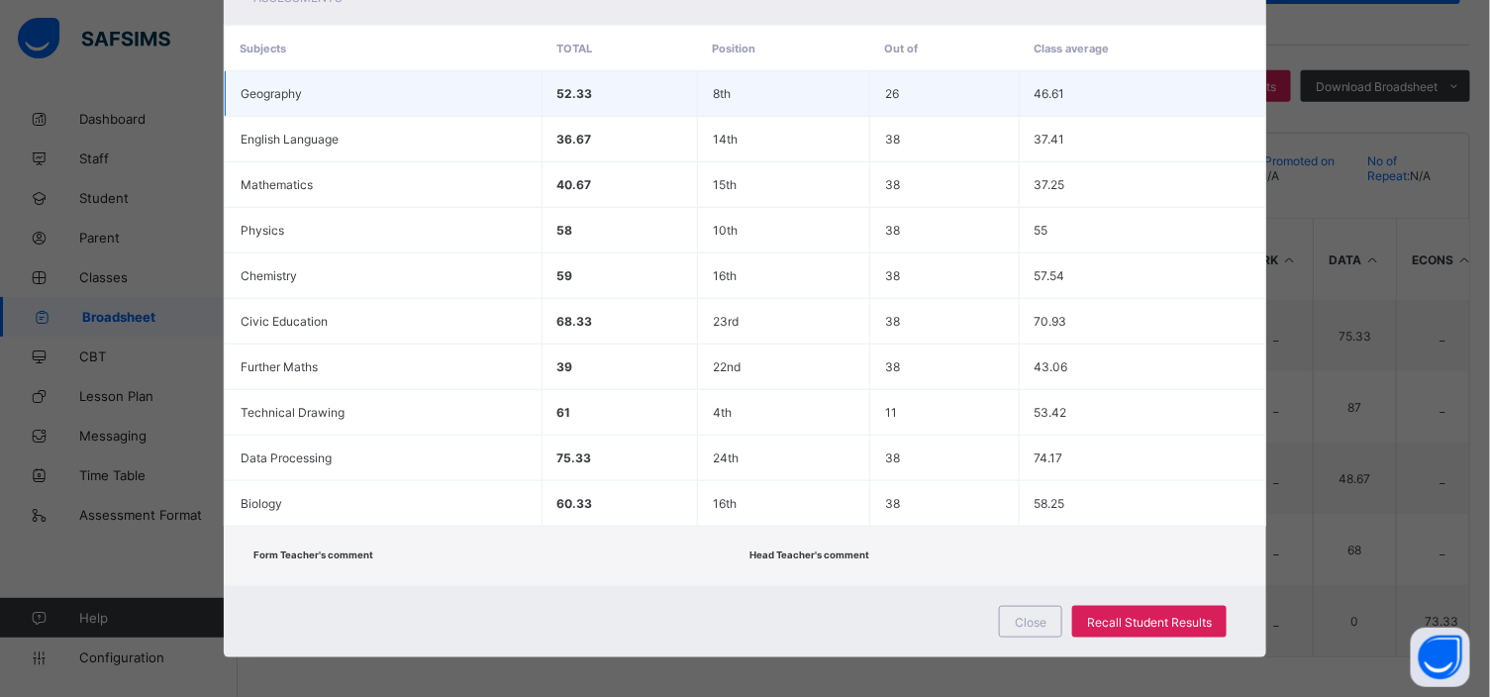
scroll to position [304, 0]
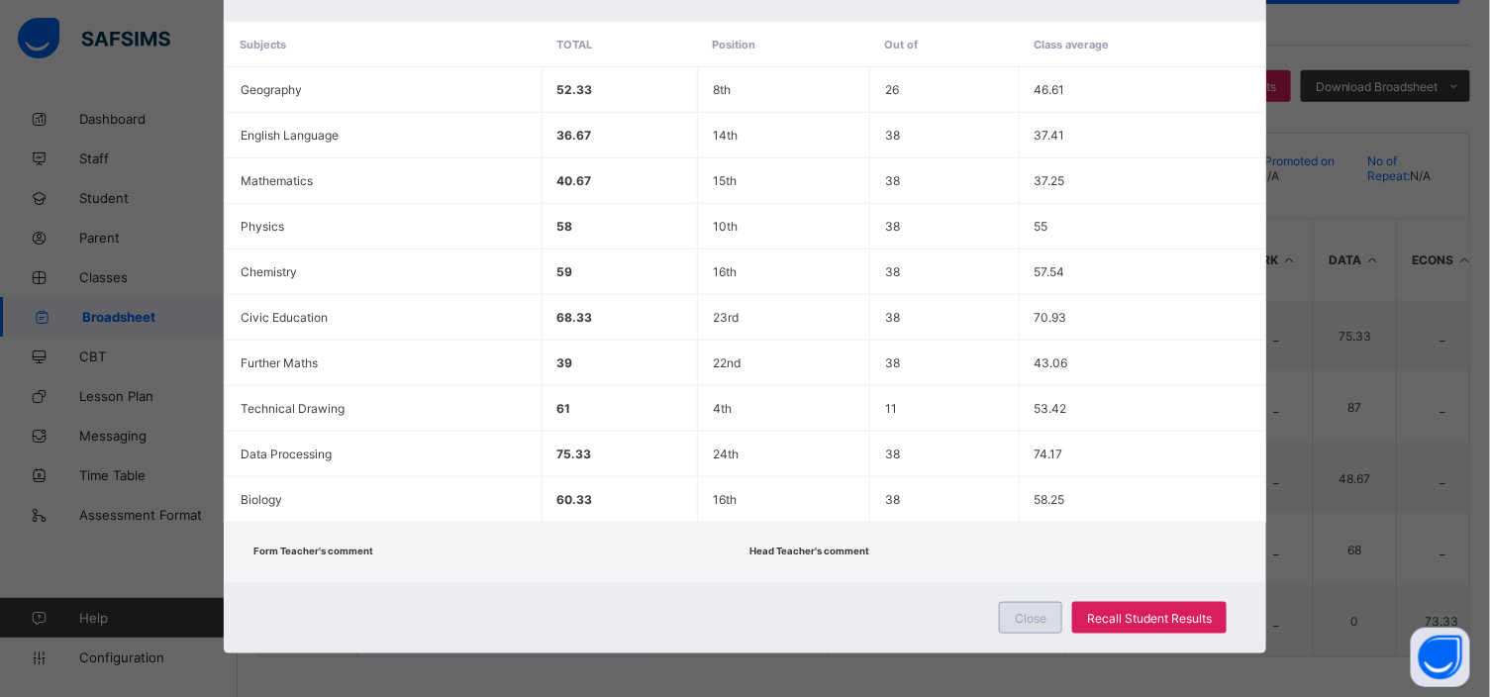
click at [1040, 615] on span "Close" at bounding box center [1031, 618] width 32 height 15
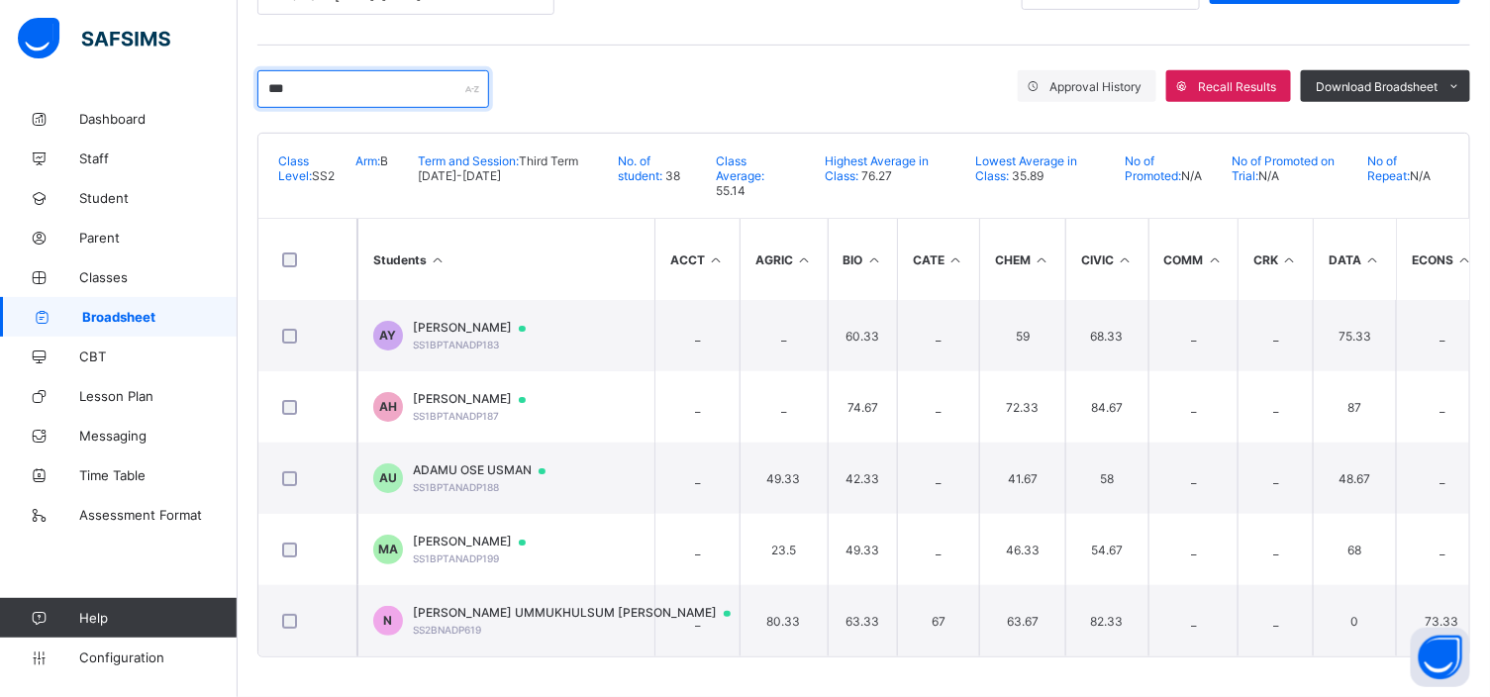
click at [290, 83] on input "***" at bounding box center [373, 89] width 232 height 38
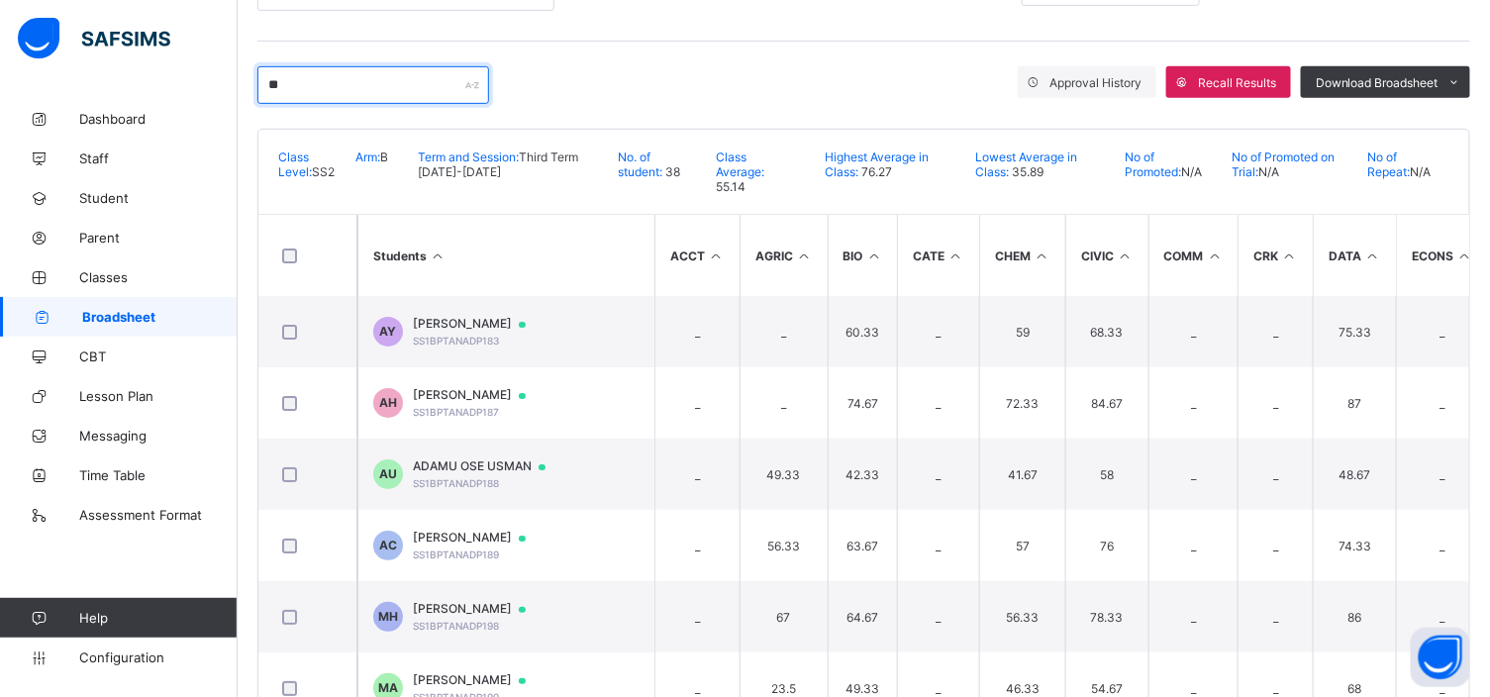
type input "*"
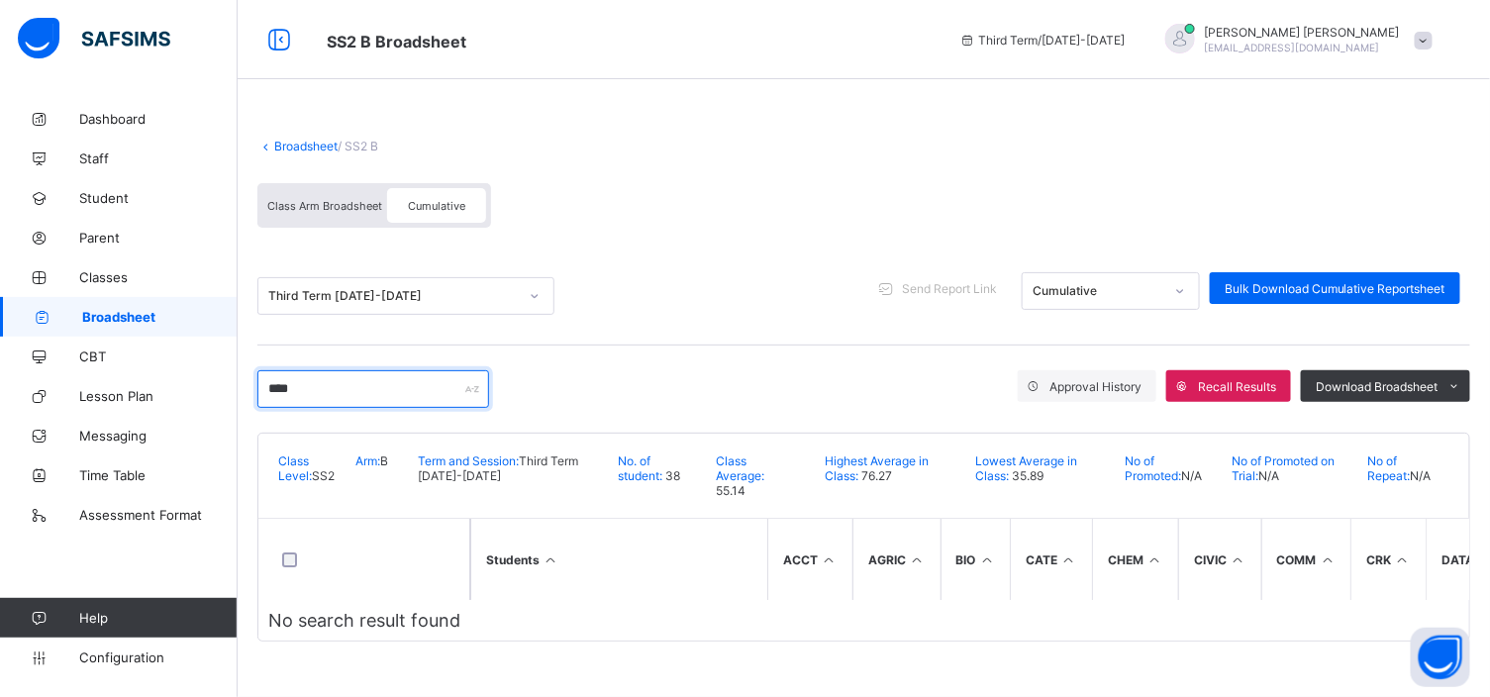
scroll to position [0, 0]
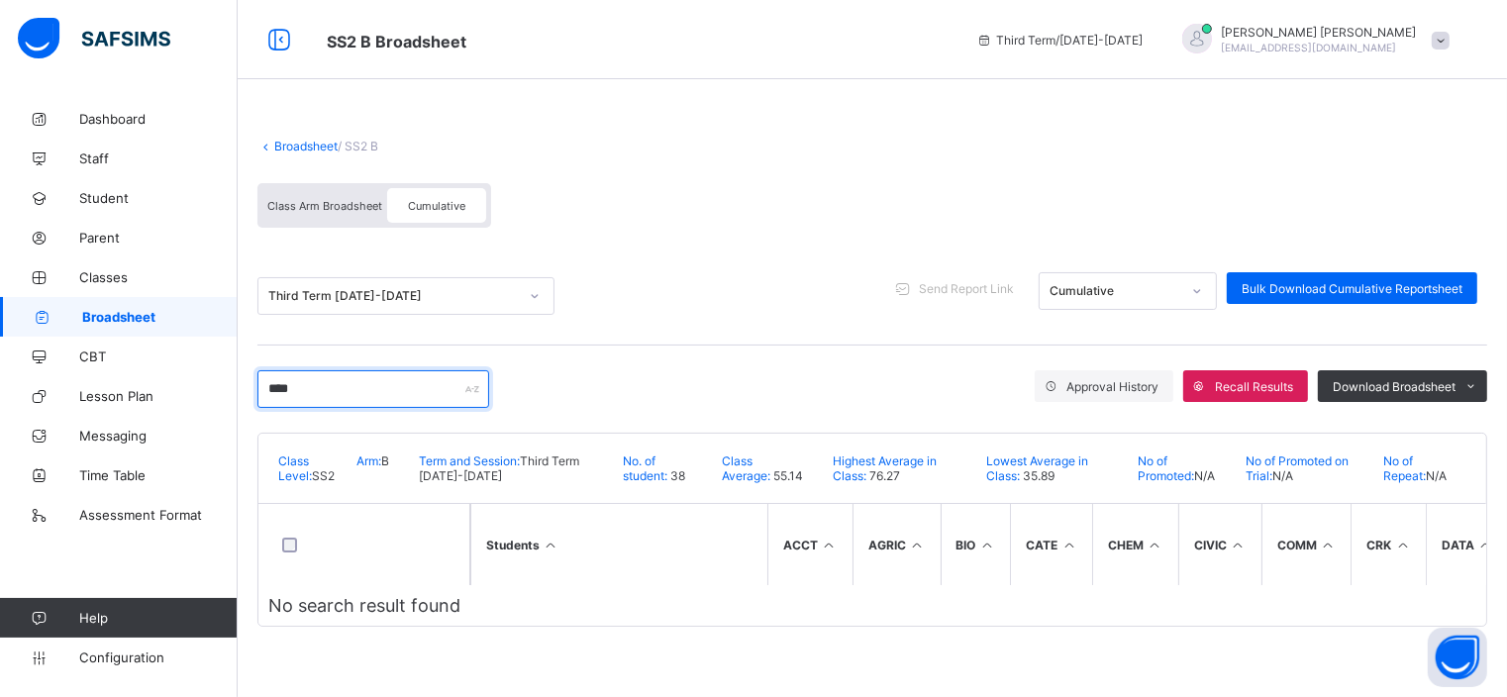
type input "****"
click at [314, 127] on span at bounding box center [872, 129] width 1230 height 20
click at [310, 143] on link "Broadsheet" at bounding box center [305, 146] width 63 height 15
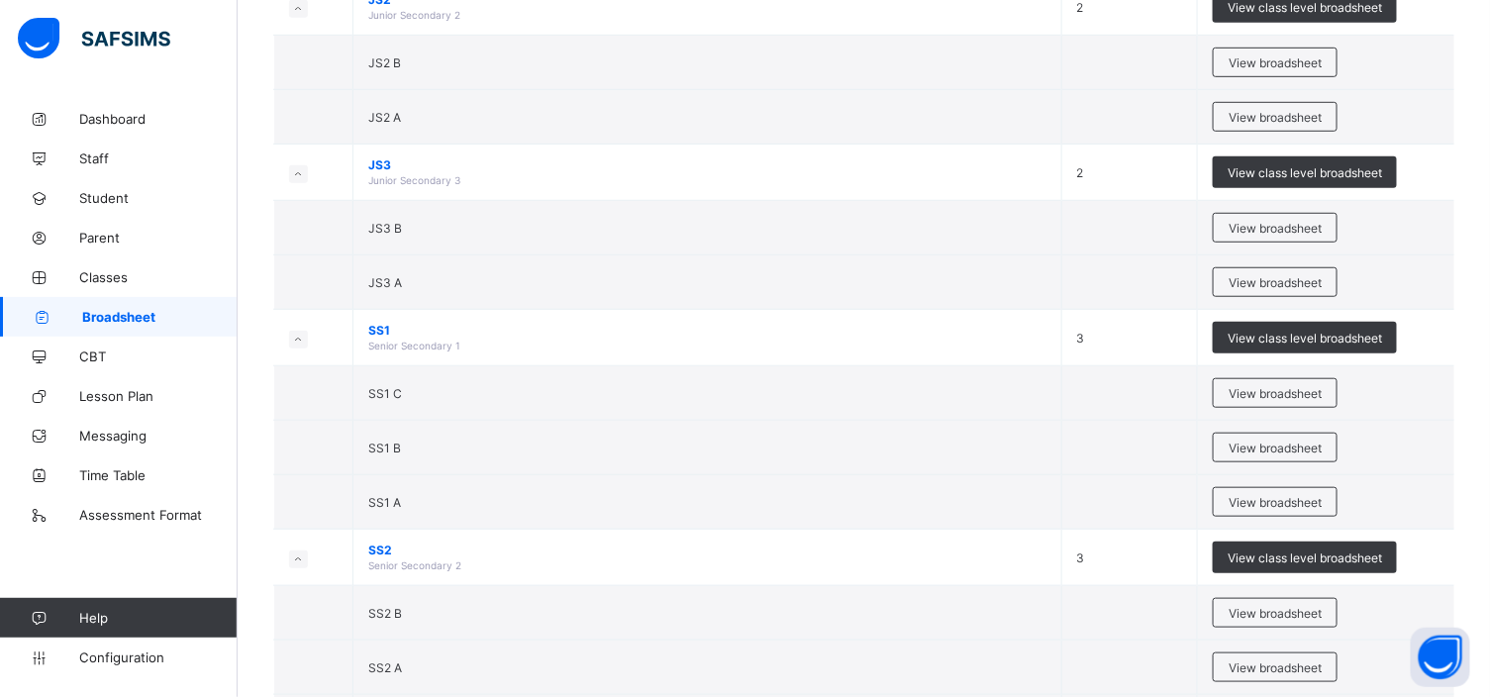
scroll to position [485, 0]
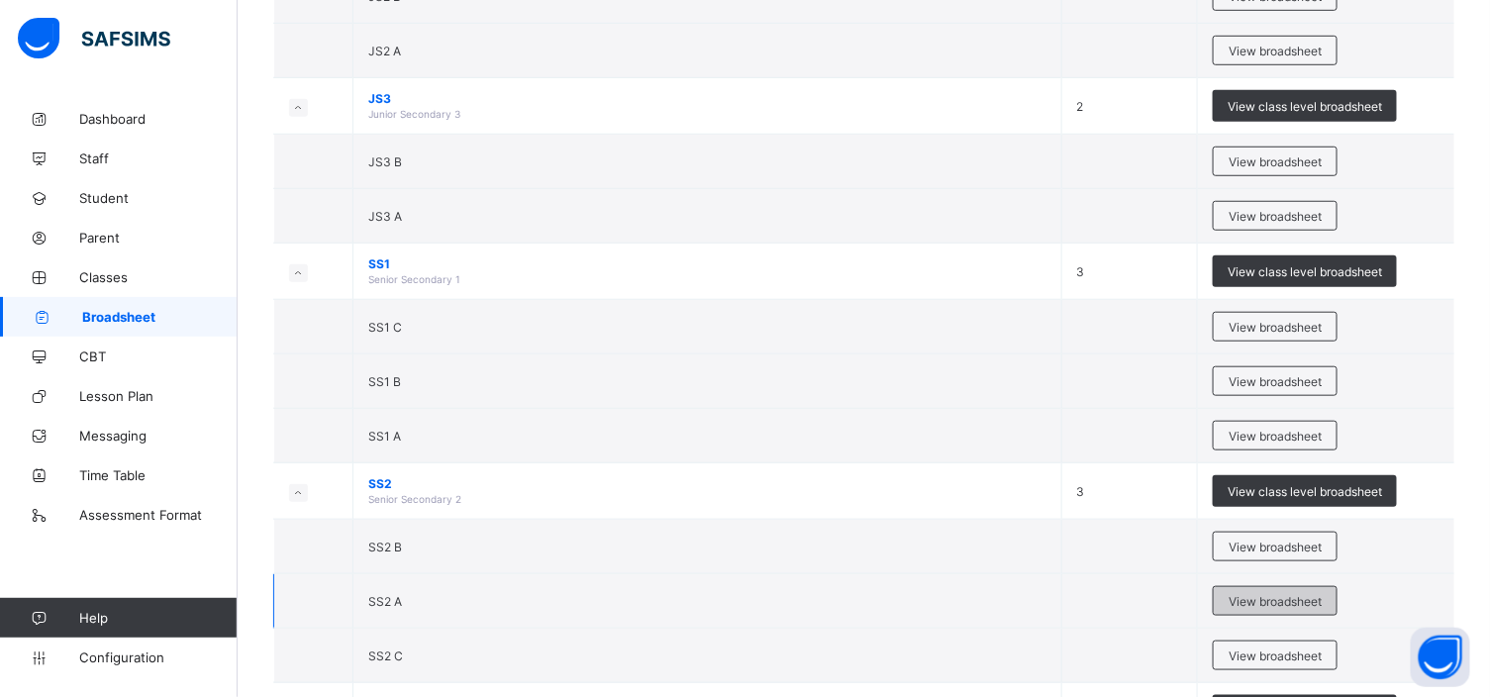
click at [1242, 601] on span "View broadsheet" at bounding box center [1275, 601] width 93 height 15
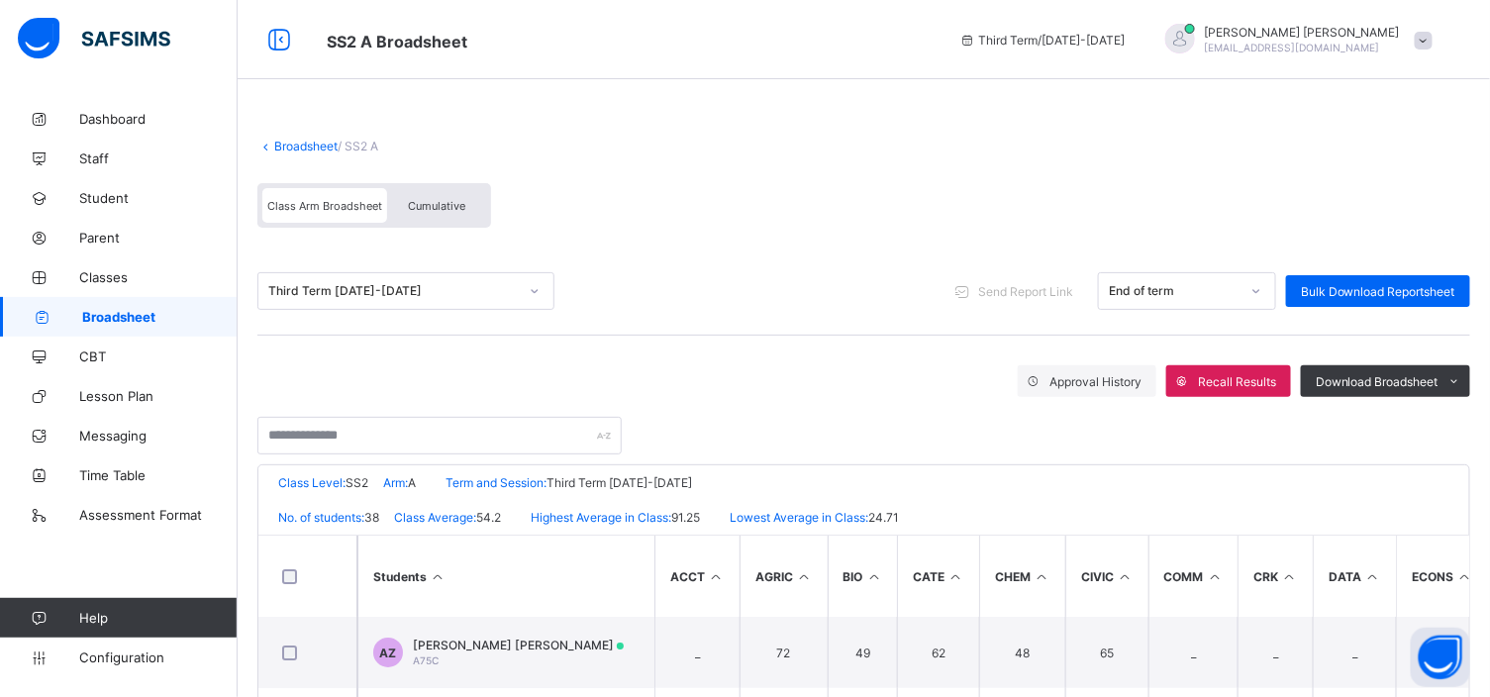
click at [448, 208] on span "Cumulative" at bounding box center [436, 206] width 57 height 14
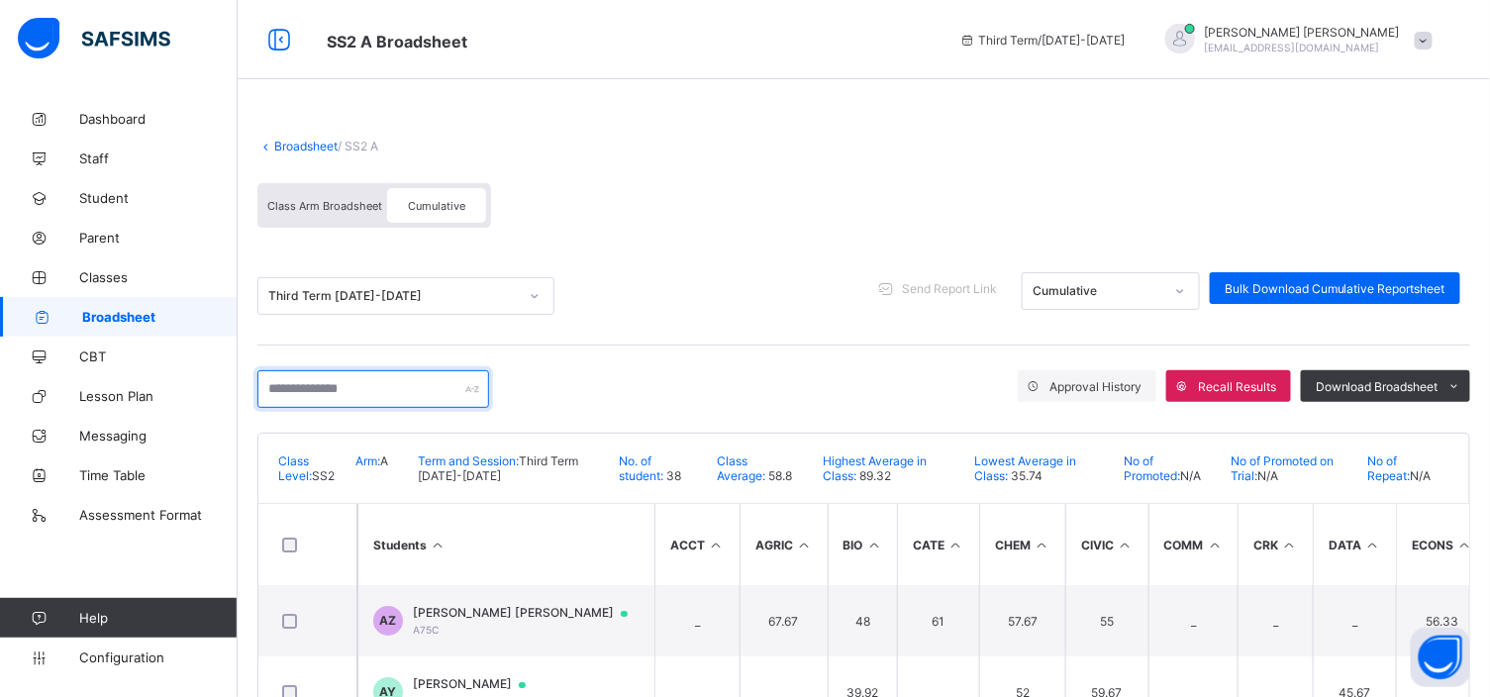
click at [274, 384] on input "text" at bounding box center [373, 389] width 232 height 38
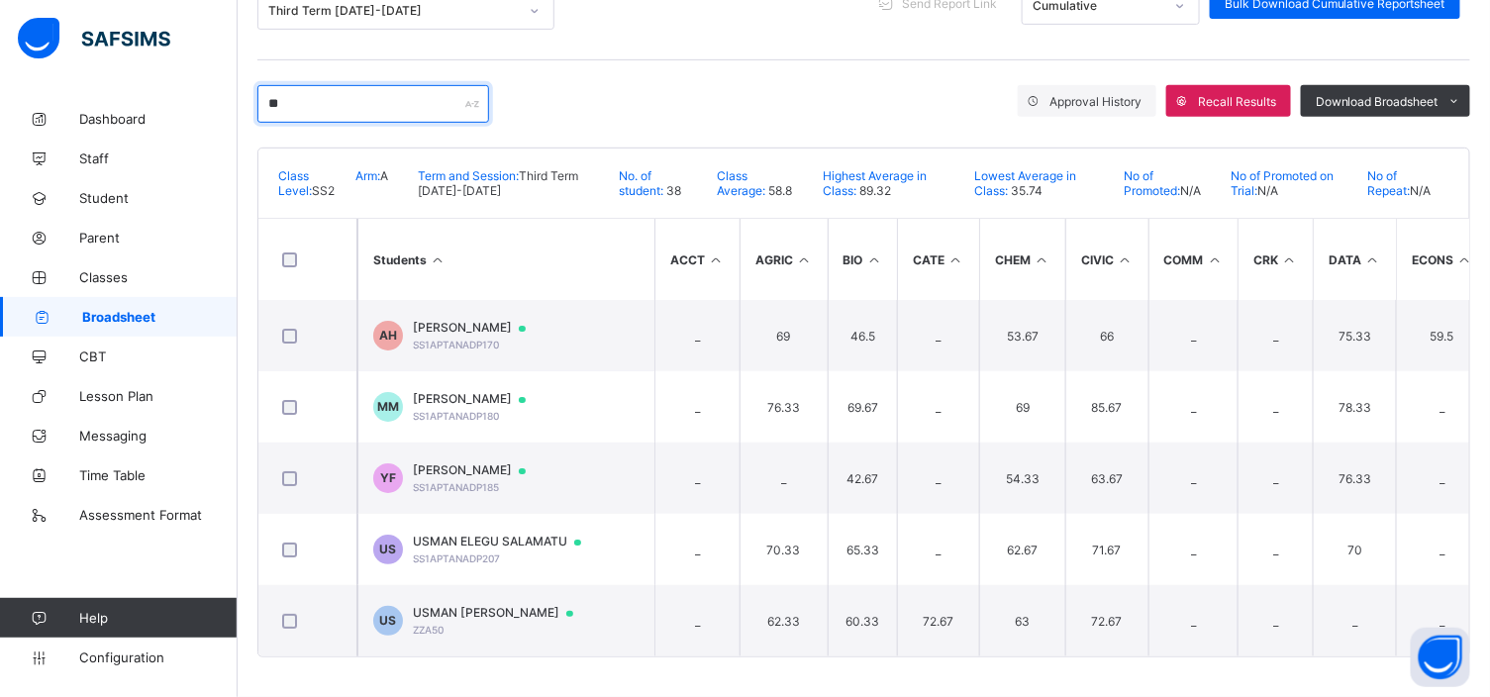
scroll to position [304, 0]
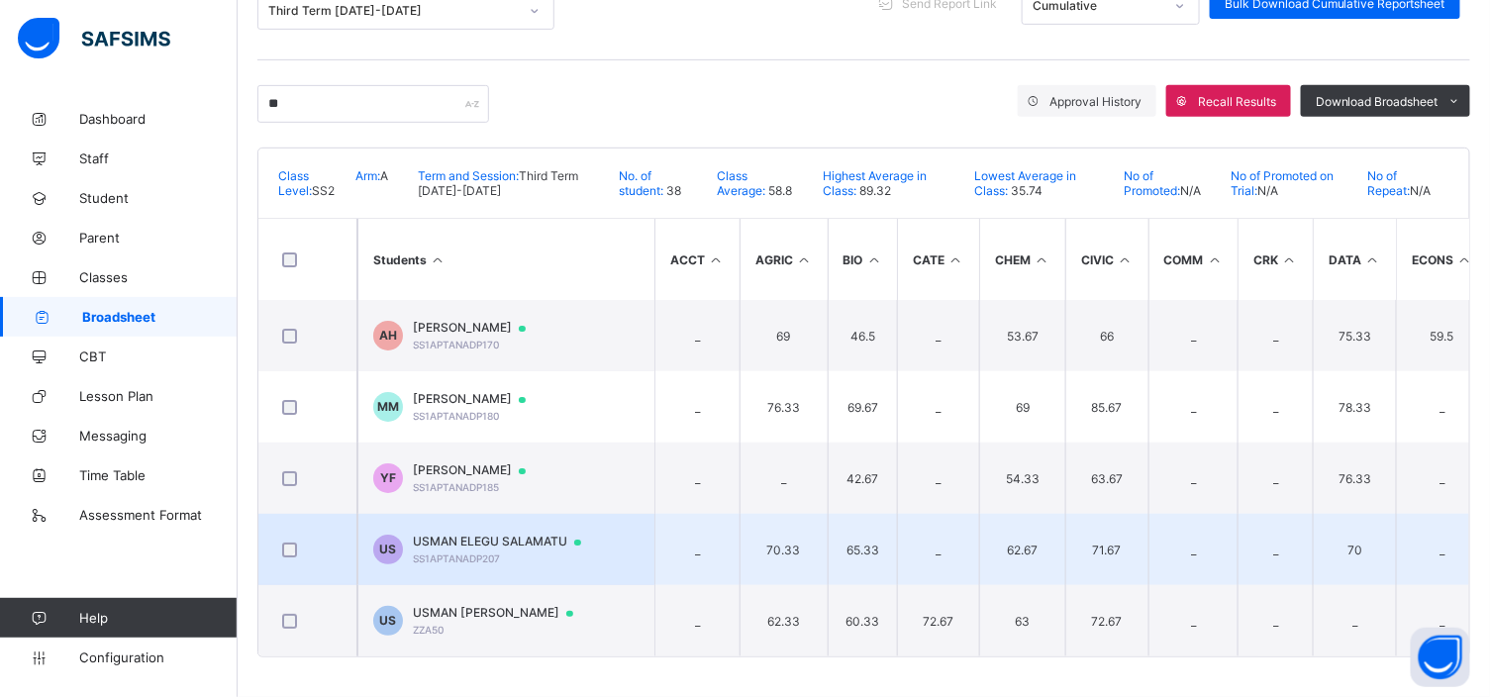
click at [477, 534] on span "USMAN ELEGU SALAMATU" at bounding box center [506, 542] width 187 height 16
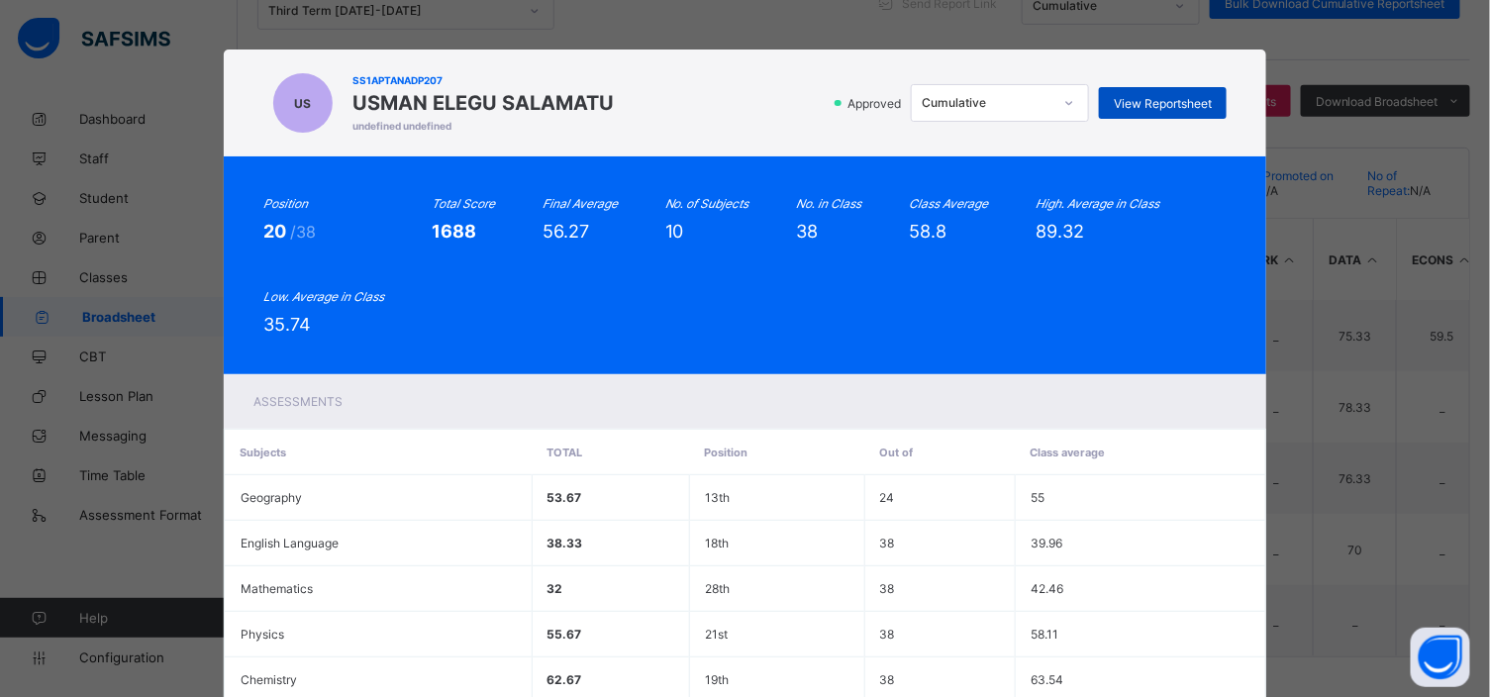
click at [1167, 93] on div "View Reportsheet" at bounding box center [1163, 103] width 128 height 32
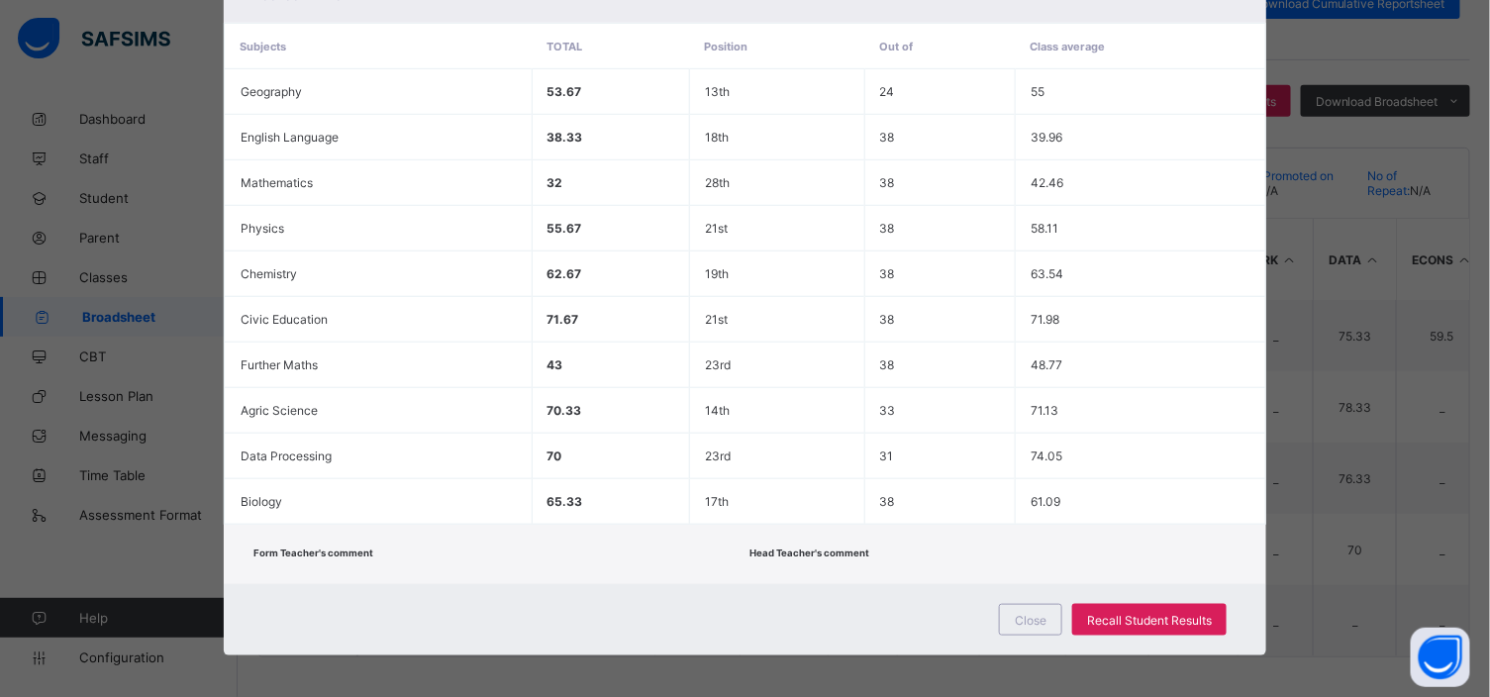
scroll to position [408, 0]
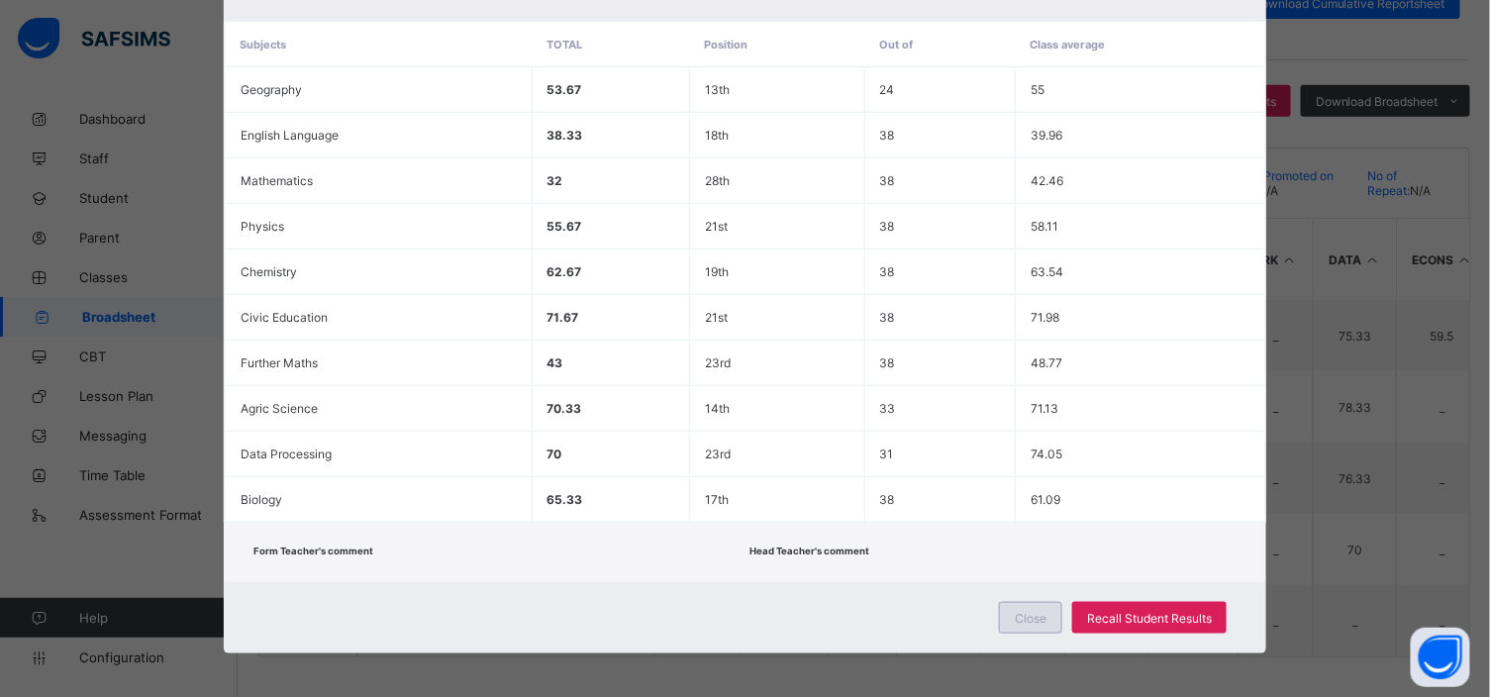
click at [1030, 611] on span "Close" at bounding box center [1031, 618] width 32 height 15
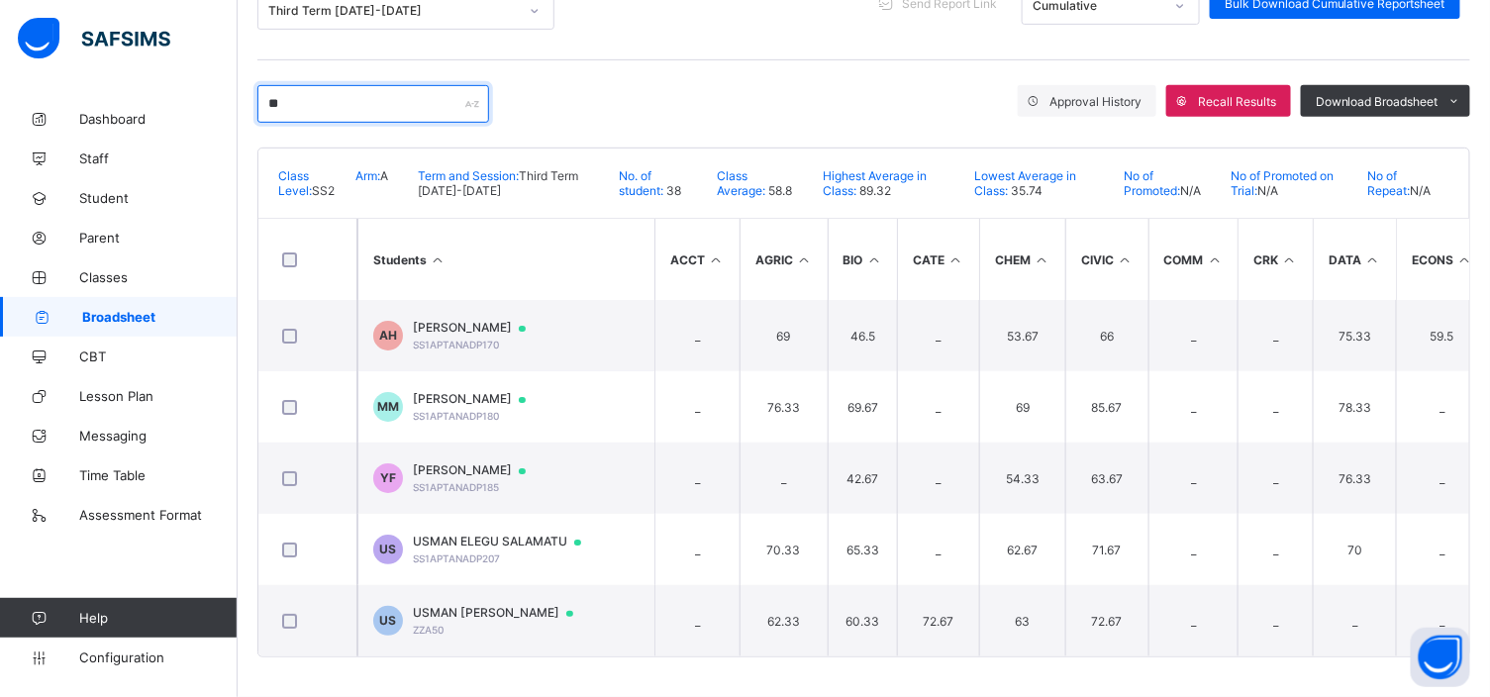
click at [298, 85] on input "**" at bounding box center [373, 104] width 232 height 38
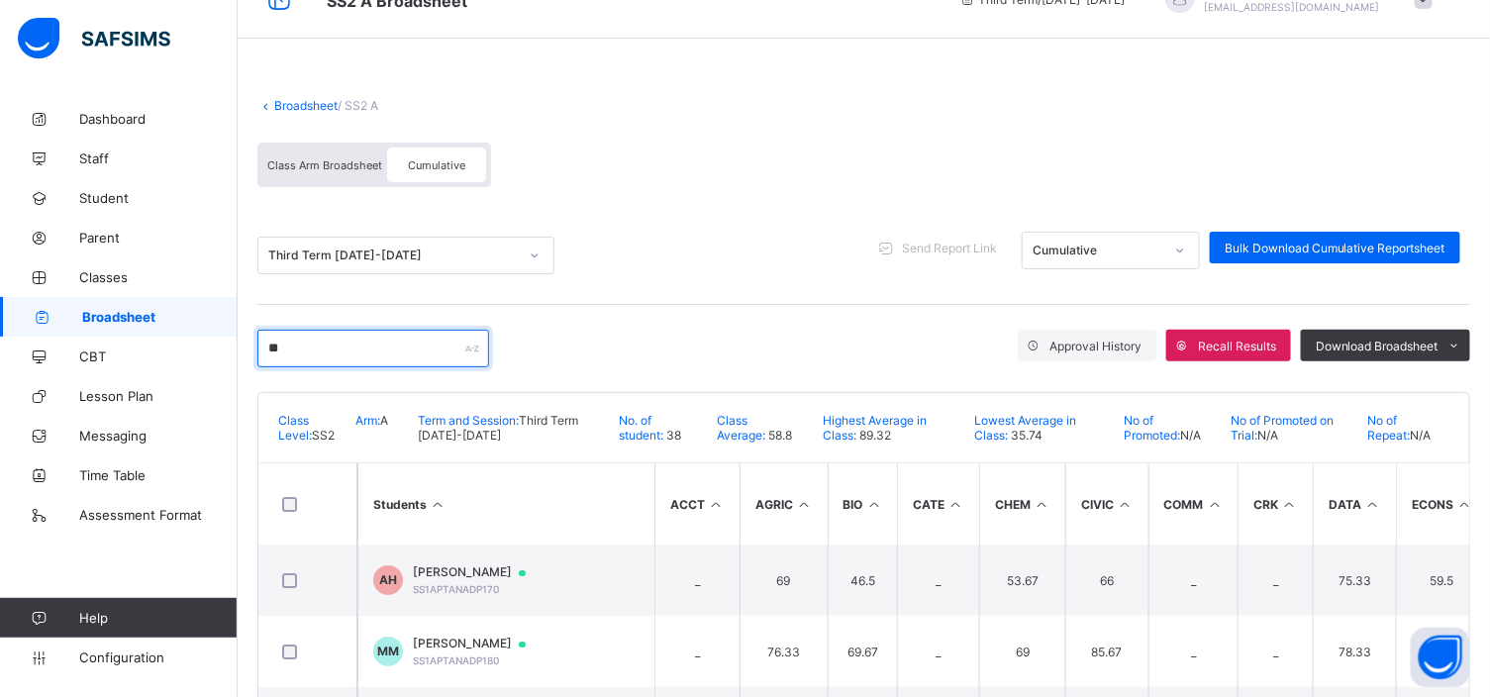
scroll to position [0, 0]
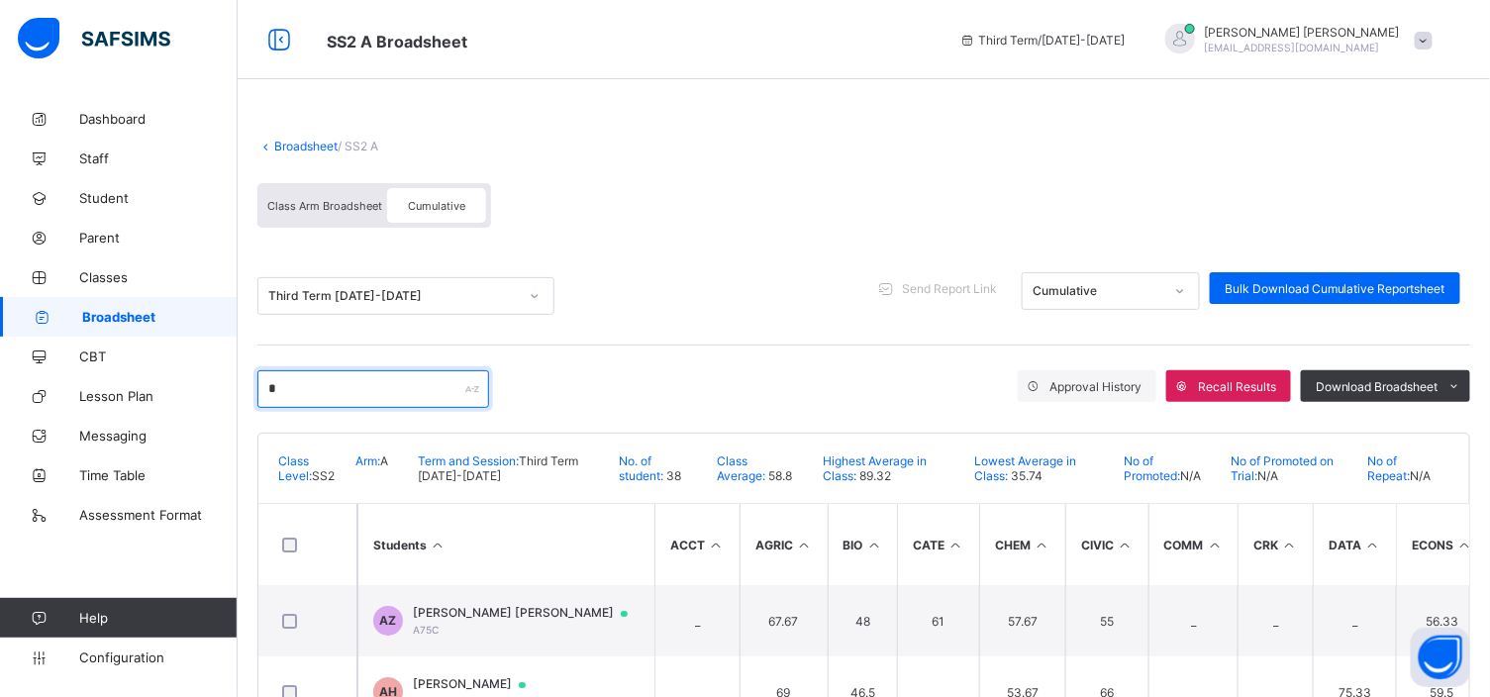
type input "*"
click at [295, 146] on link "Broadsheet" at bounding box center [305, 146] width 63 height 15
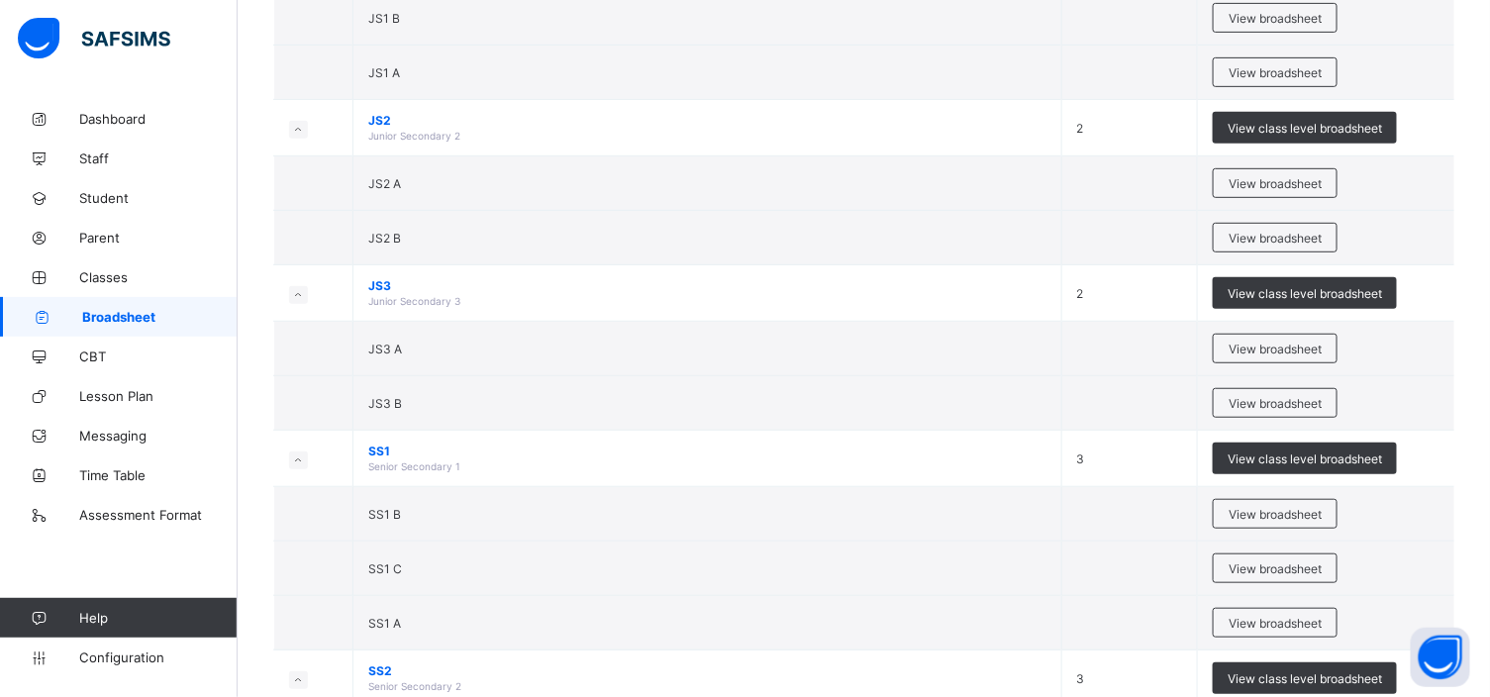
scroll to position [308, 0]
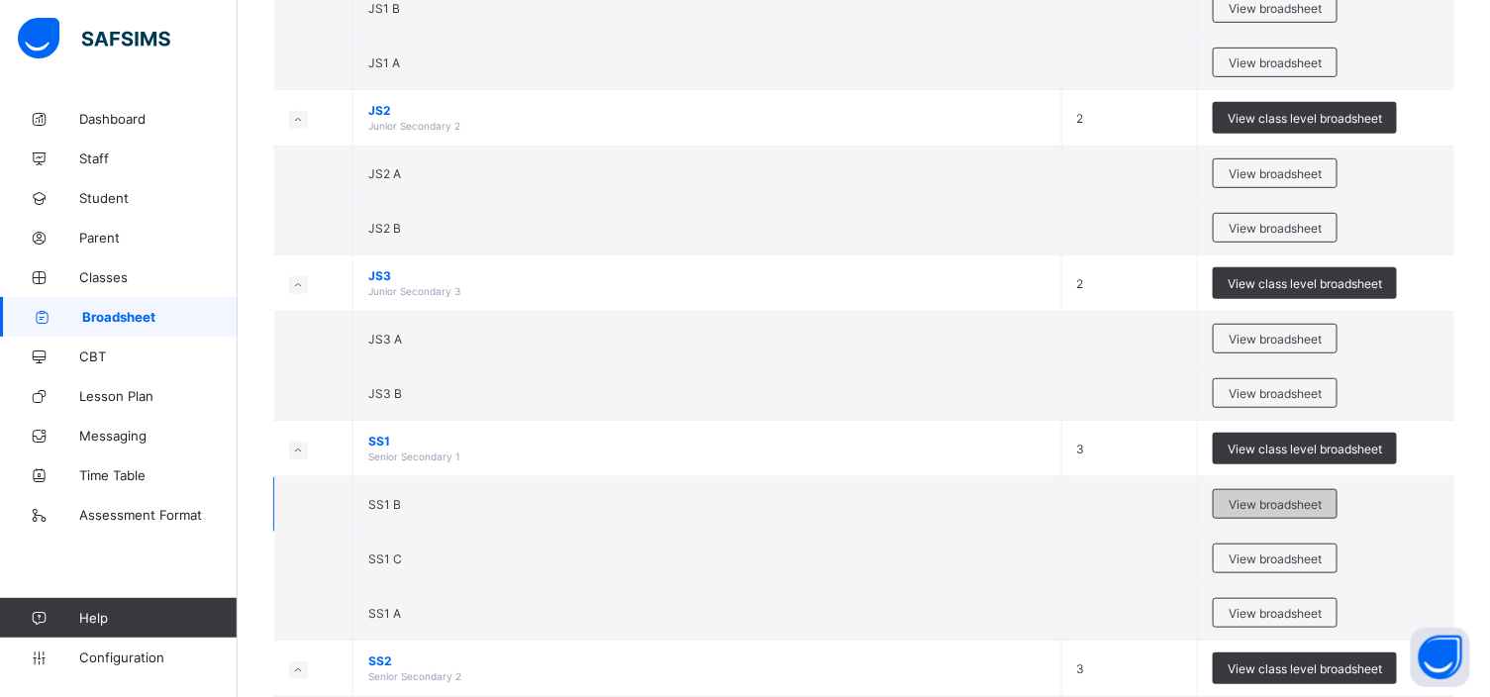
click at [1256, 506] on span "View broadsheet" at bounding box center [1275, 504] width 93 height 15
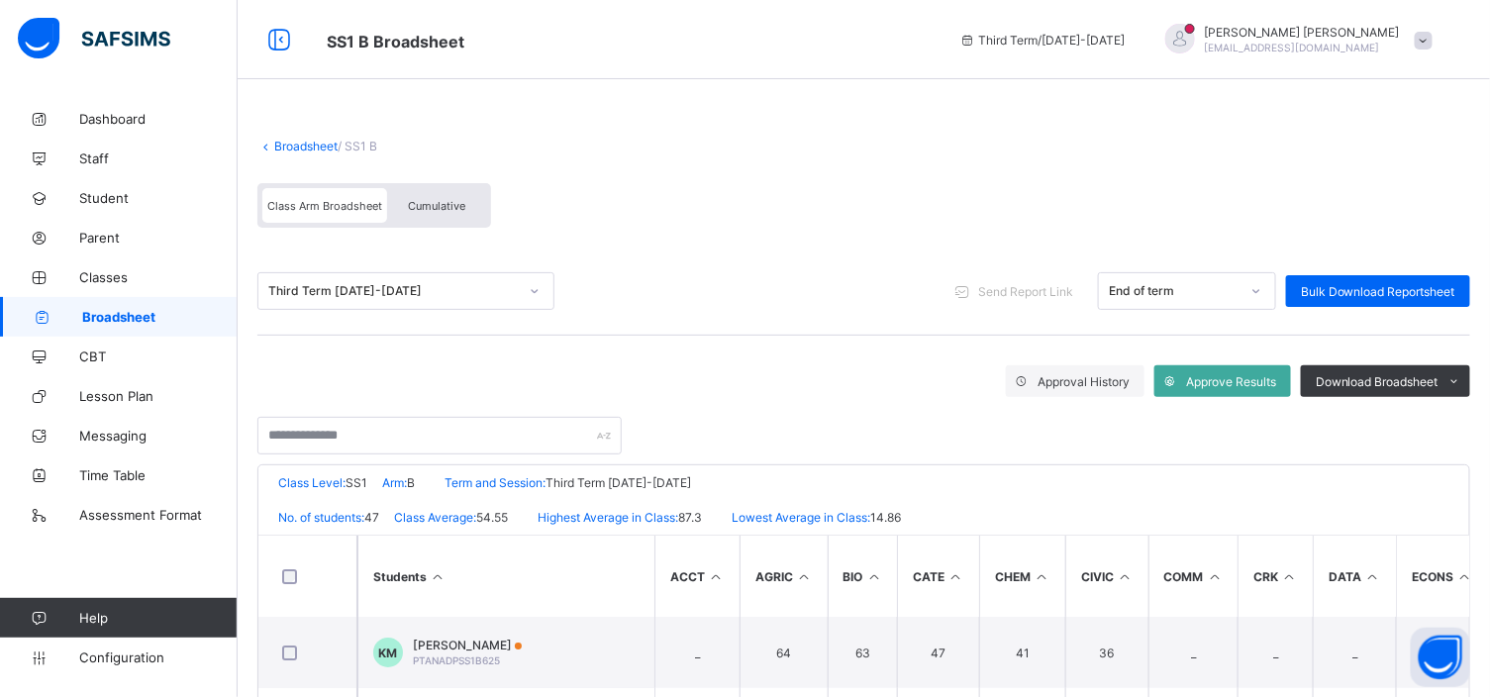
click at [423, 204] on span "Cumulative" at bounding box center [436, 206] width 57 height 14
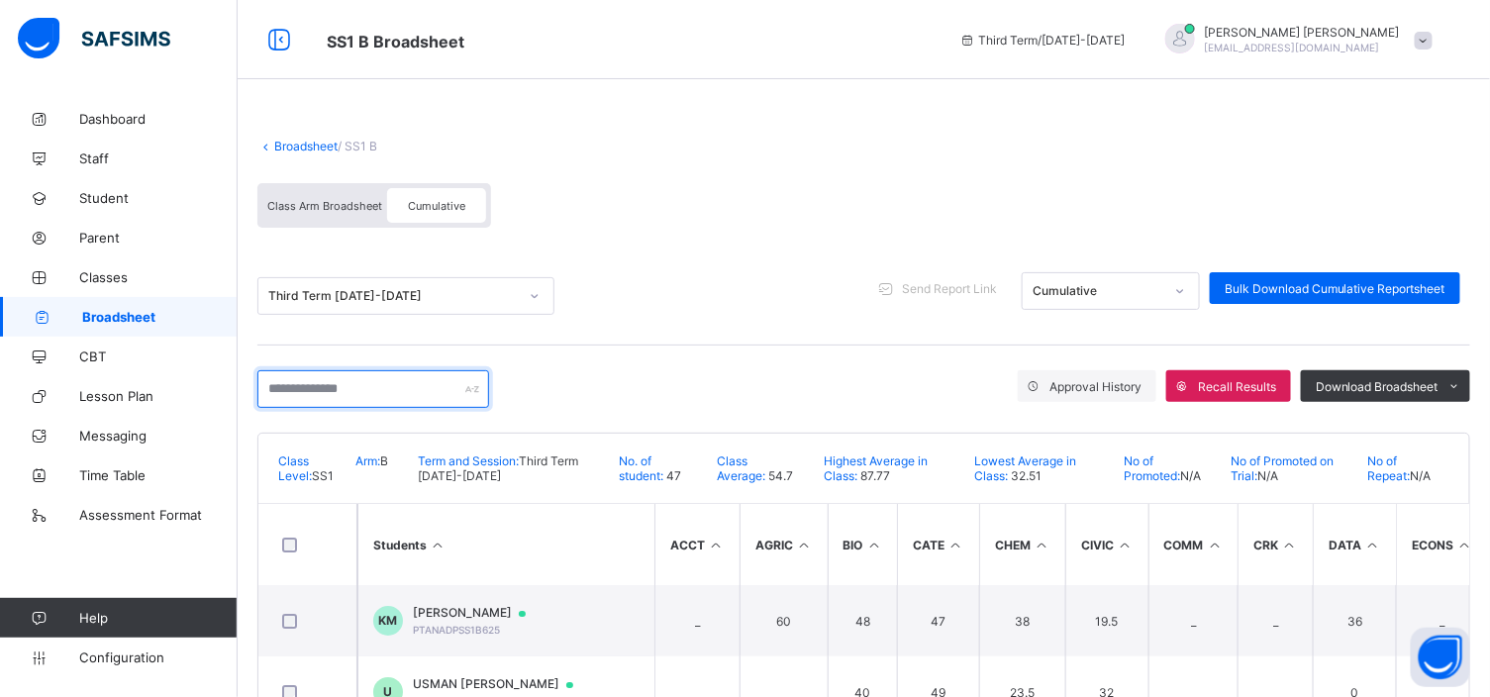
click at [285, 384] on input "text" at bounding box center [373, 389] width 232 height 38
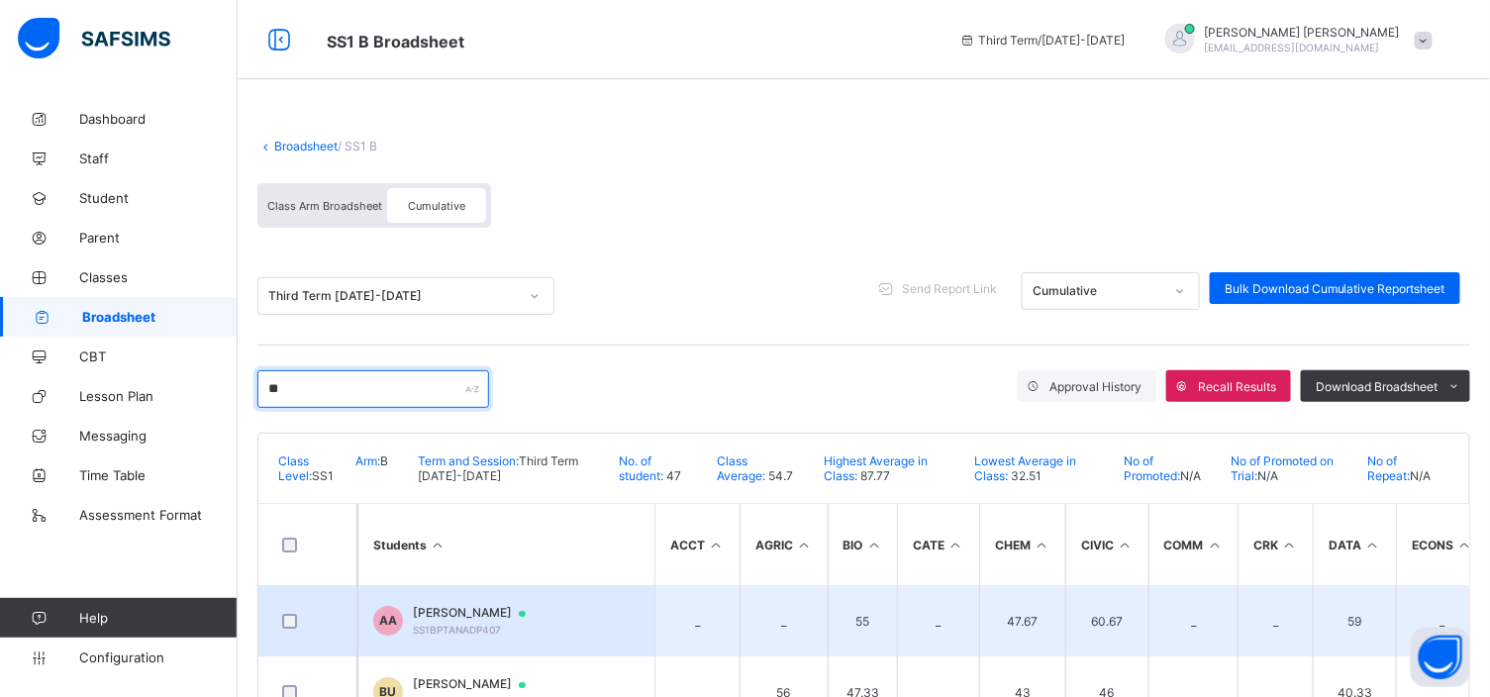
type input "**"
click at [516, 621] on span "[PERSON_NAME]" at bounding box center [479, 613] width 132 height 16
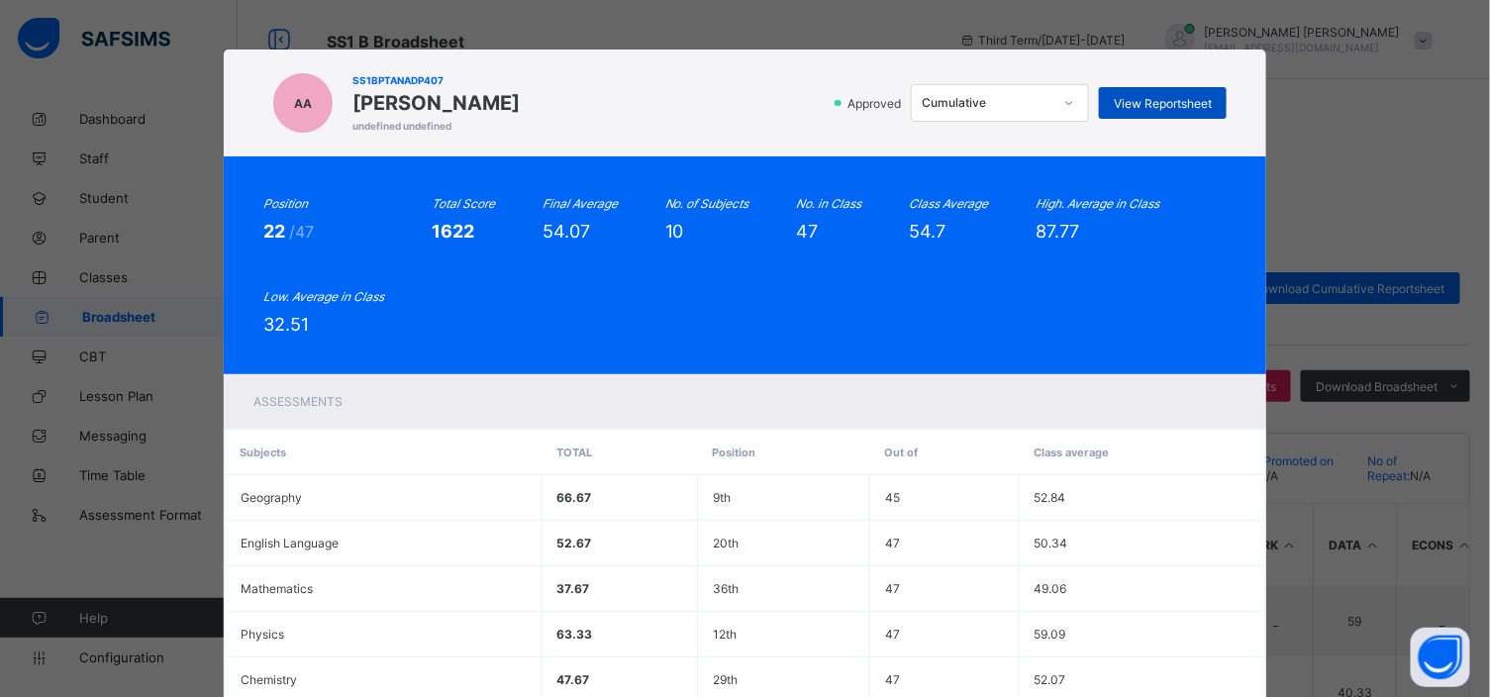
click at [1164, 96] on span "View Reportsheet" at bounding box center [1163, 103] width 98 height 15
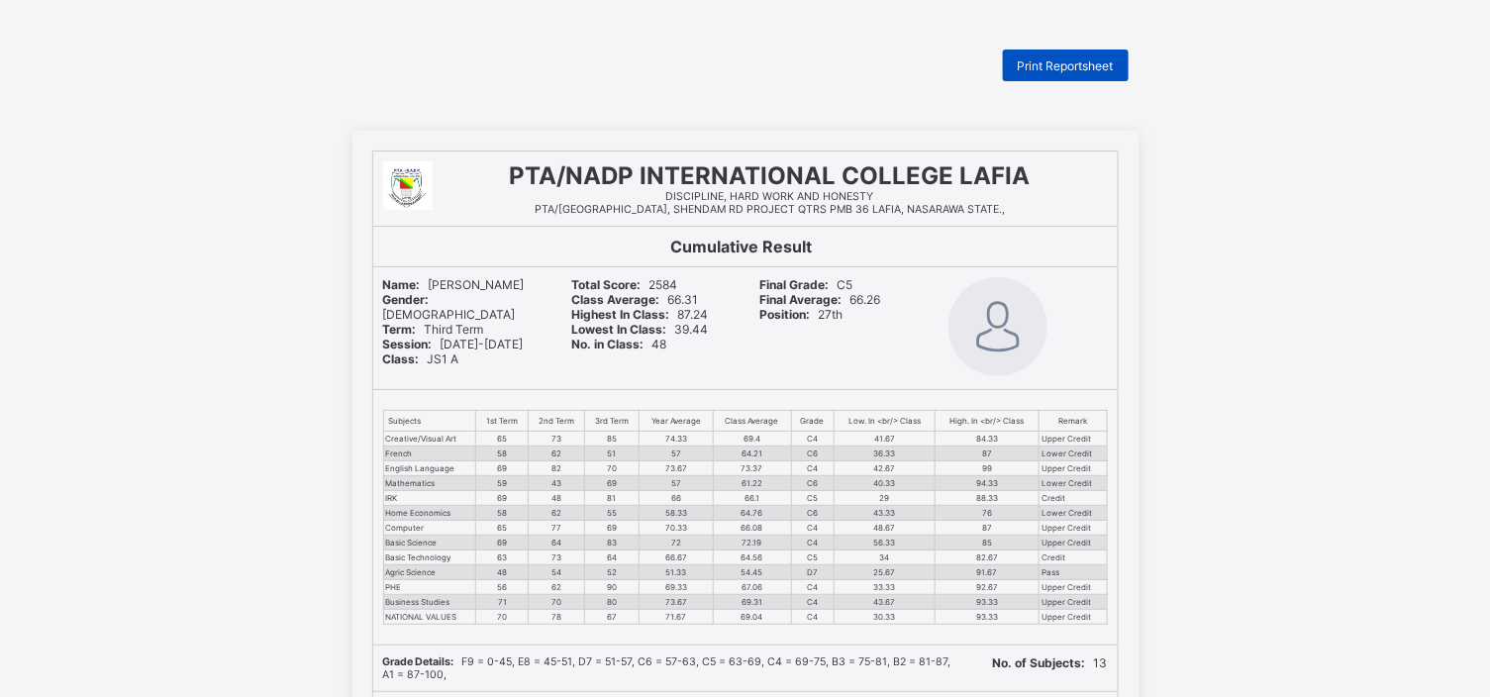
click at [1054, 58] on span "Print Reportsheet" at bounding box center [1066, 65] width 96 height 15
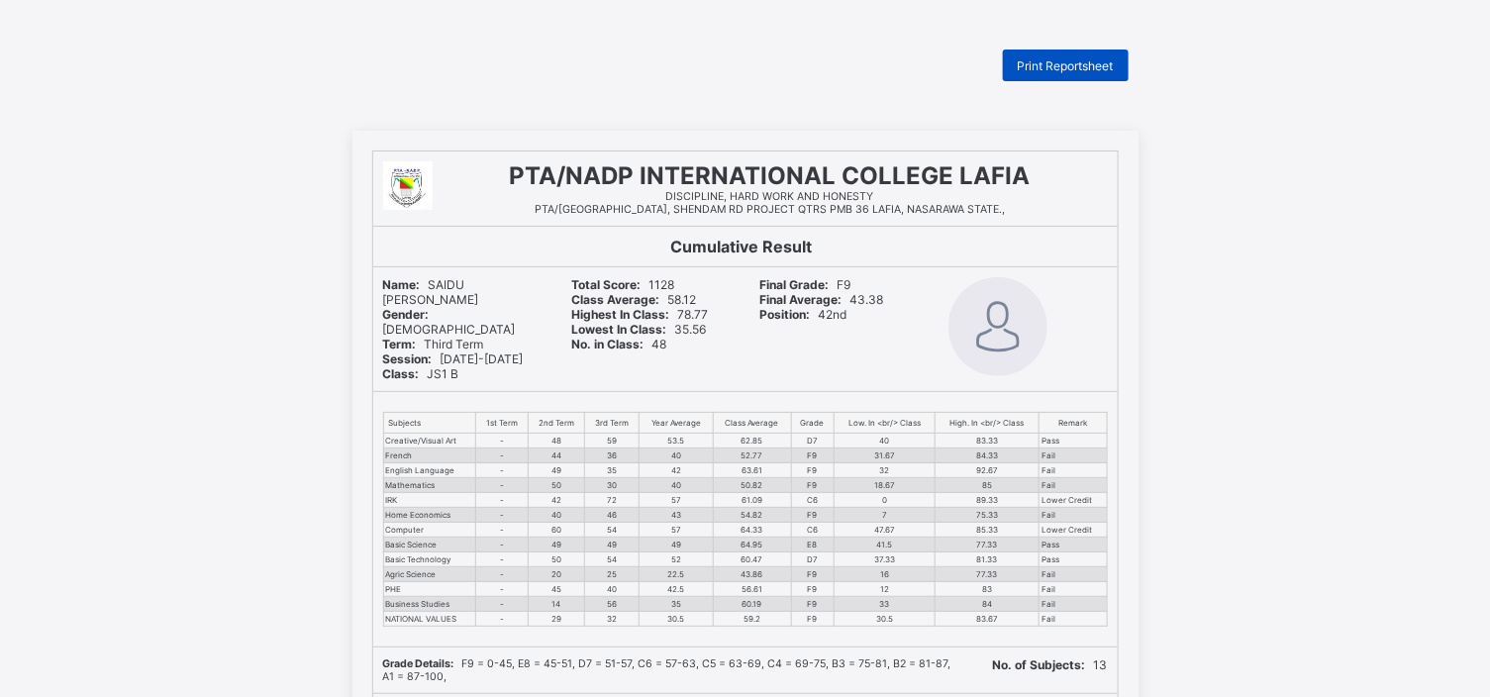
click at [1064, 54] on div "Print Reportsheet" at bounding box center [1066, 66] width 126 height 32
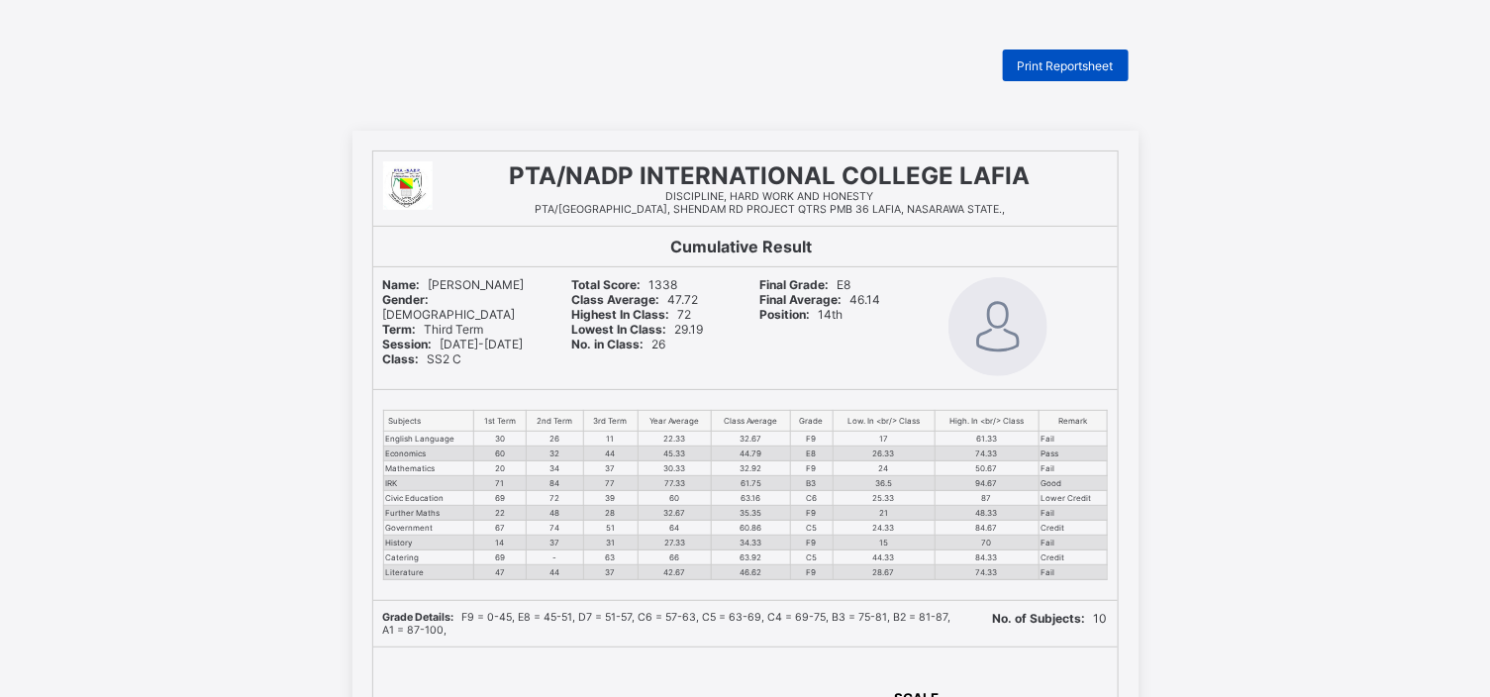
click at [1070, 67] on span "Print Reportsheet" at bounding box center [1066, 65] width 96 height 15
click at [1043, 61] on span "Print Reportsheet" at bounding box center [1066, 65] width 96 height 15
click at [1095, 65] on span "Print Reportsheet" at bounding box center [1066, 65] width 96 height 15
click at [1079, 54] on div "Print Reportsheet" at bounding box center [1066, 66] width 126 height 32
click at [1073, 67] on span "Print Reportsheet" at bounding box center [1066, 65] width 96 height 15
